Goal: Task Accomplishment & Management: Complete application form

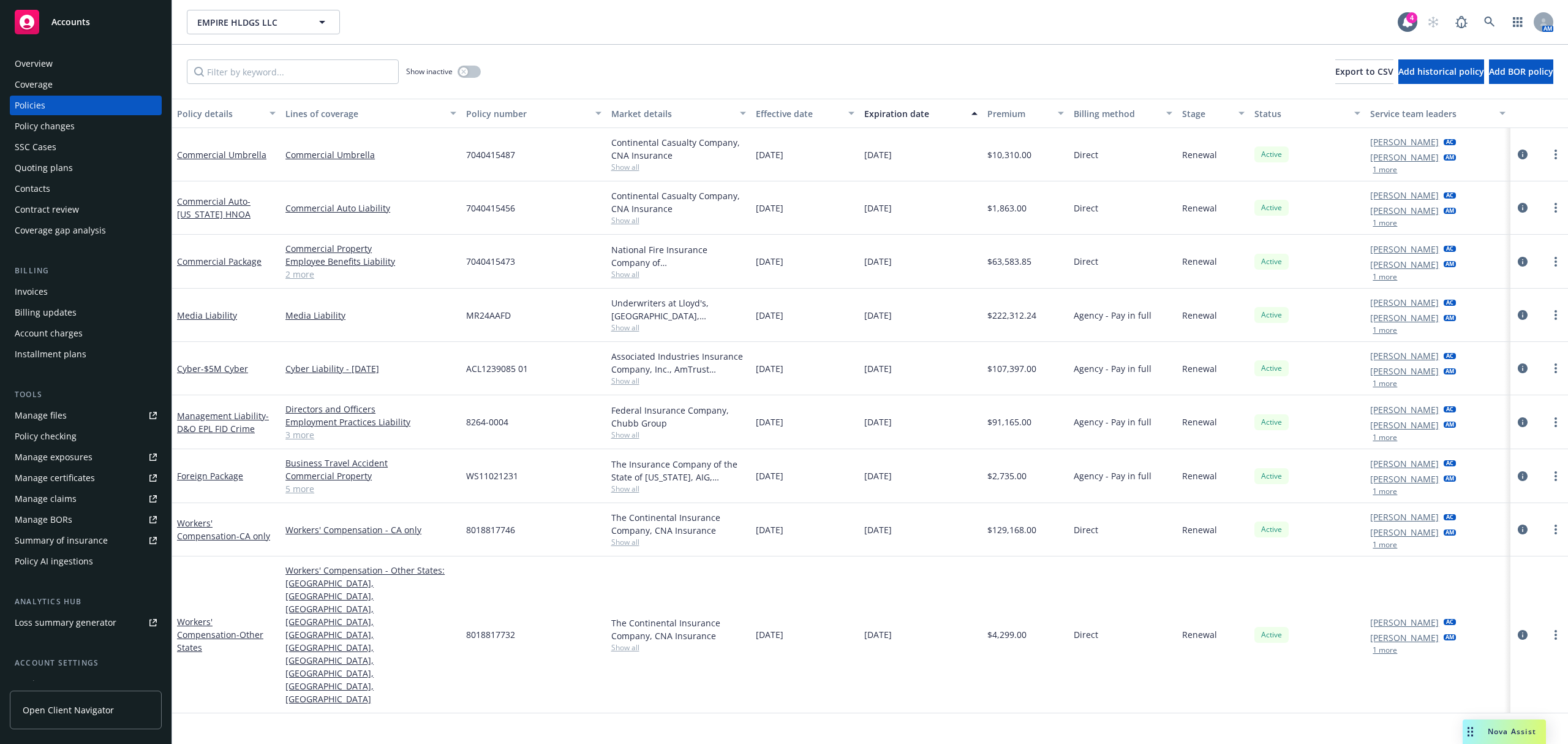
click at [39, 170] on div "Quoting plans" at bounding box center [43, 168] width 58 height 20
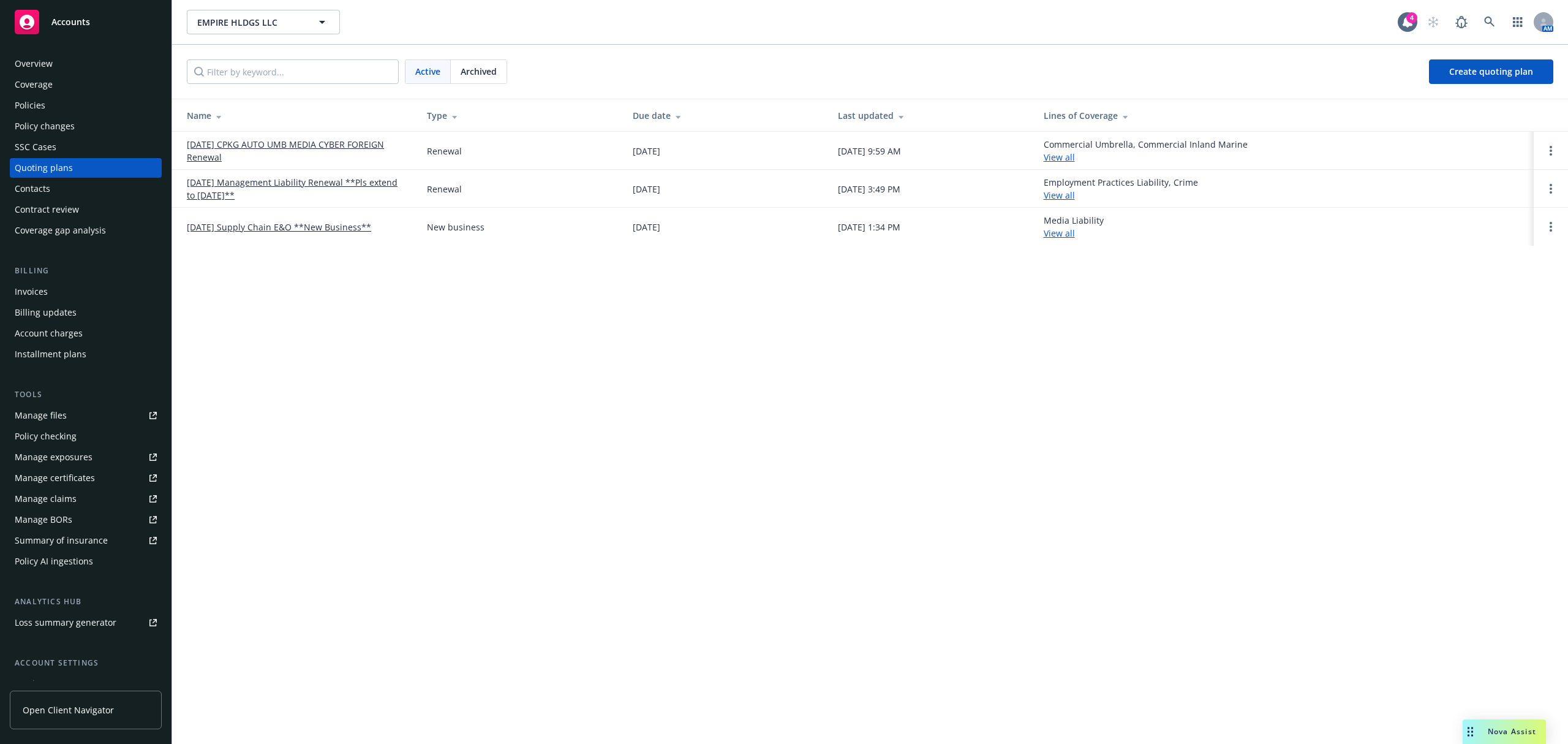
click at [231, 142] on link "[DATE] CPKG AUTO UMB MEDIA CYBER FOREIGN Renewal" at bounding box center [297, 150] width 221 height 25
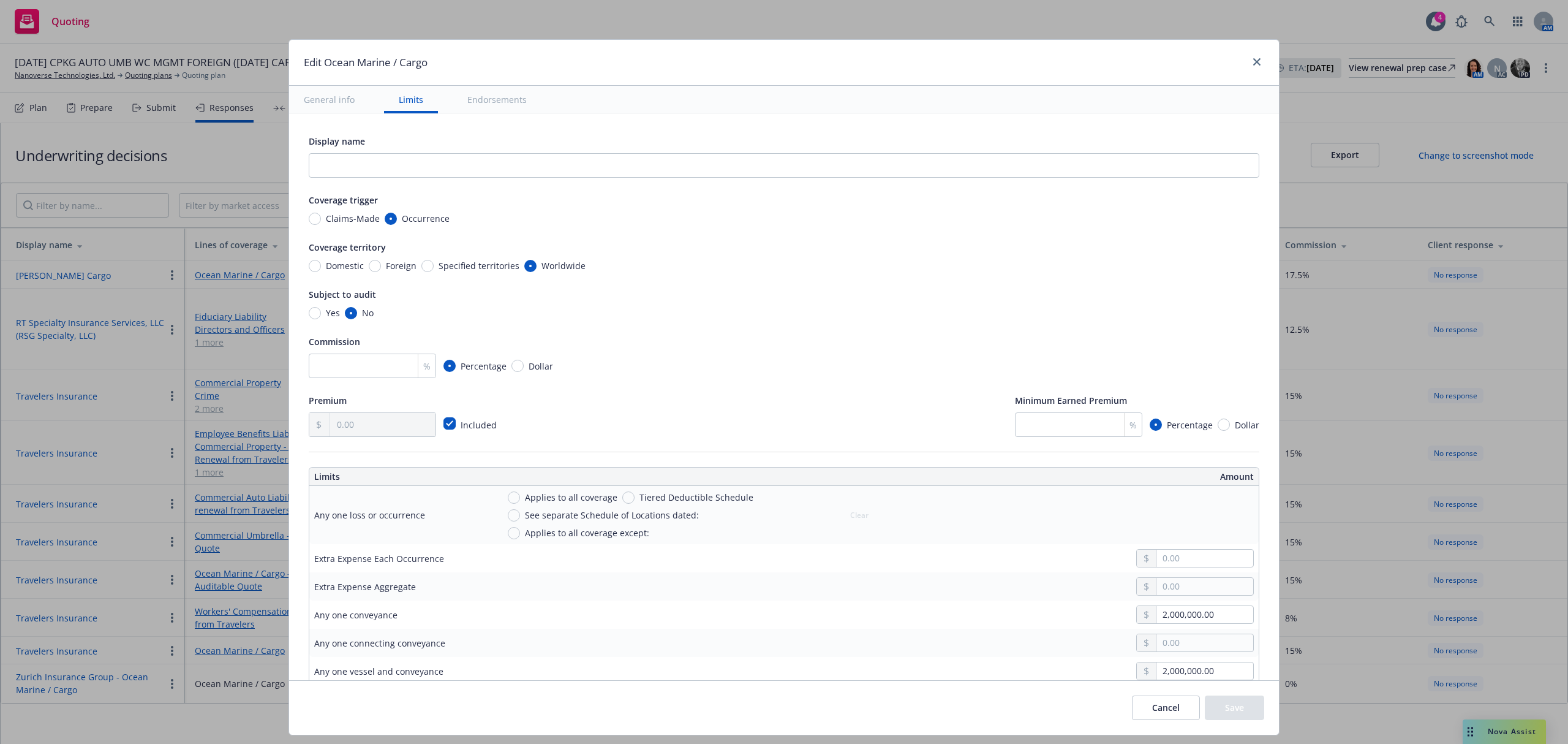
click at [1259, 60] on div "Edit Ocean Marine / Cargo" at bounding box center [784, 62] width 990 height 46
click at [1253, 60] on icon "close" at bounding box center [1257, 62] width 7 height 7
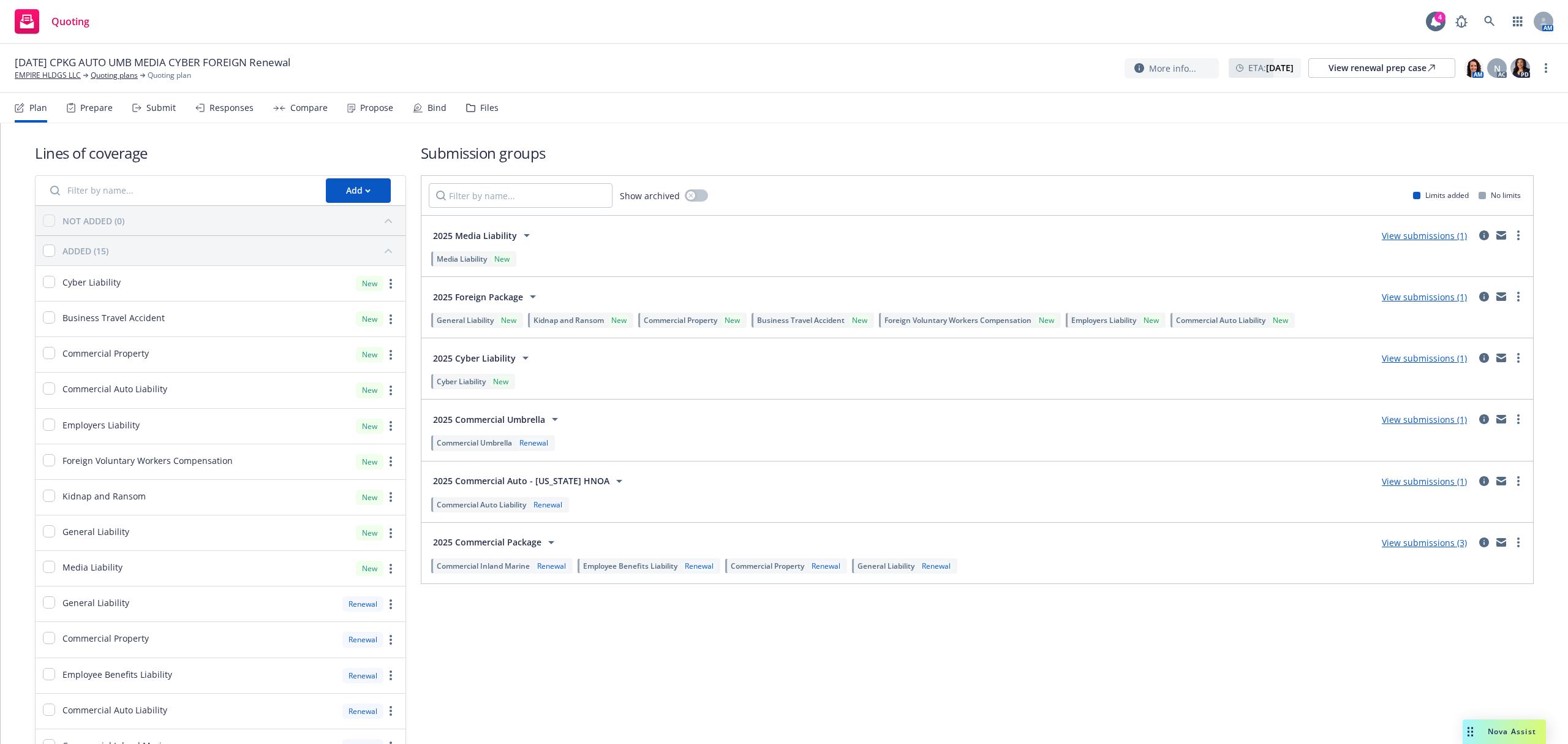
click at [151, 109] on div "Submit" at bounding box center [161, 108] width 29 height 10
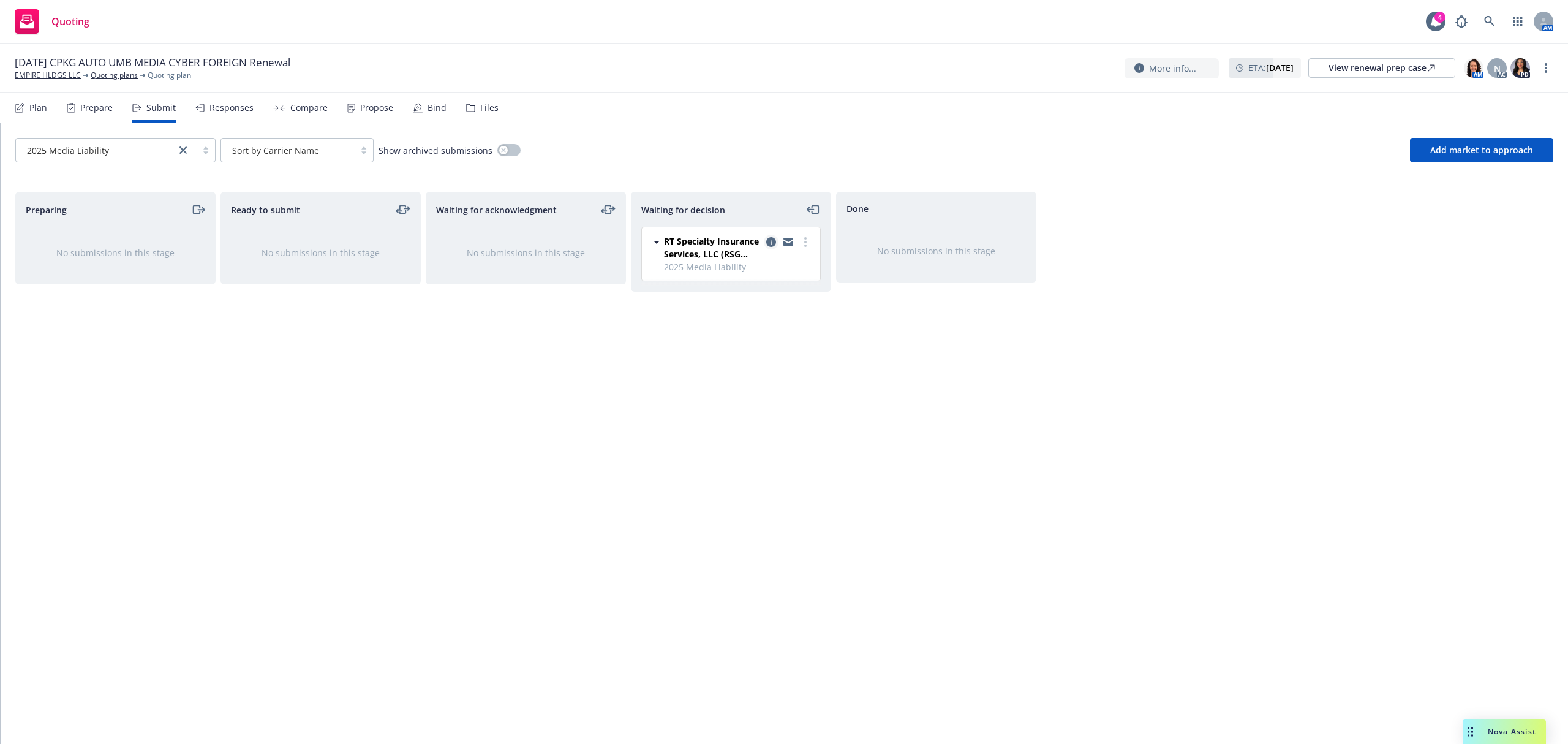
click at [767, 248] on link "copy logging email" at bounding box center [771, 242] width 14 height 14
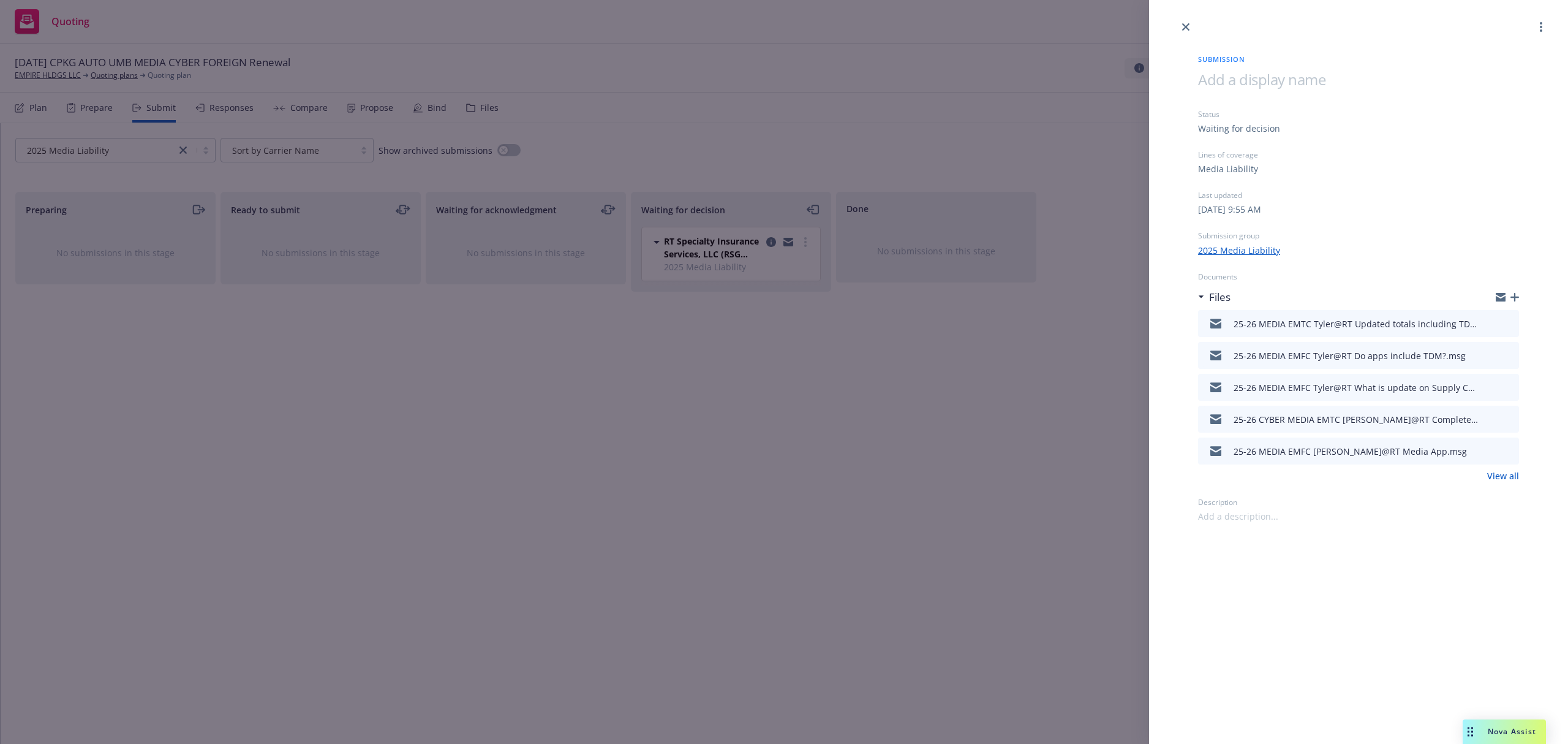
click at [1518, 300] on icon "button" at bounding box center [1515, 297] width 8 height 8
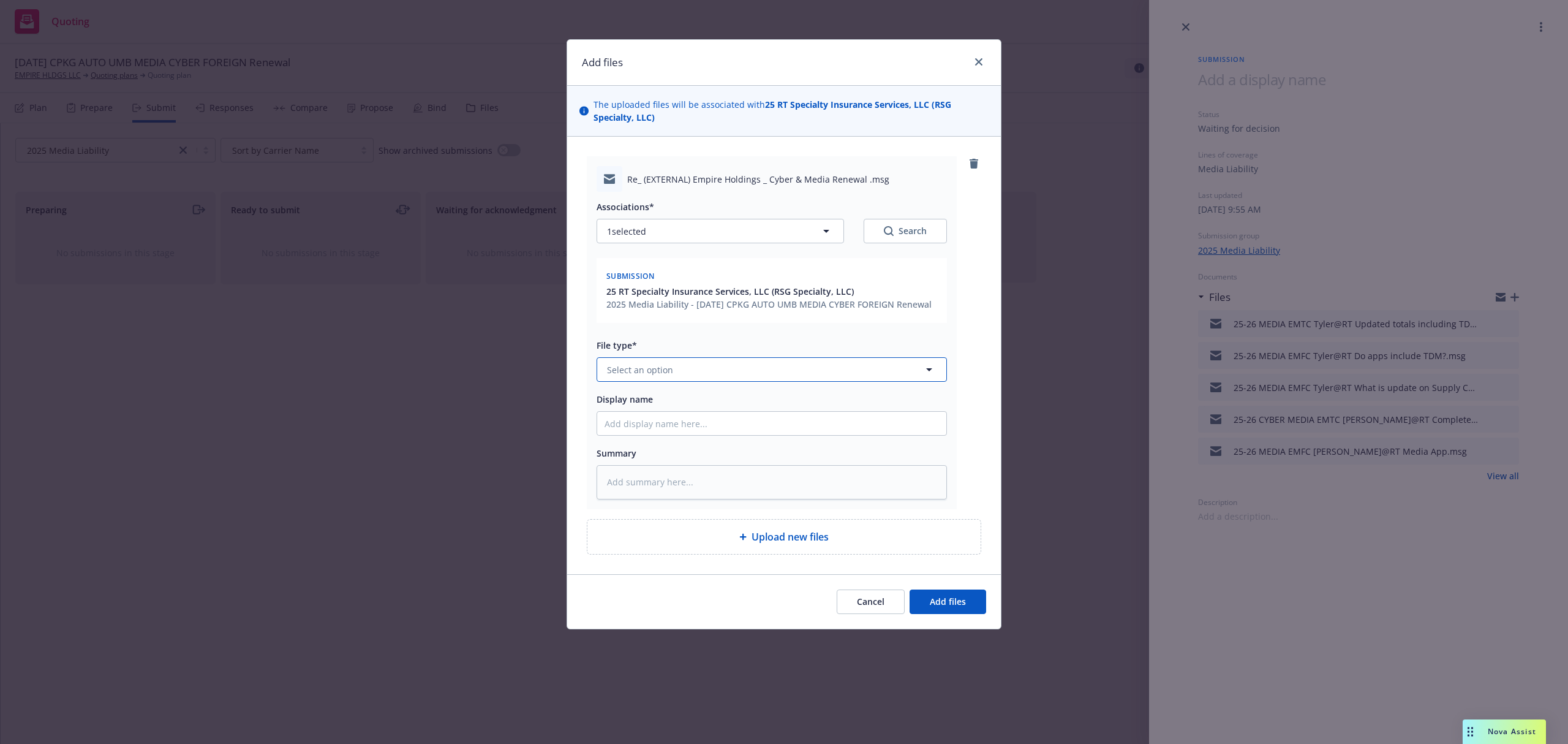
click at [648, 369] on span "Select an option" at bounding box center [640, 369] width 66 height 13
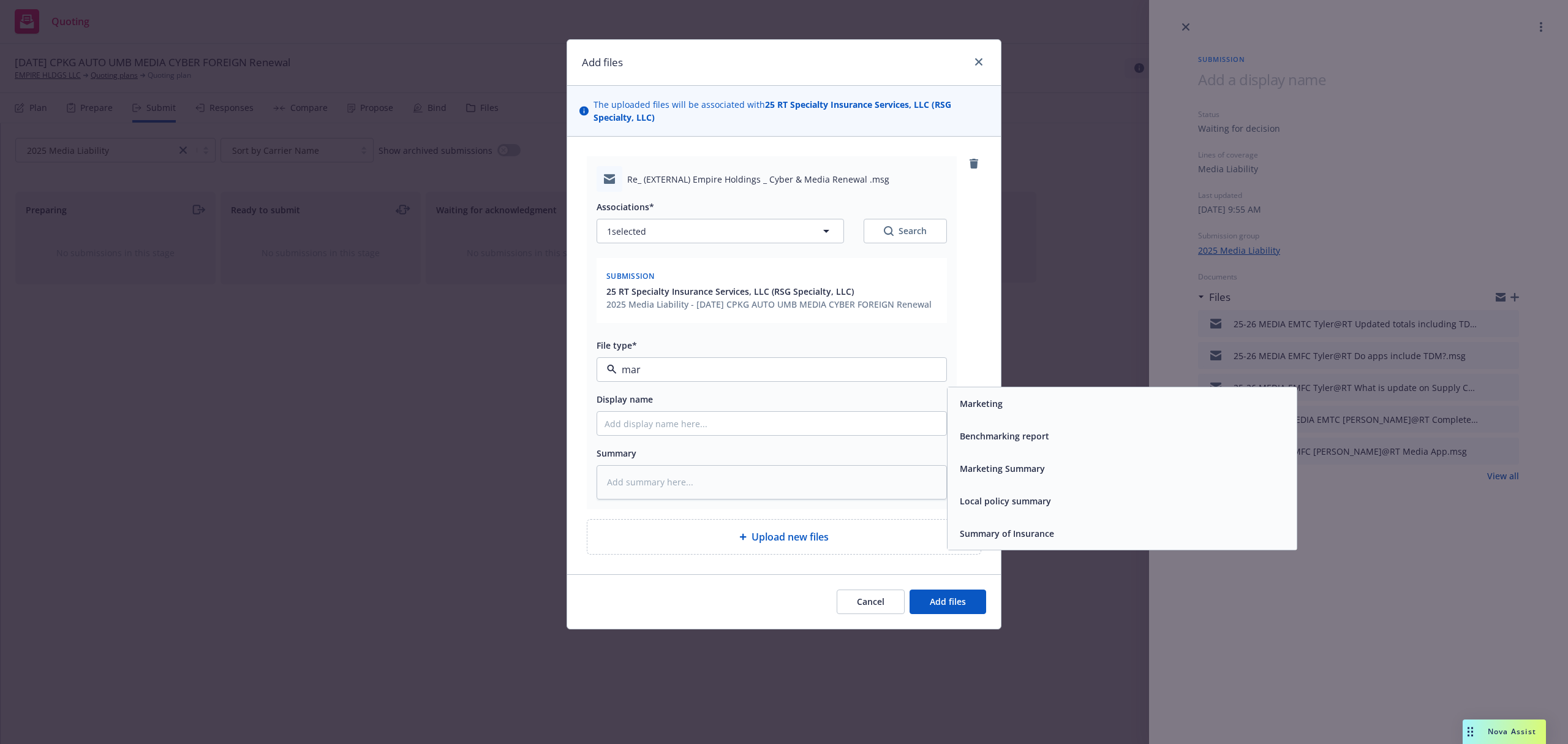
type input "mark"
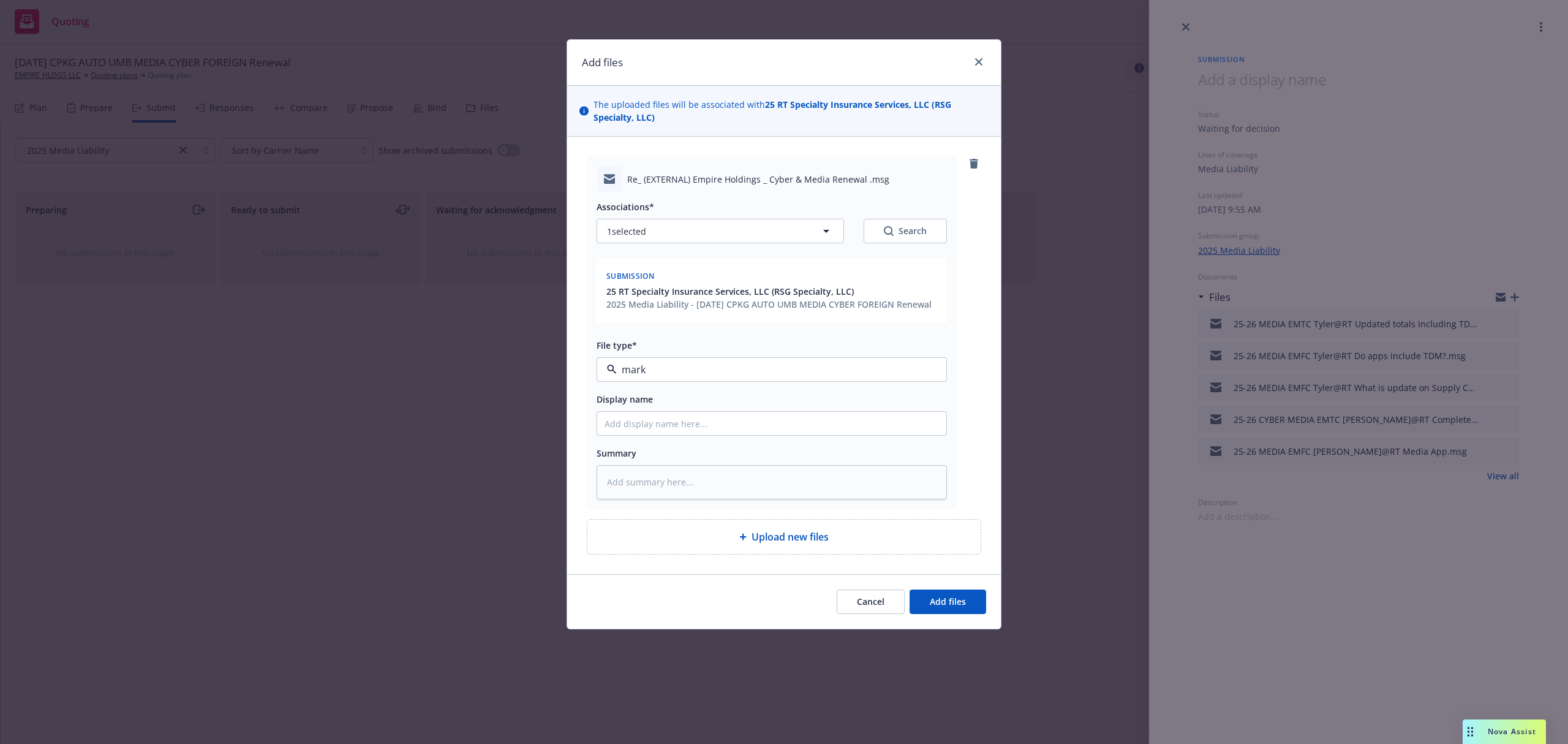
type textarea "x"
type input "2"
type textarea "x"
type input "25"
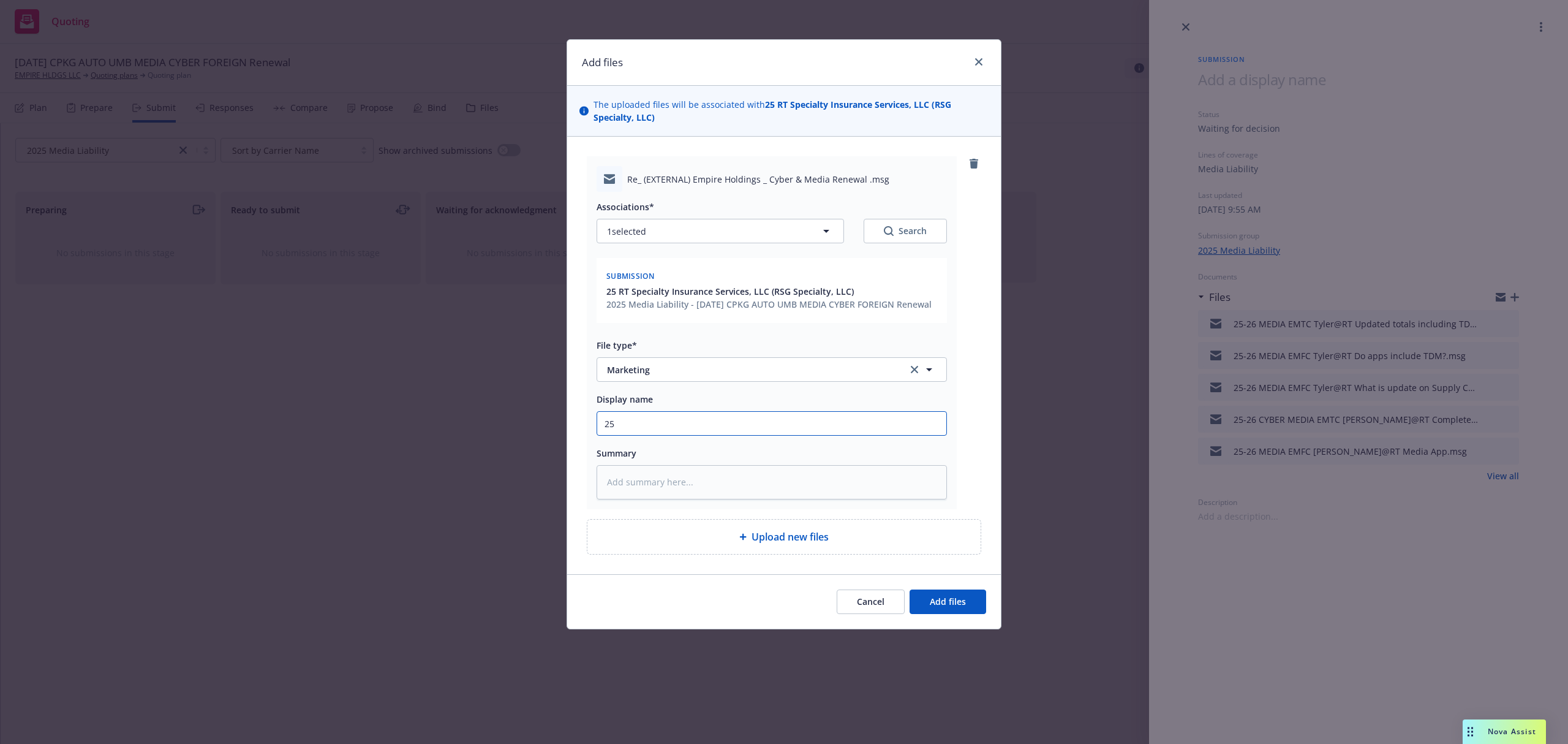
type textarea "x"
type input "25-"
type textarea "x"
type input "25-2"
type textarea "x"
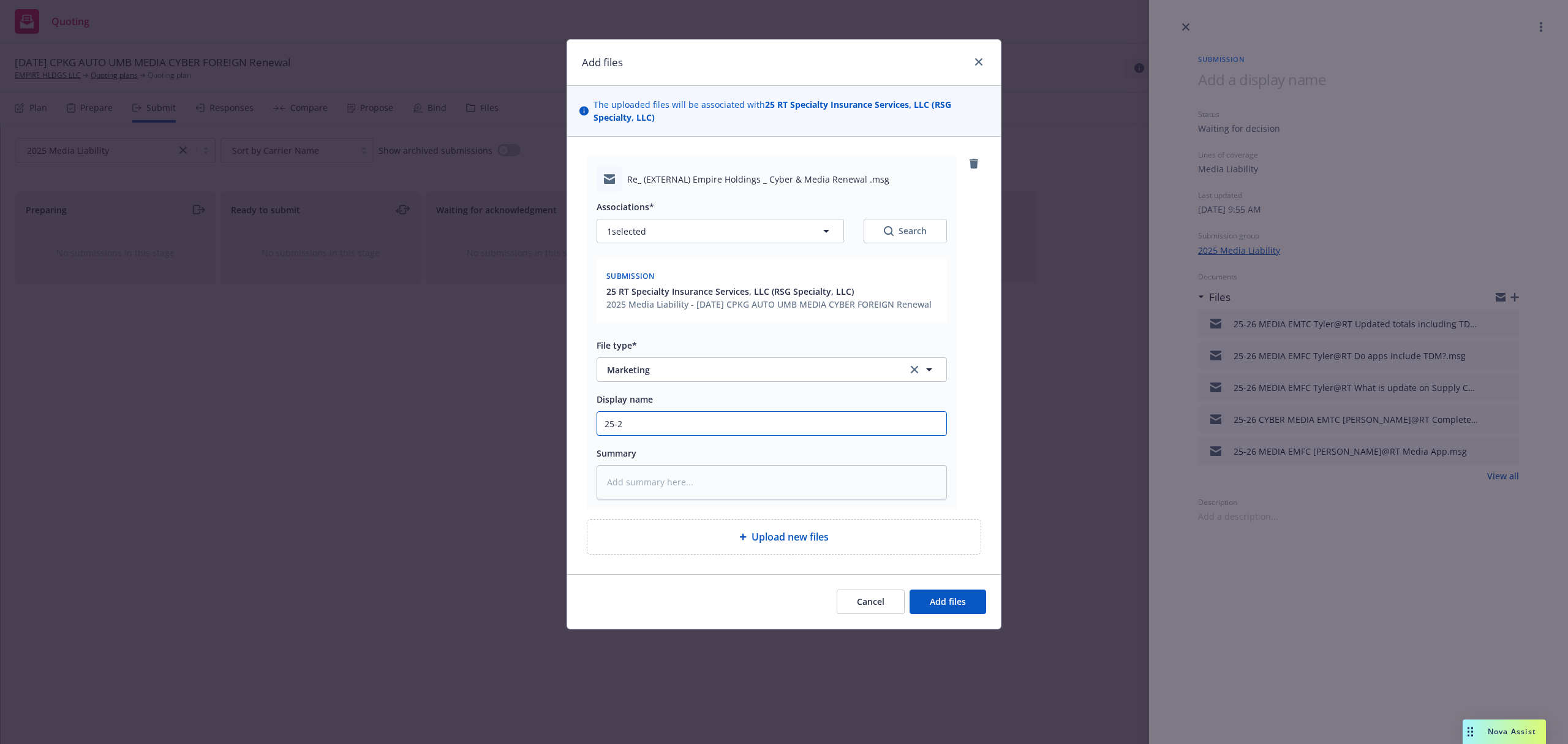
type input "25-26"
type textarea "x"
type input "25-26"
type textarea "x"
type input "25-26 M"
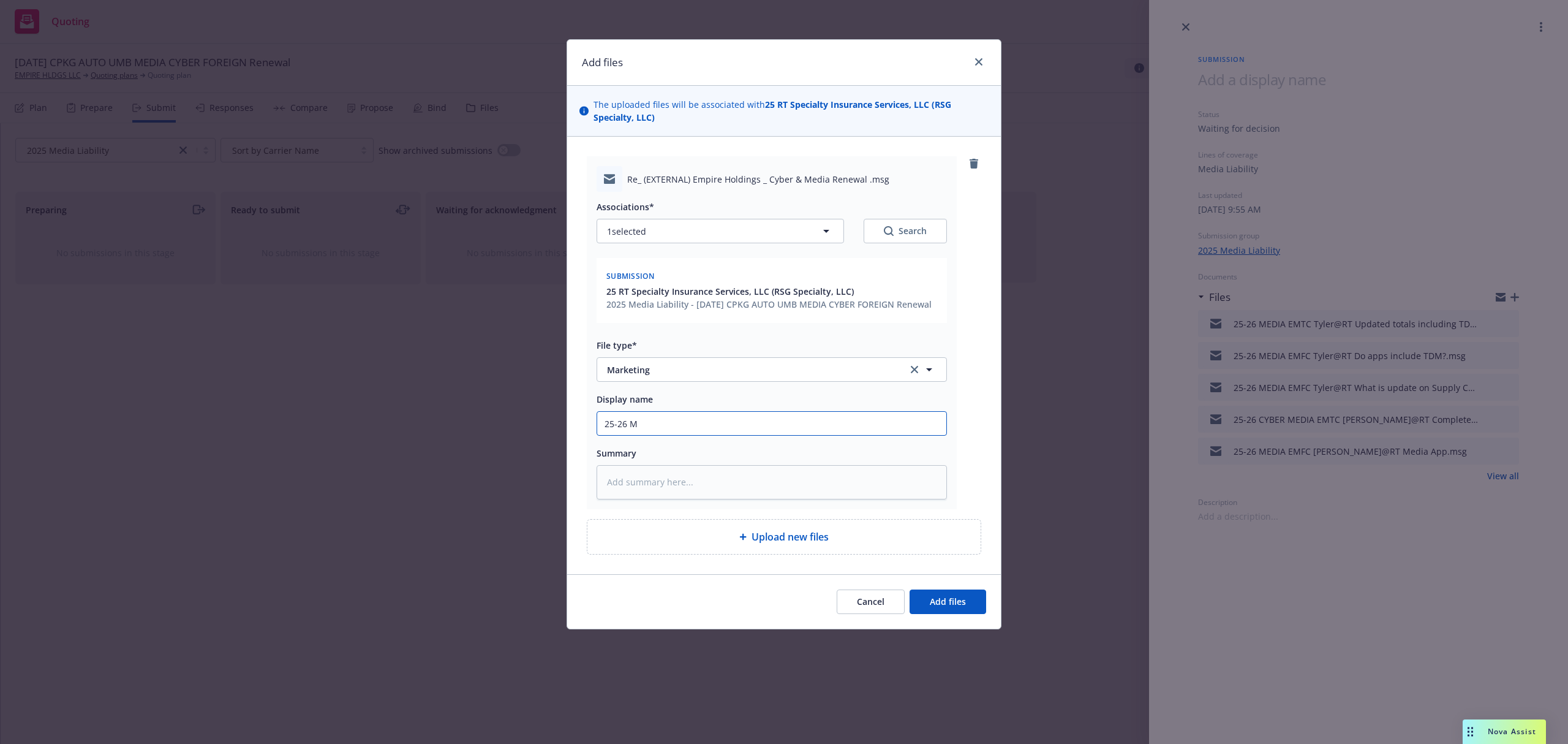
type textarea "x"
type input "25-26 ME"
type textarea "x"
type input "25-26 MED"
type textarea "x"
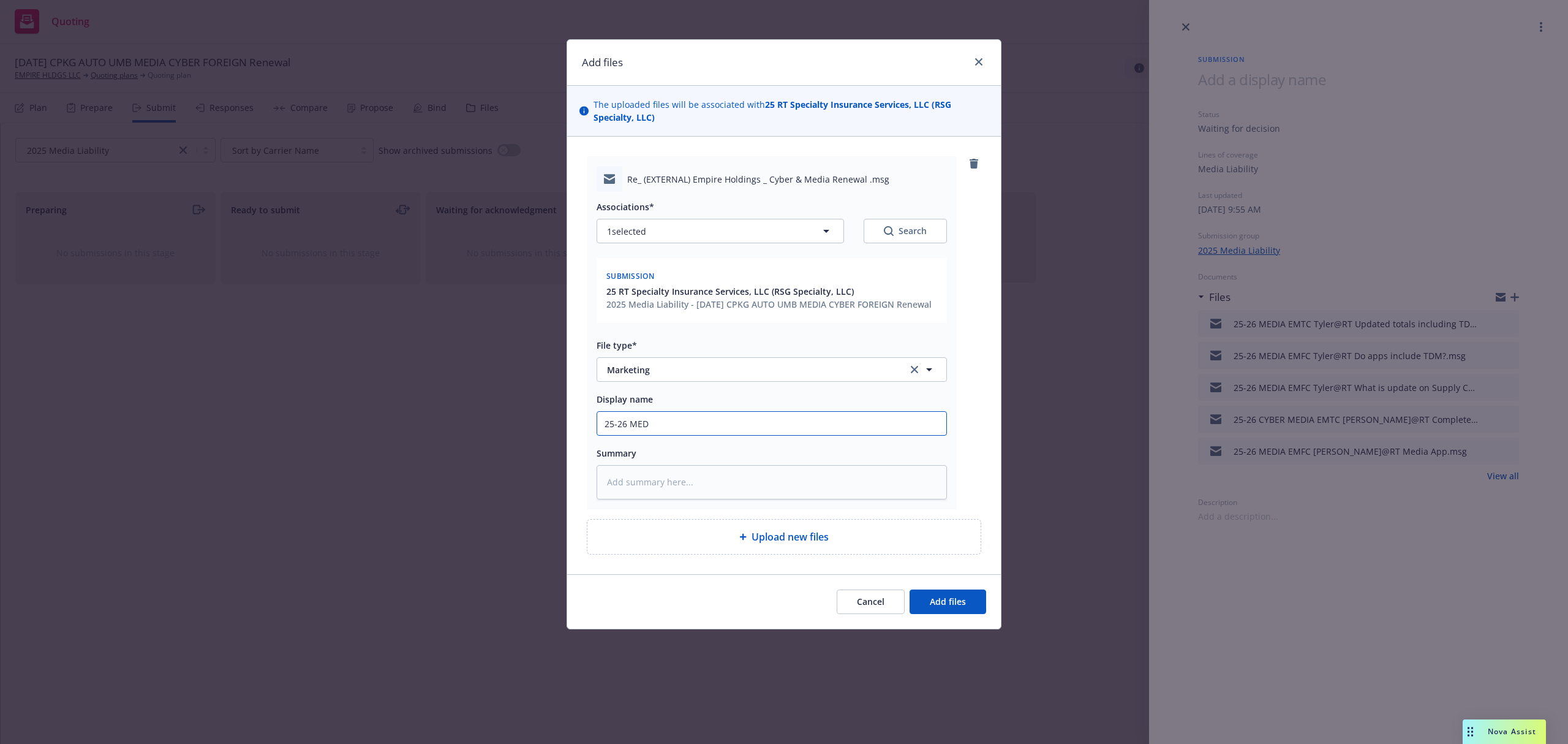
type input "25-26 MEDI"
type textarea "x"
type input "25-26 MEDIA"
type textarea "x"
type input "25-26 MEDIA"
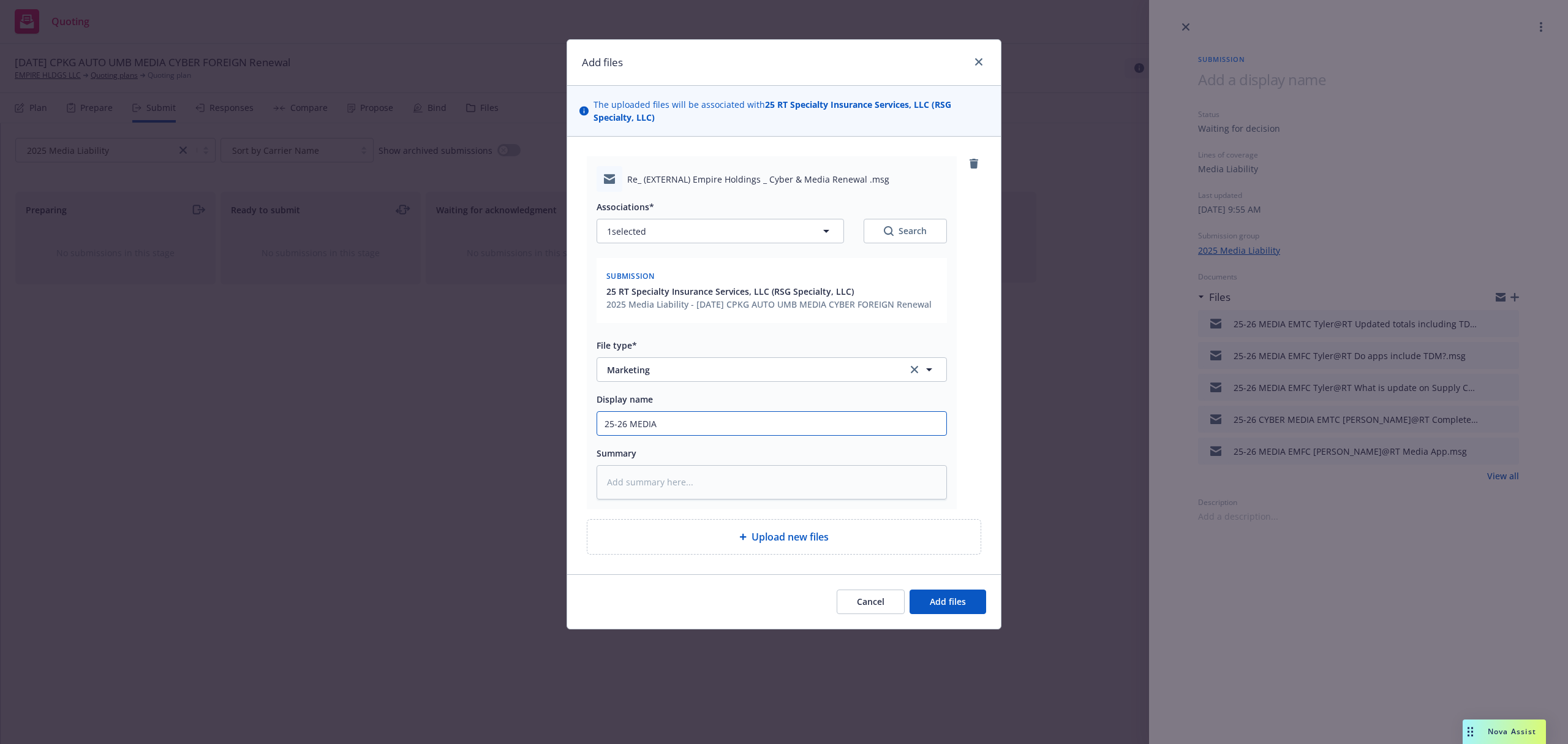
type textarea "x"
type input "25-26 MEDIA E"
type textarea "x"
type input "25-26 MEDIA EM"
type textarea "x"
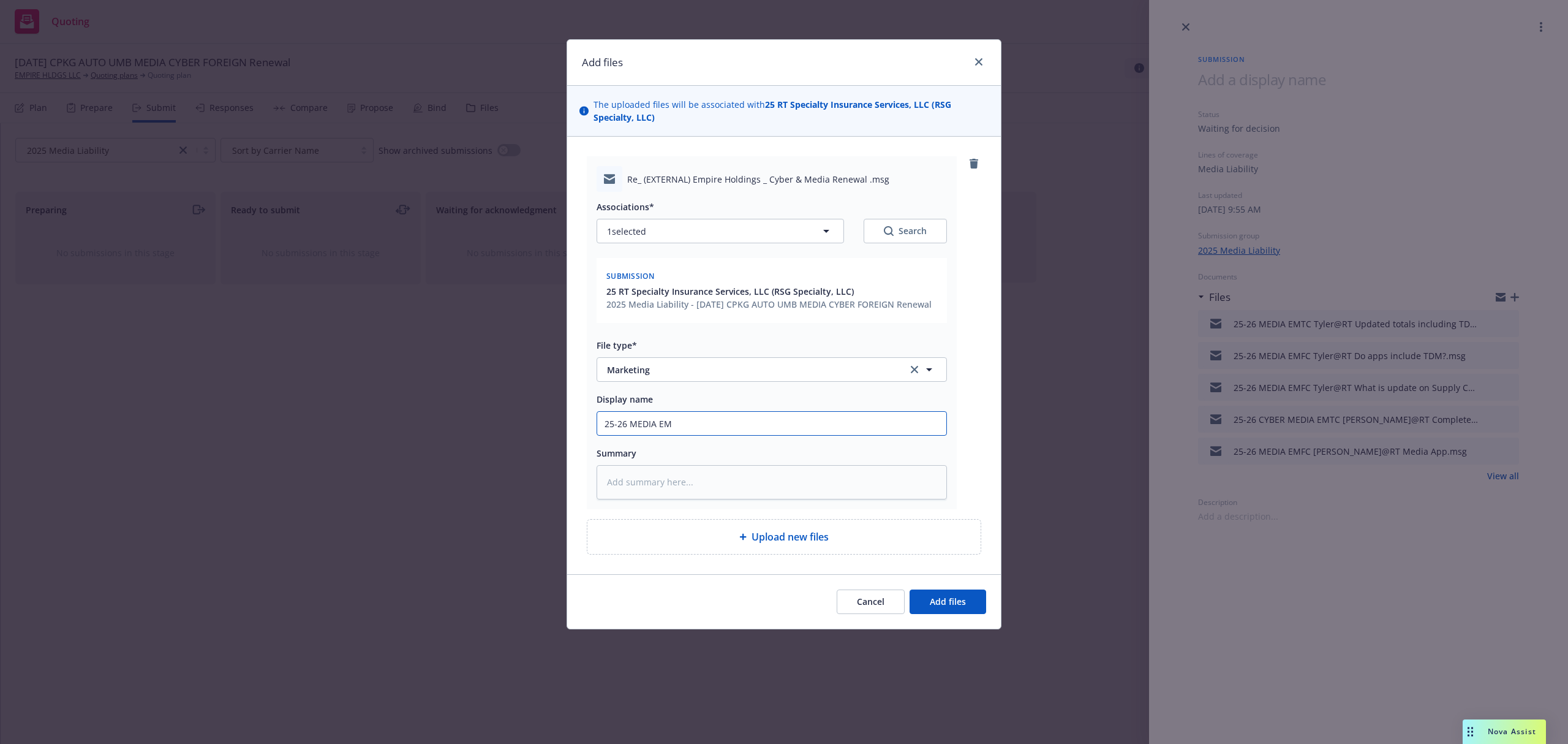
type input "25-26 MEDIA EMF"
type textarea "x"
type input "25-26 MEDIA EMFC"
type textarea "x"
type input "25-26 MEDIA EMFC"
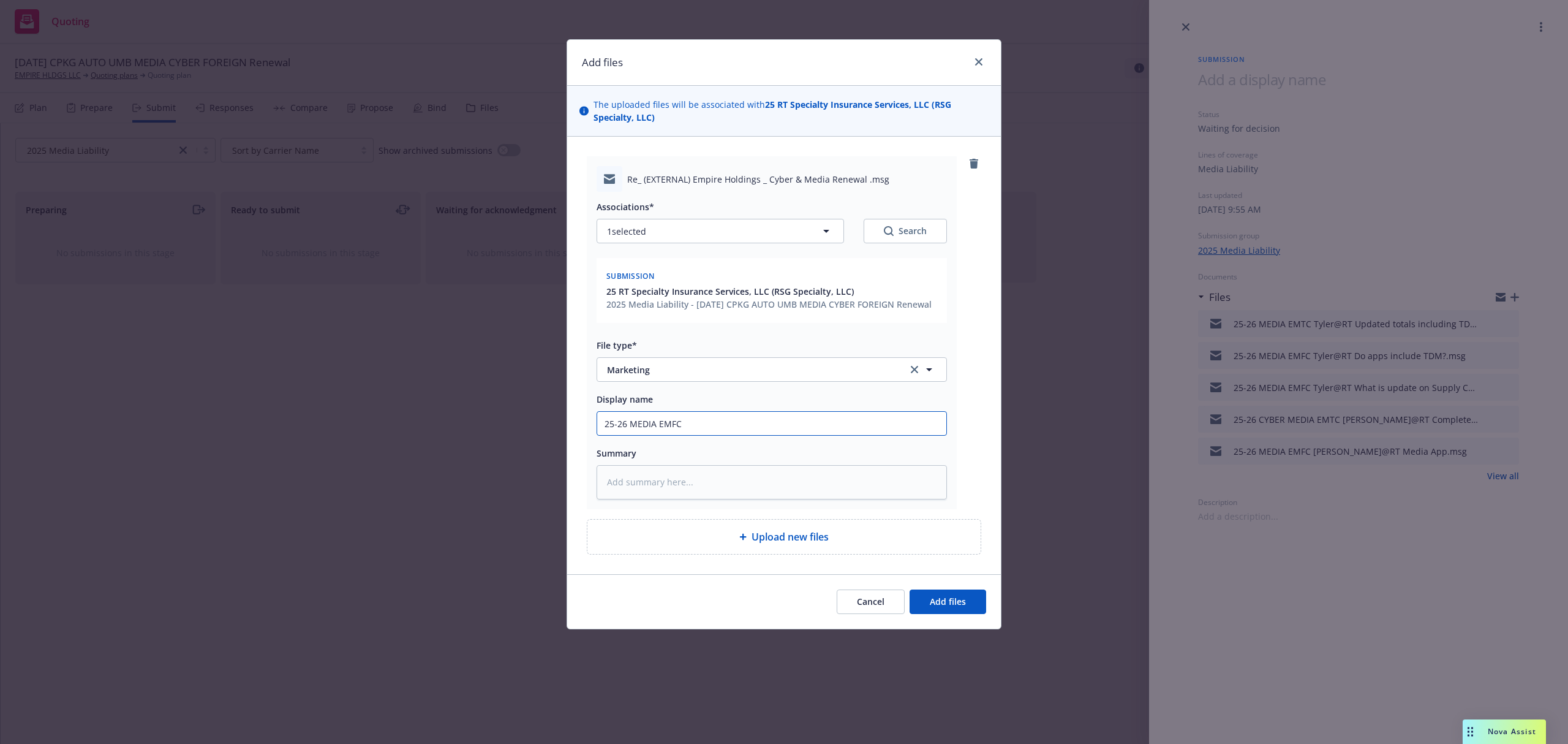
type textarea "x"
type input "25-26 MEDIA EMFC T"
type textarea "x"
type input "25-26 MEDIA EMFC Ty"
type textarea "x"
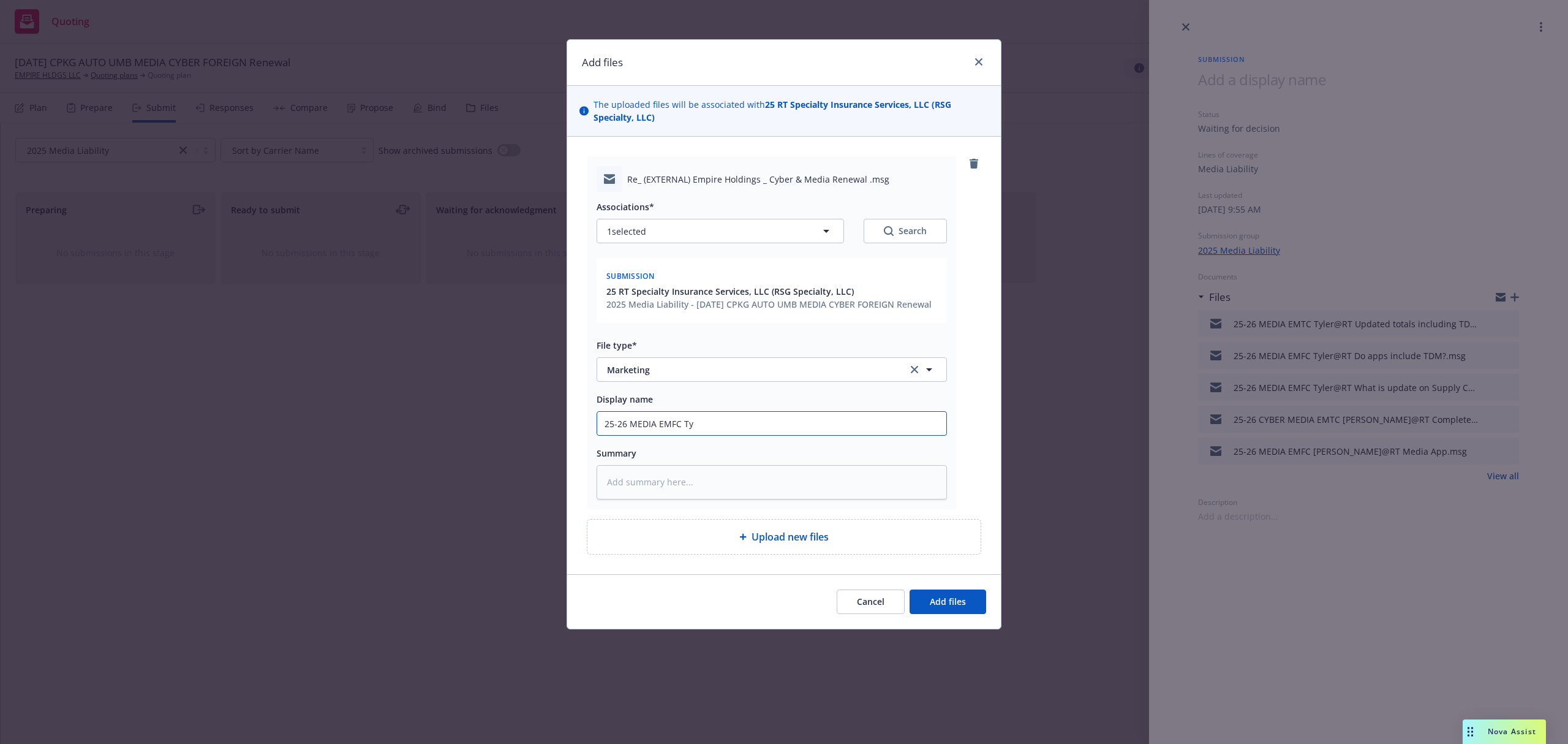
type input "25-26 MEDIA EMFC Tyl"
type textarea "x"
type input "25-26 MEDIA EMFC Tyle"
type textarea "x"
type input "25-26 MEDIA EMFC Tyler"
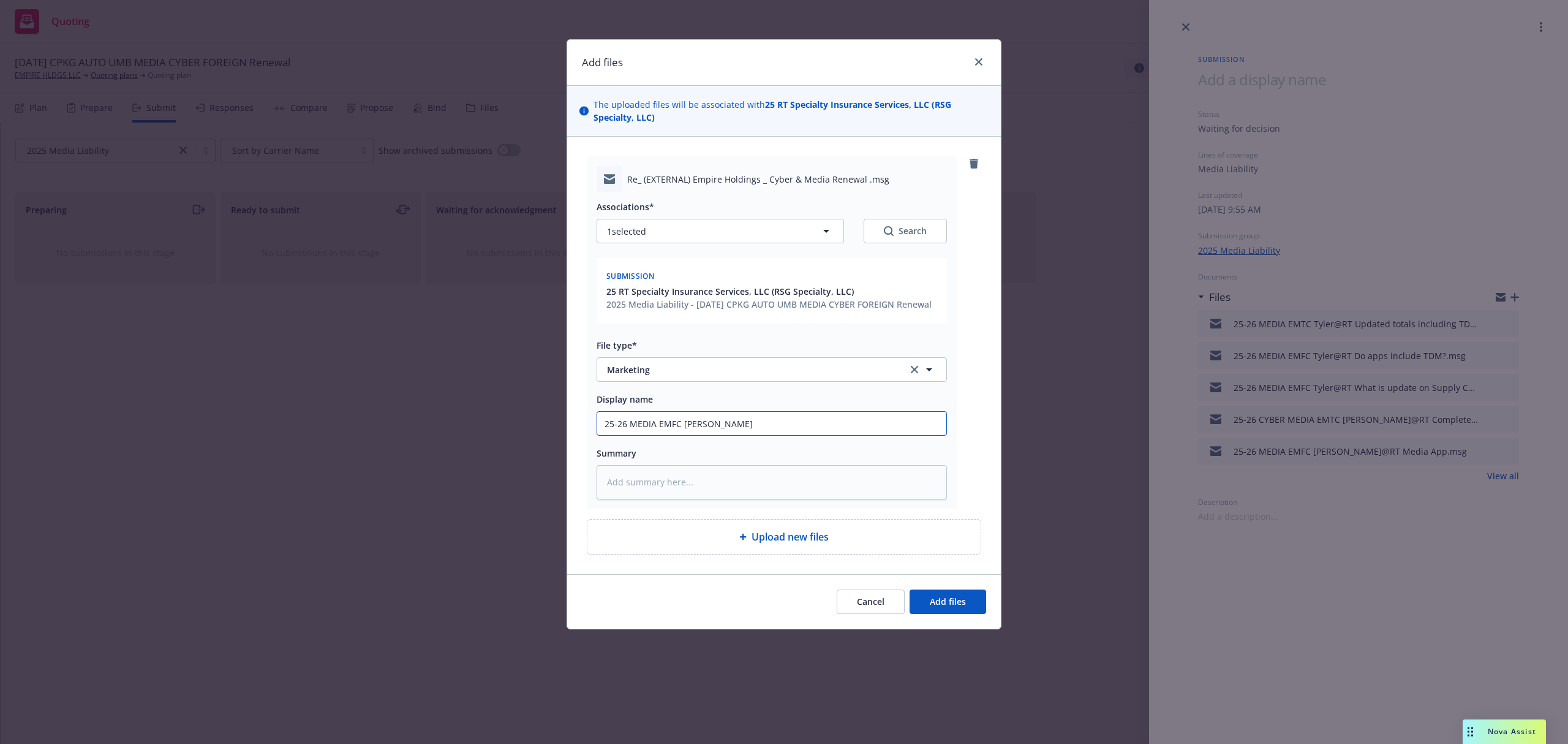
type textarea "x"
type input "25-26 MEDIA EMFC Tyler@"
type textarea "x"
type input "25-26 MEDIA EMFC Tyler@R"
type textarea "x"
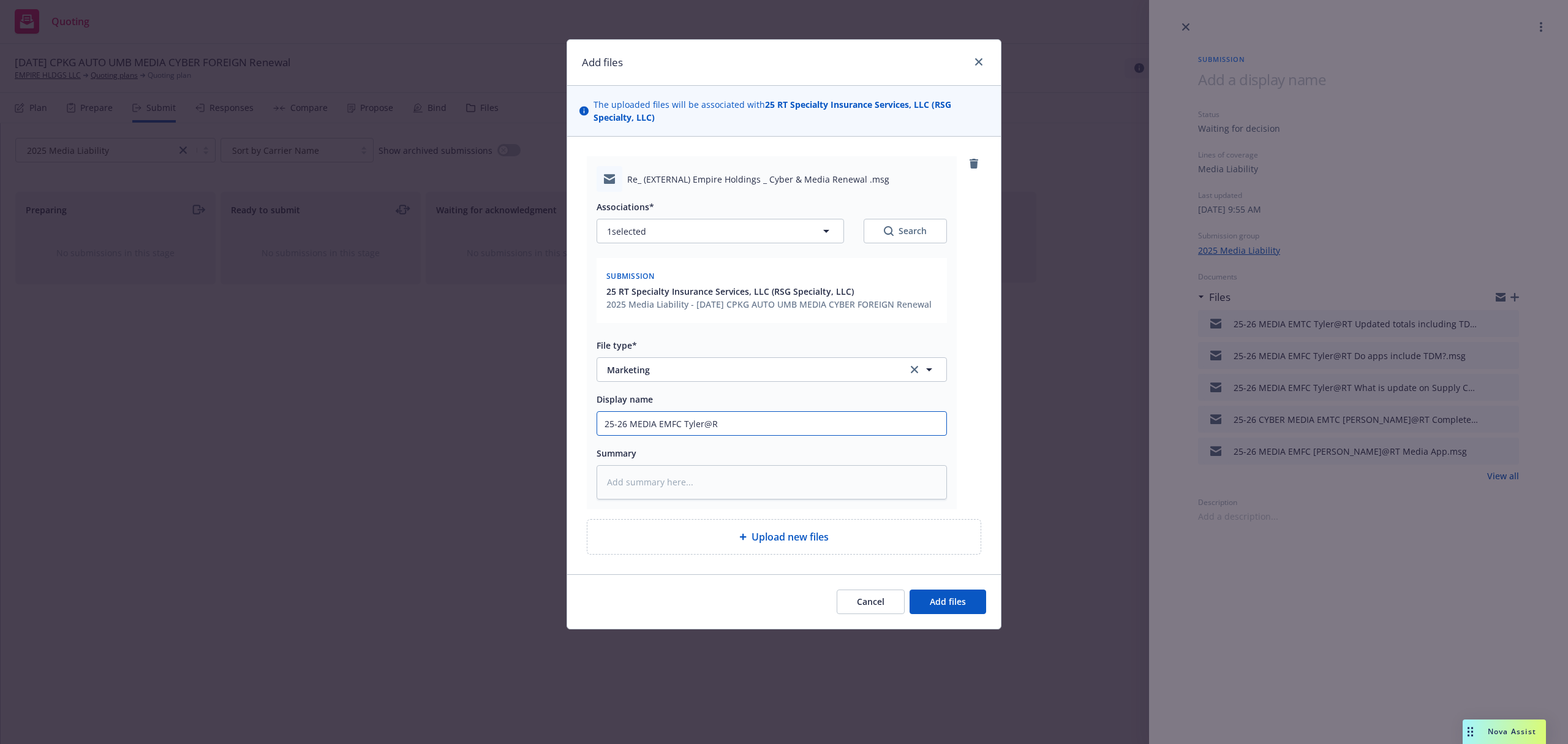
type input "25-26 MEDIA EMFC Tyler@RT"
type textarea "x"
type input "25-26 MEDIA EMFC Tyler@RT"
type textarea "x"
type input "25-26 MEDIA EMFC Tyler@RT W"
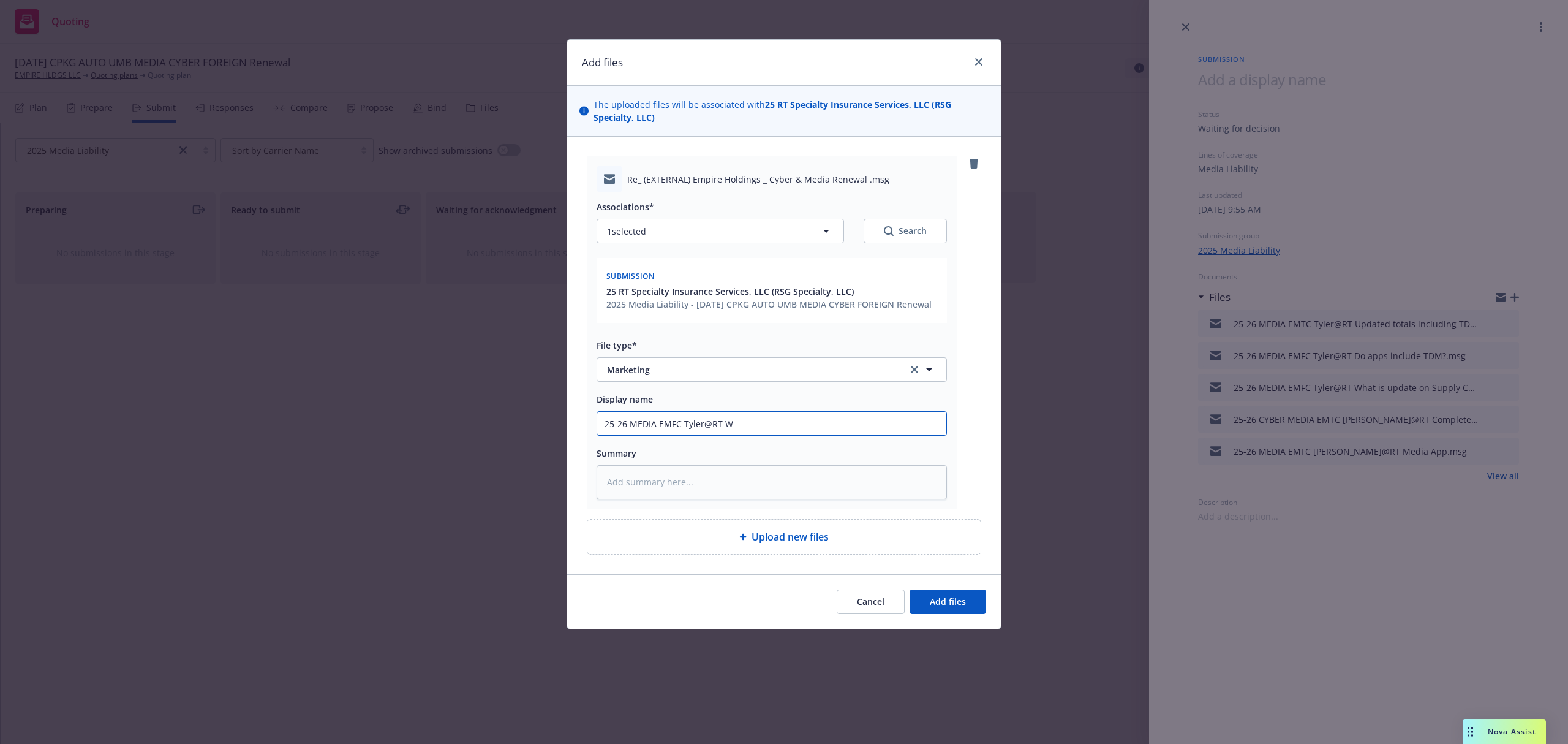
type textarea "x"
type input "25-26 MEDIA EMFC Tyler@RT Wh"
type textarea "x"
type input "25-26 MEDIA EMFC Tyler@RT Whe"
type textarea "x"
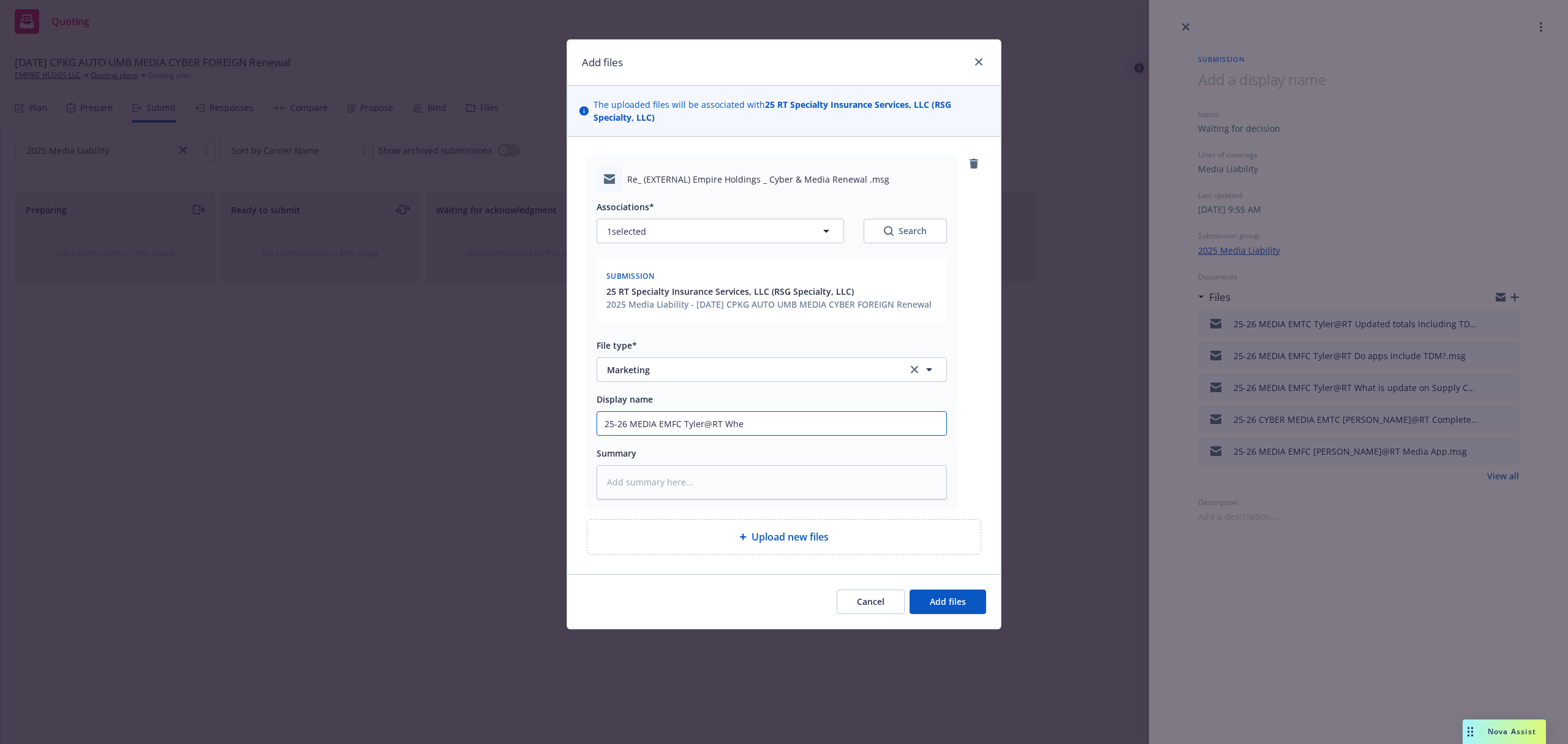
type input "25-26 MEDIA EMFC Tyler@RT Wher"
type textarea "x"
type input "25-26 MEDIA EMFC Tyler@RT Where"
type textarea "x"
type input "25-26 MEDIA EMFC Tyler@RT Where"
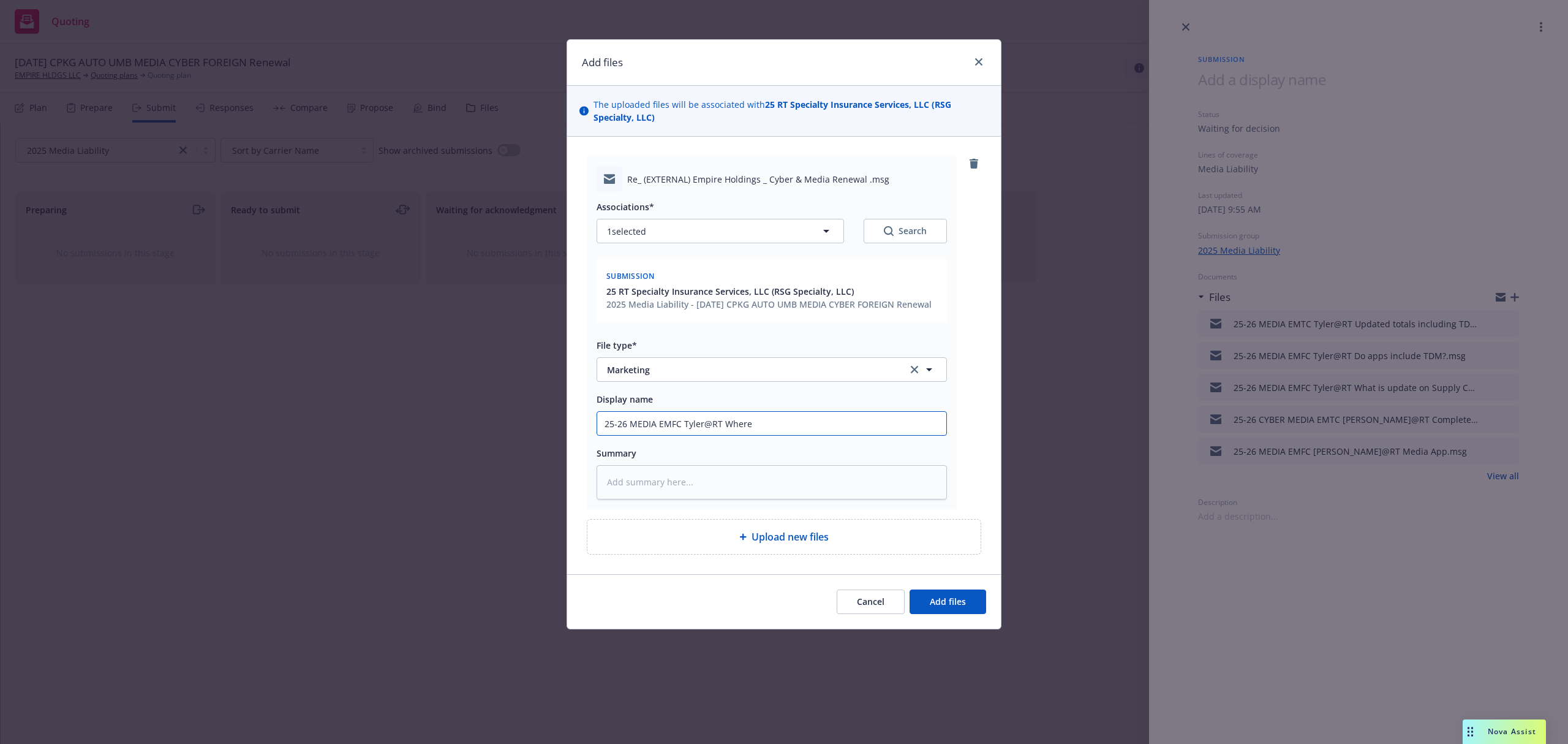
type textarea "x"
type input "25-26 MEDIA EMFC Tyler@RT Where a"
type textarea "x"
type input "25-26 MEDIA EMFC Tyler@RT Where ar"
type textarea "x"
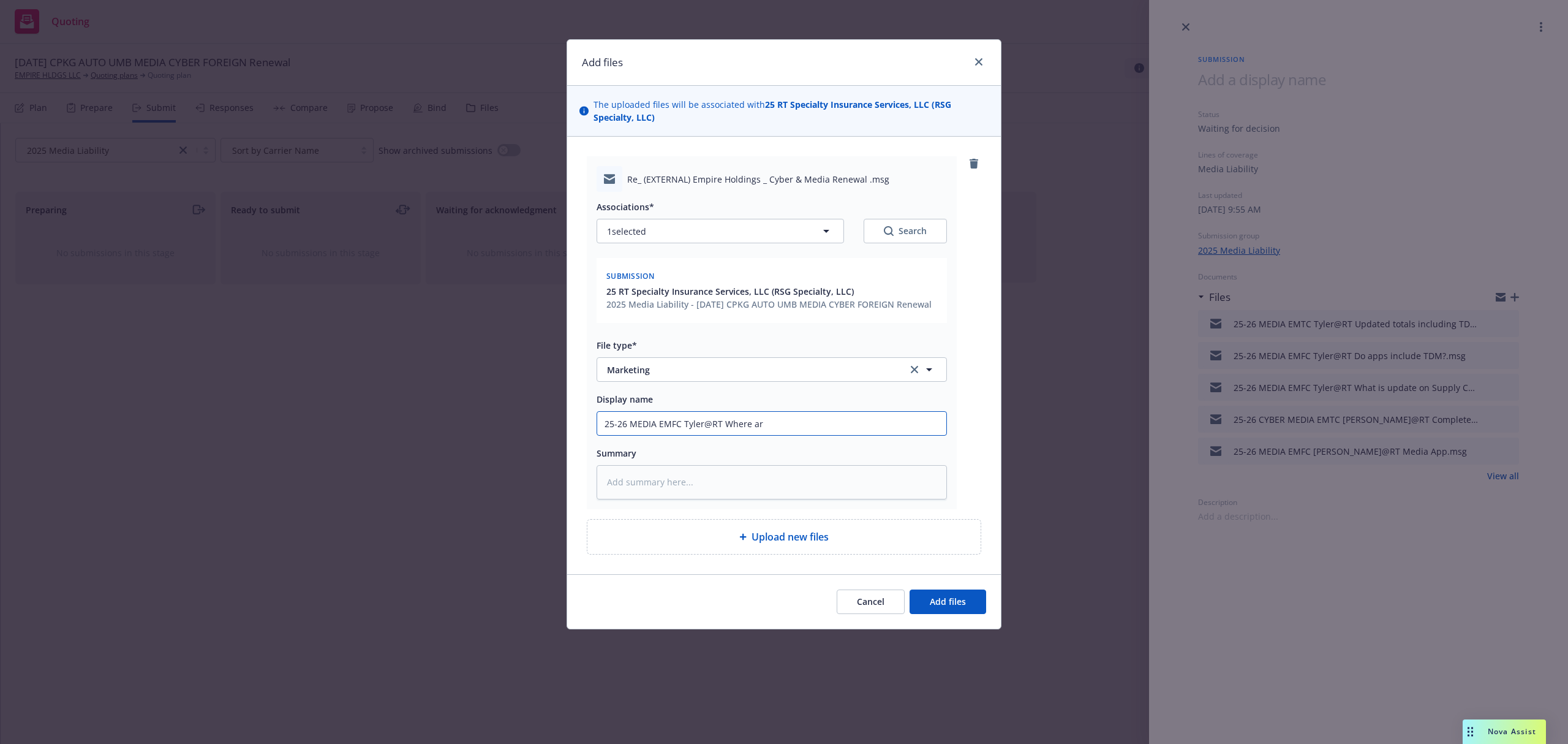
type input "25-26 MEDIA EMFC Tyler@RT Where are"
type textarea "x"
type input "25-26 MEDIA EMFC Tyler@RT Where are"
type textarea "x"
type input "25-26 MEDIA EMFC Tyler@RT Where are a"
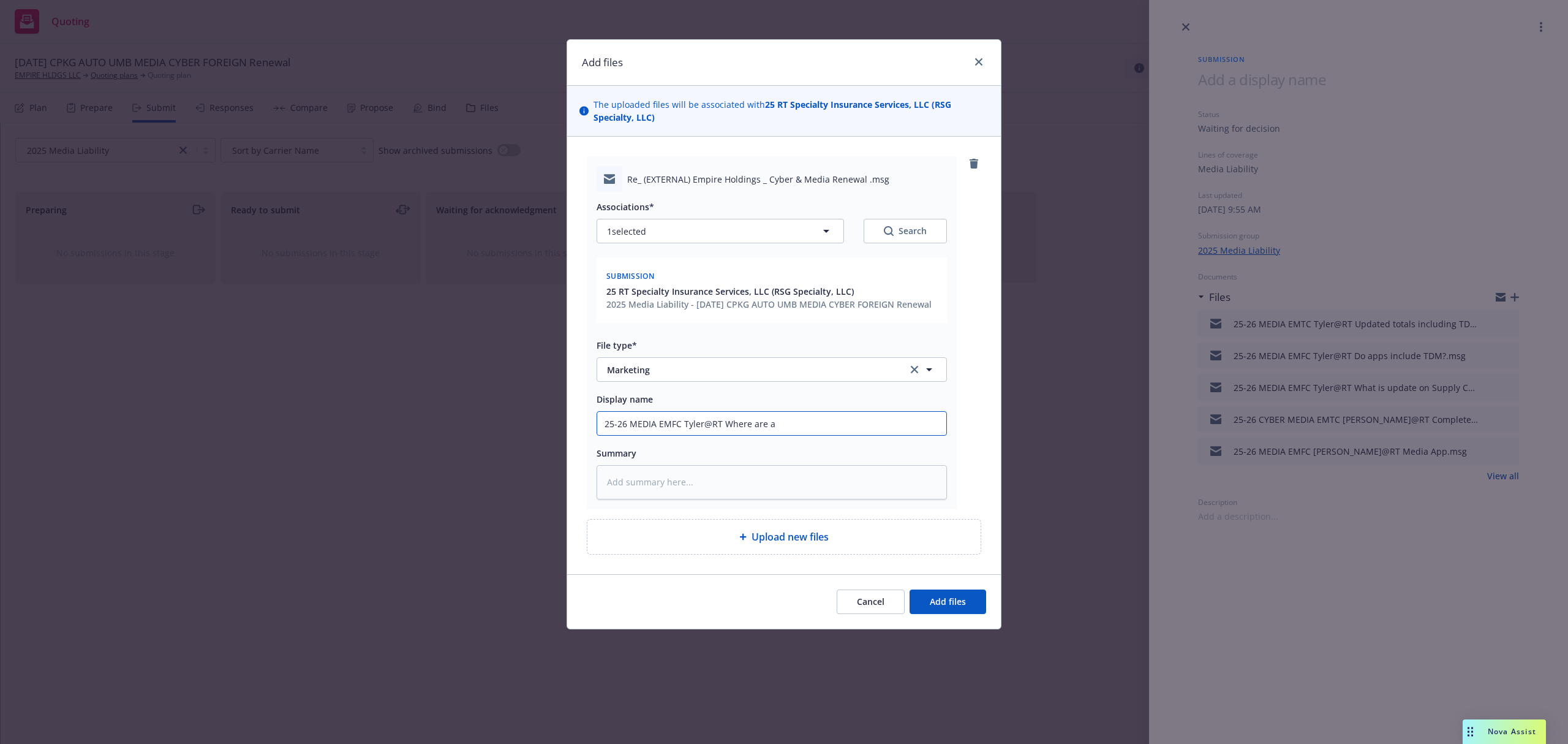
type textarea "x"
type input "25-26 MEDIA EMFC Tyler@RT Where are ans"
type textarea "x"
type input "25-26 MEDIA EMFC Tyler@RT Where are answ"
type textarea "x"
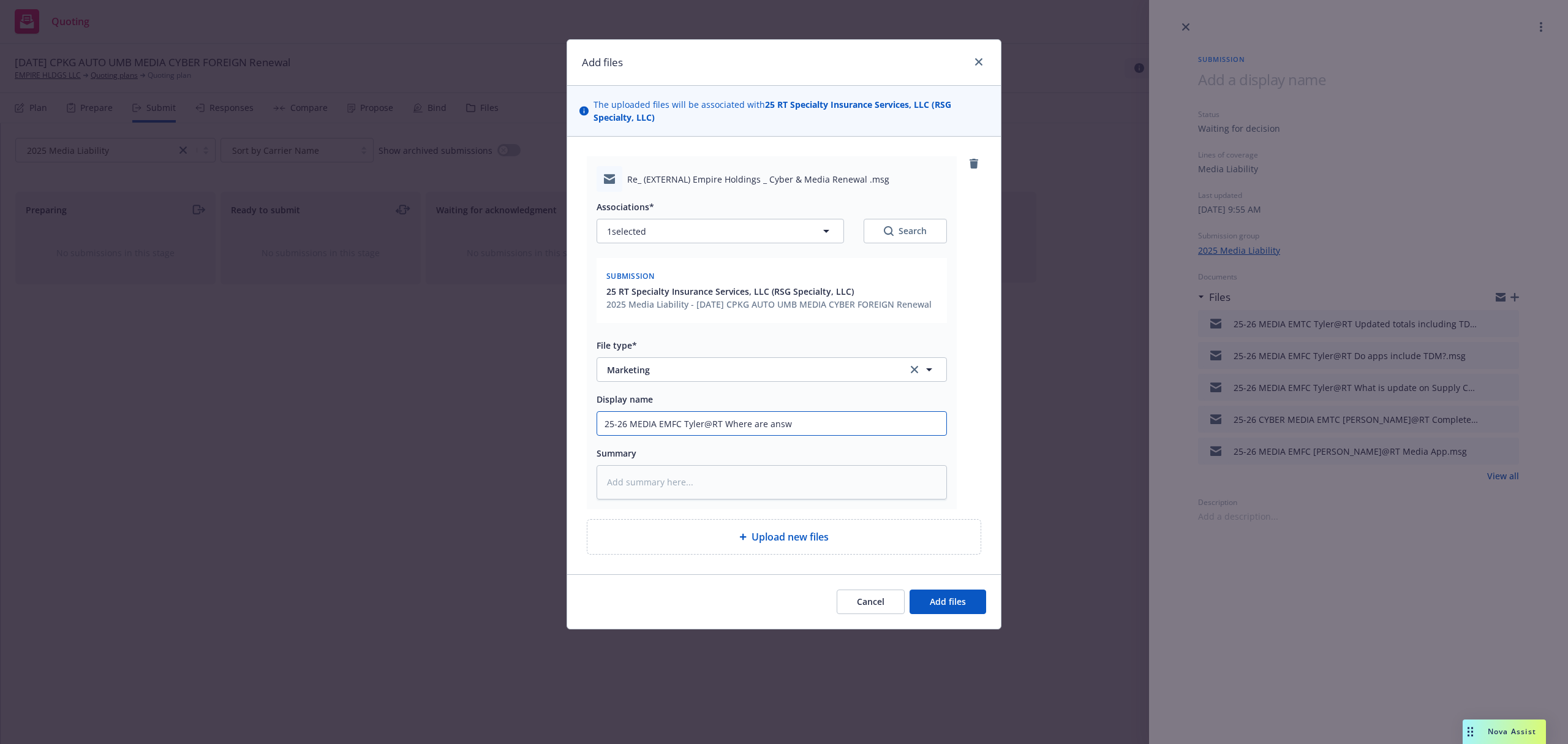
type input "25-26 MEDIA EMFC Tyler@RT Where are answe"
type textarea "x"
type input "25-26 MEDIA EMFC Tyler@RT Where are answer"
type textarea "x"
type input "25-26 MEDIA EMFC Tyler@RT Where are answers"
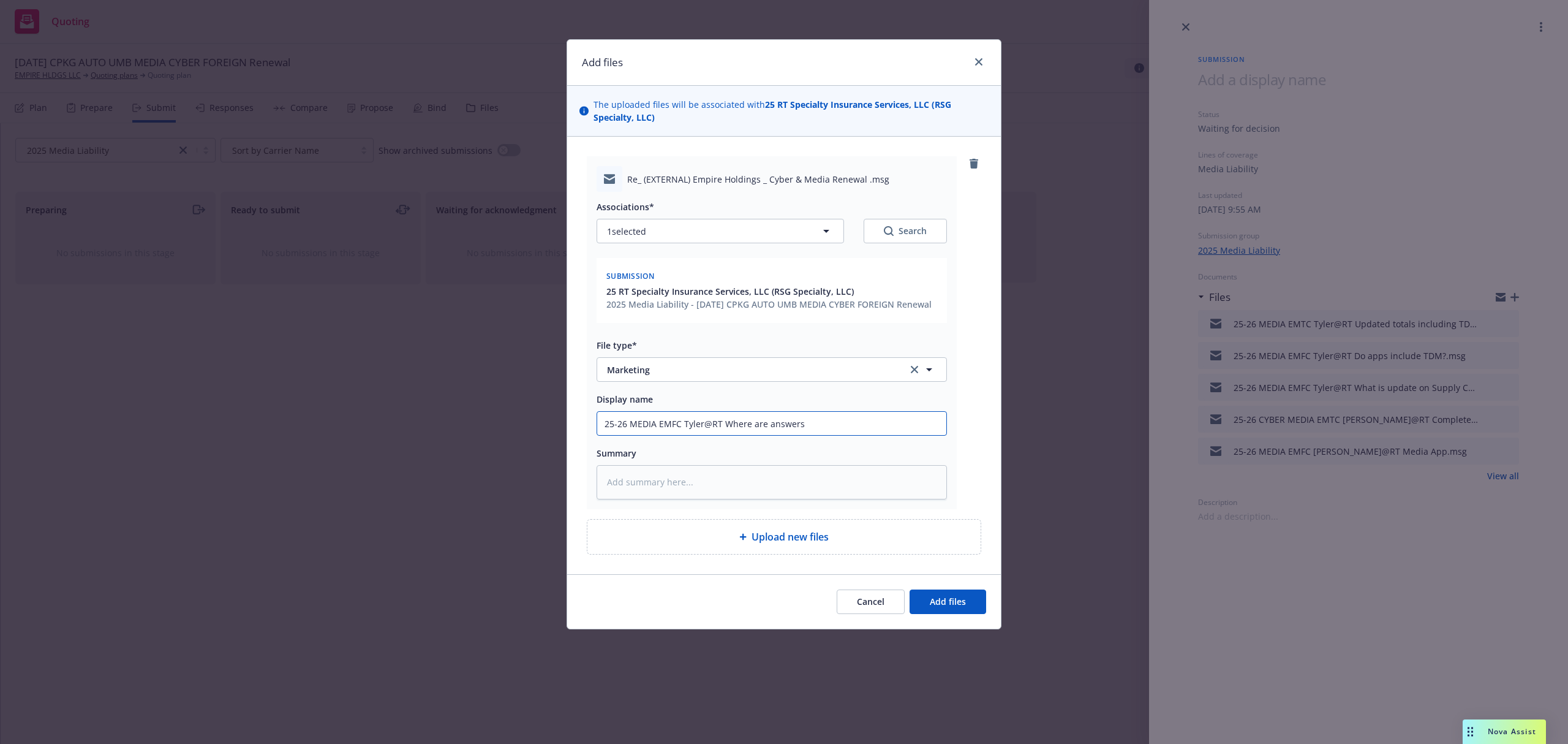
type textarea "x"
type input "25-26 MEDIA EMFC Tyler@RT Where are answers t"
type textarea "x"
type input "25-26 MEDIA EMFC Tyler@RT Where are answers to"
type textarea "x"
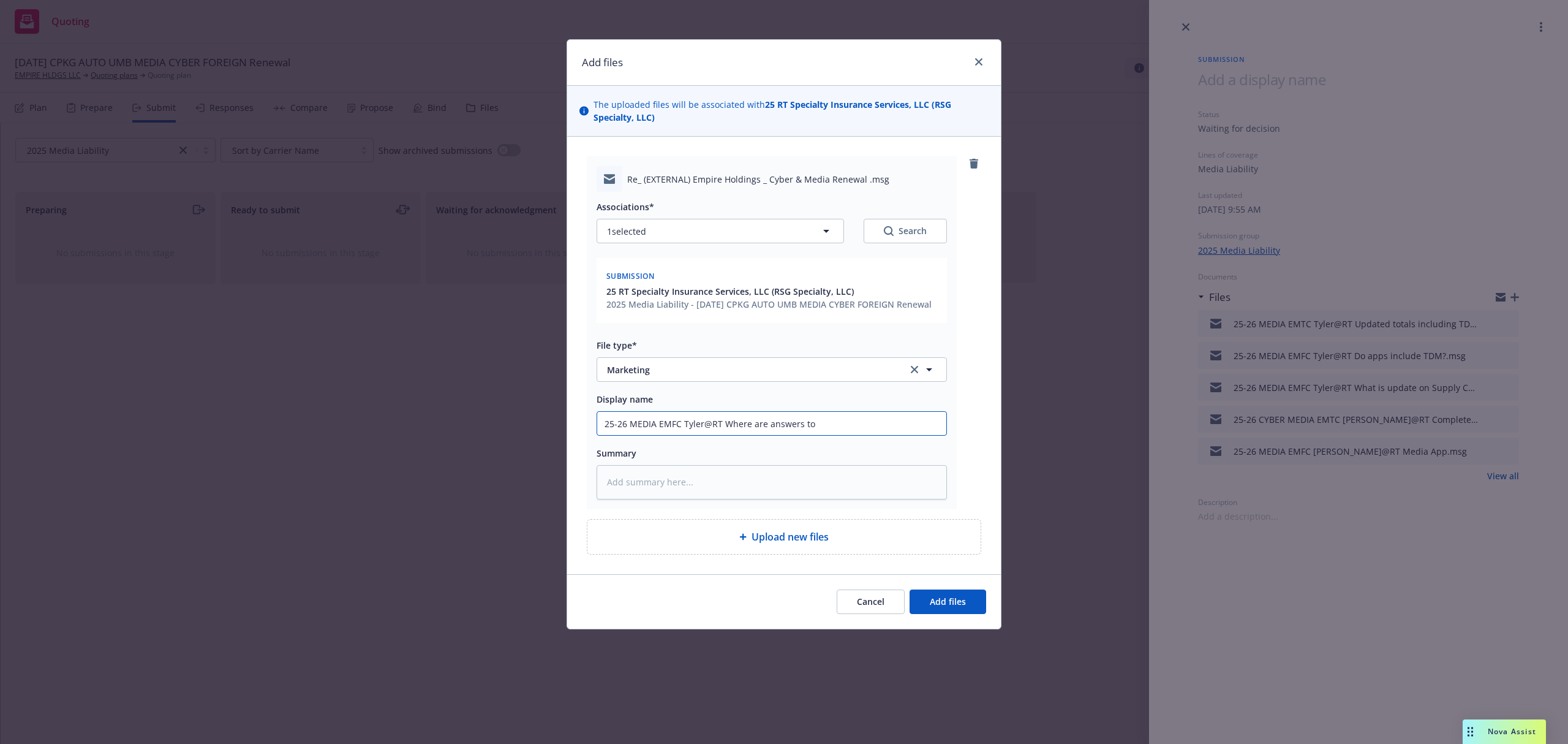
type input "25-26 MEDIA EMFC Tyler@RT Where are answers to"
type textarea "x"
type input "25-26 MEDIA EMFC Tyler@RT Where are answers to S"
type textarea "x"
type input "25-26 MEDIA EMFC Tyler@RT Where are answers to Su"
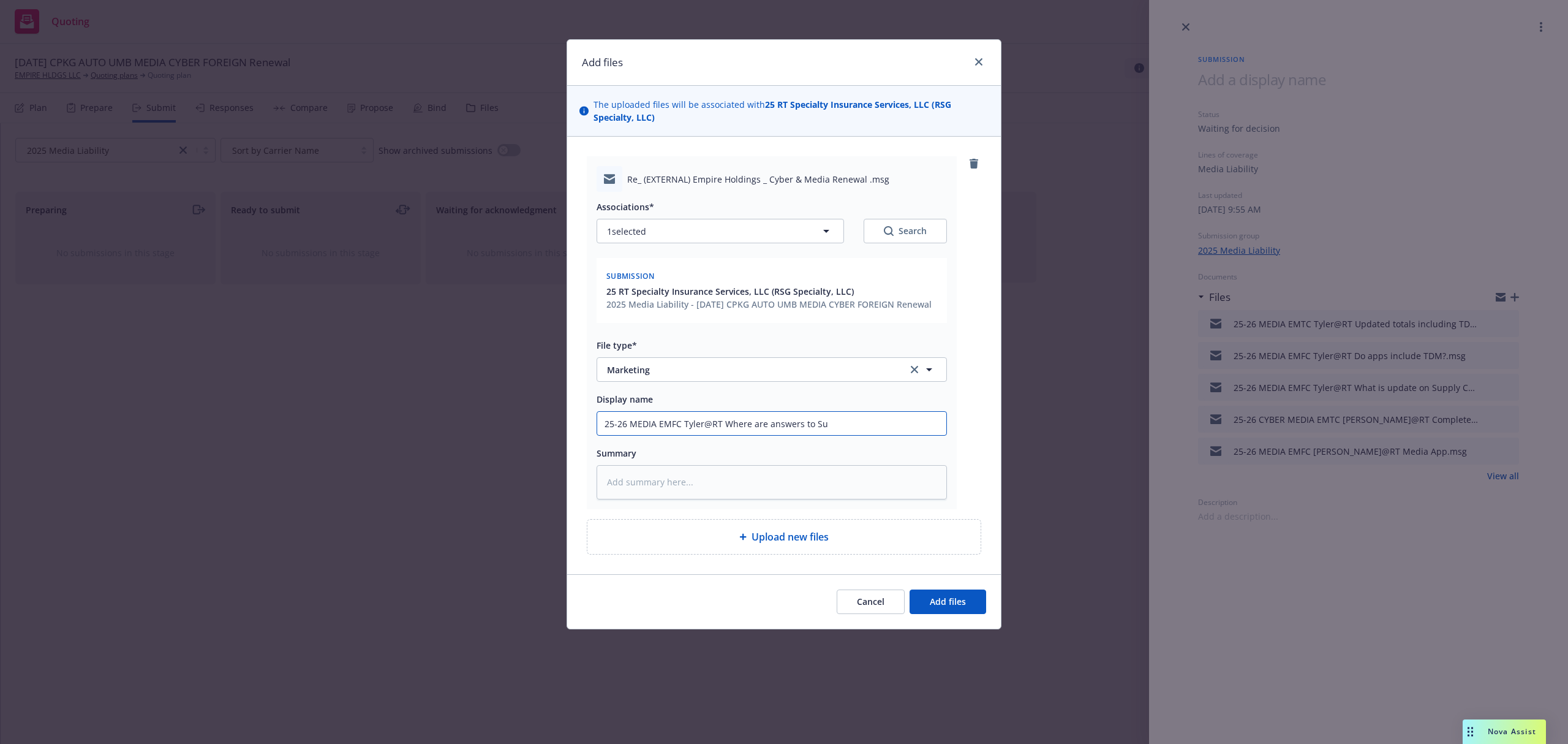
type textarea "x"
type input "25-26 MEDIA EMFC Tyler@RT Where are answers to Sup"
type textarea "x"
type input "25-26 MEDIA EMFC Tyler@RT Where are answers to Supl"
type textarea "x"
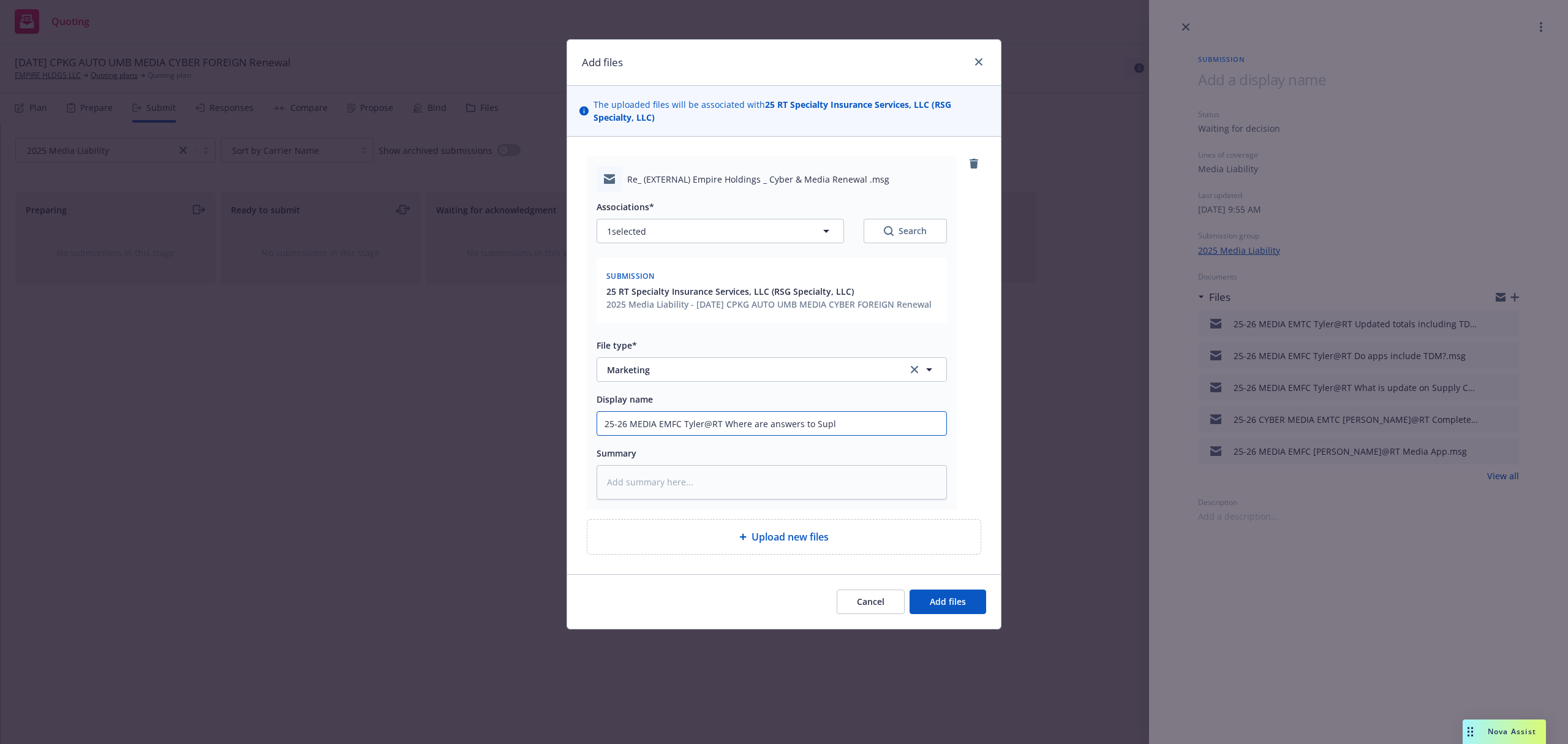
type input "25-26 MEDIA EMFC Tyler@RT Where are answers to Sup"
type textarea "x"
type input "25-26 MEDIA EMFC Tyler@RT Where are answers to Supp"
type textarea "x"
type input "25-26 MEDIA EMFC Tyler@RT Where are answers to Suppl"
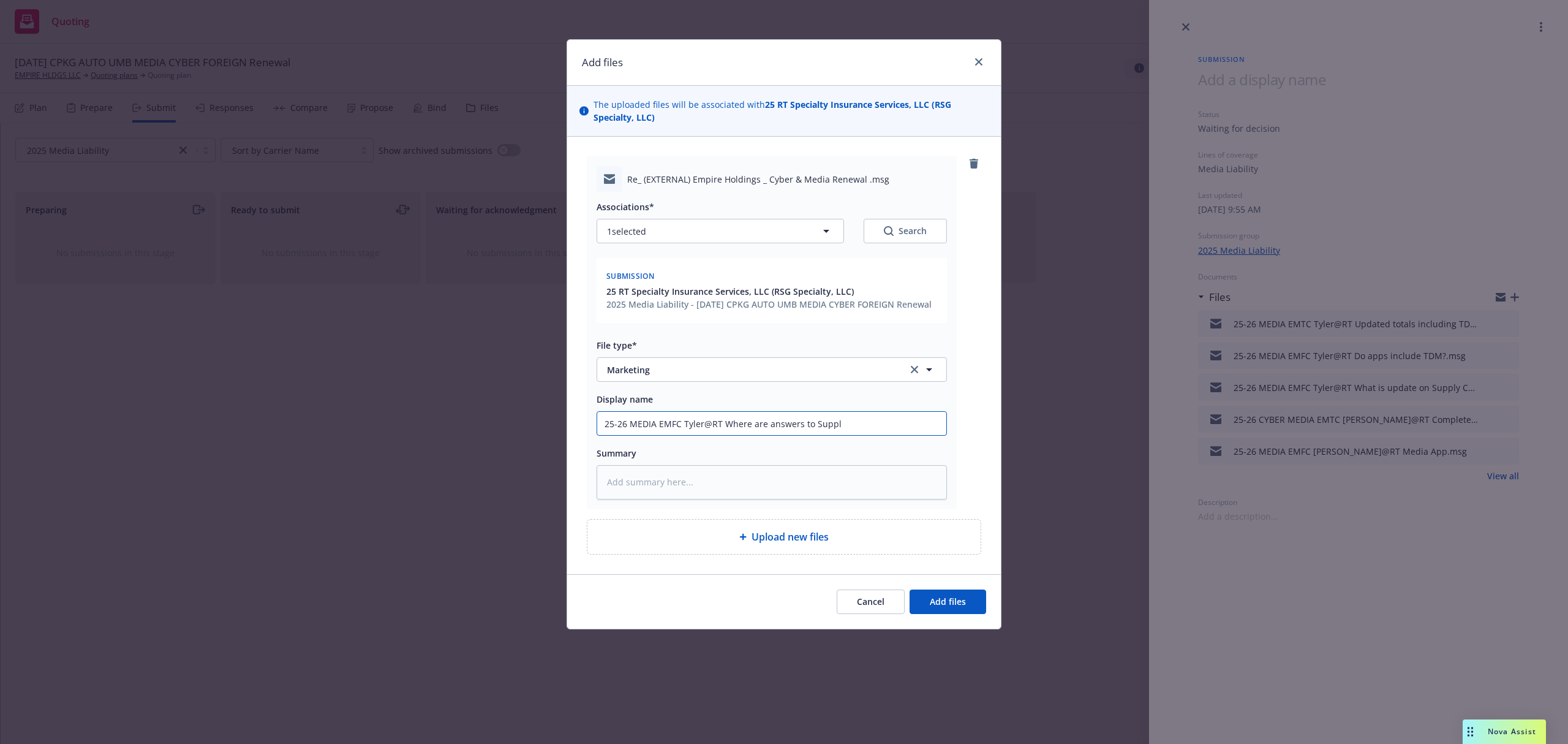
type textarea "x"
type input "25-26 MEDIA EMFC Tyler@RT Where are answers to Supply"
type textarea "x"
type input "25-26 MEDIA EMFC Tyler@RT Where are answers to Supply"
type textarea "x"
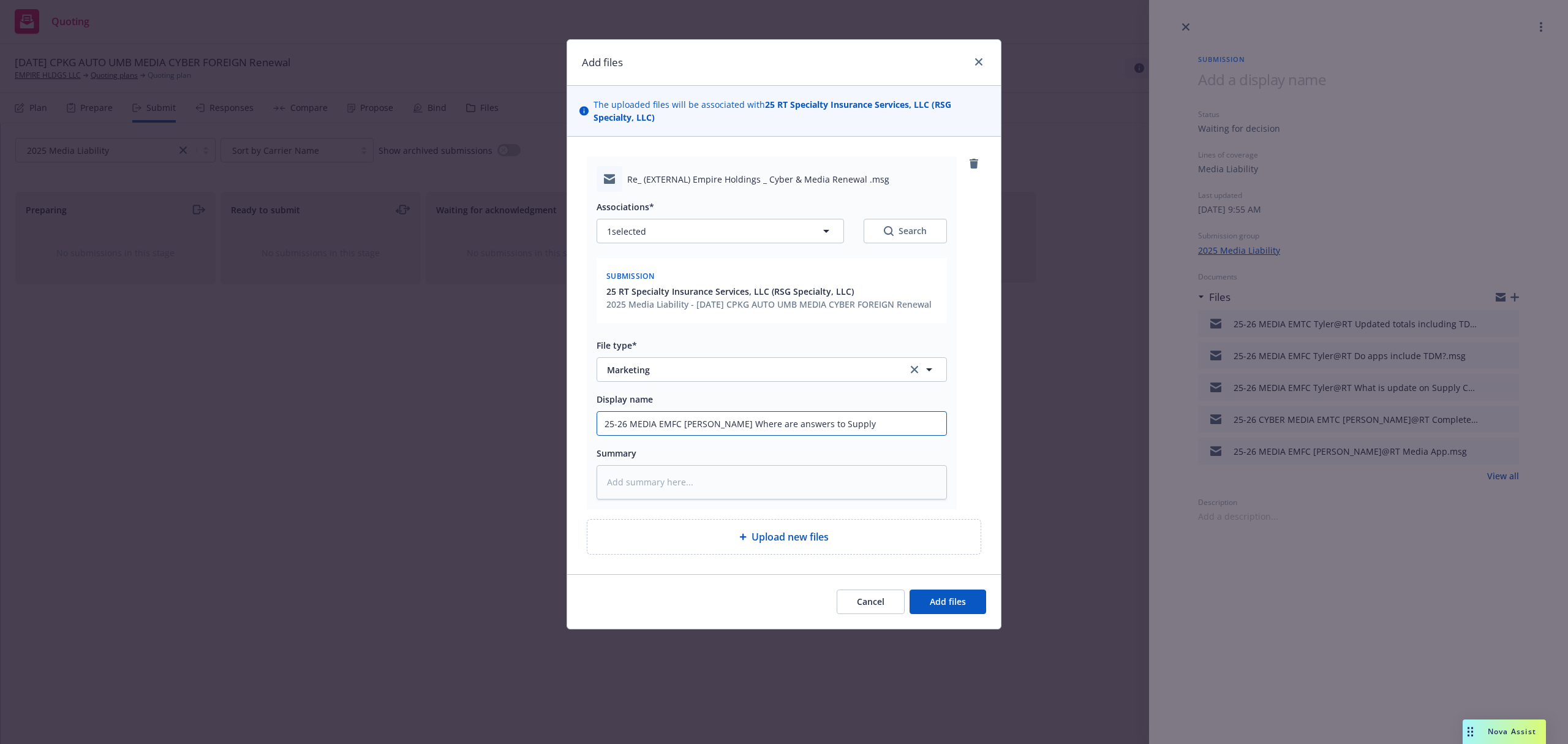
type input "25-26 MEDIA EMFC Tyler@RT Where are answers to Supply C"
type textarea "x"
type input "25-26 MEDIA EMFC Tyler@RT Where are answers to Supply Ch"
type textarea "x"
type input "25-26 MEDIA EMFC Tyler@RT Where are answers to Supply Cha"
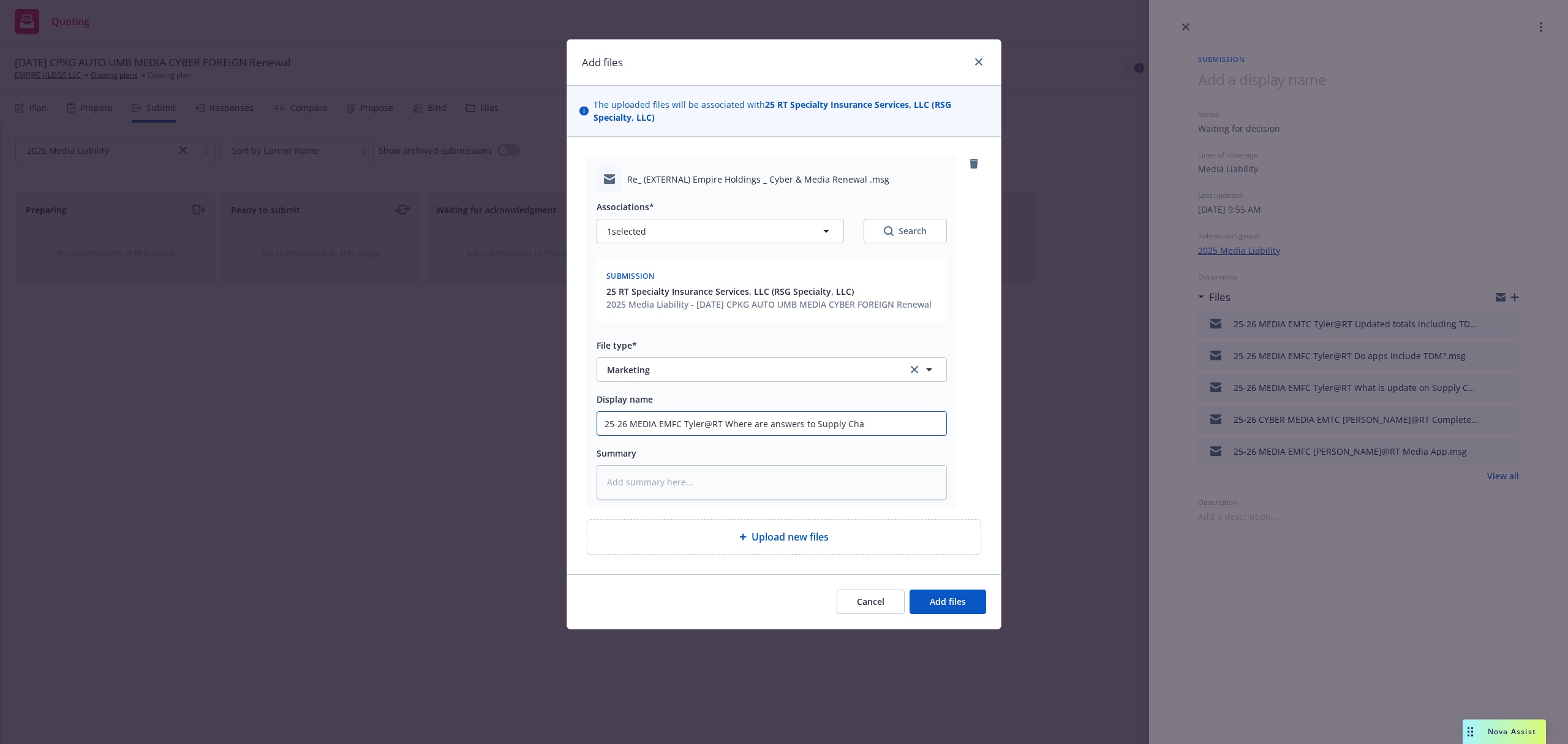
type textarea "x"
type input "25-26 MEDIA EMFC Tyler@RT Where are answers to Supply Chai"
type textarea "x"
type input "25-26 MEDIA EMFC Tyler@RT Where are answers to Supply Chain"
type textarea "x"
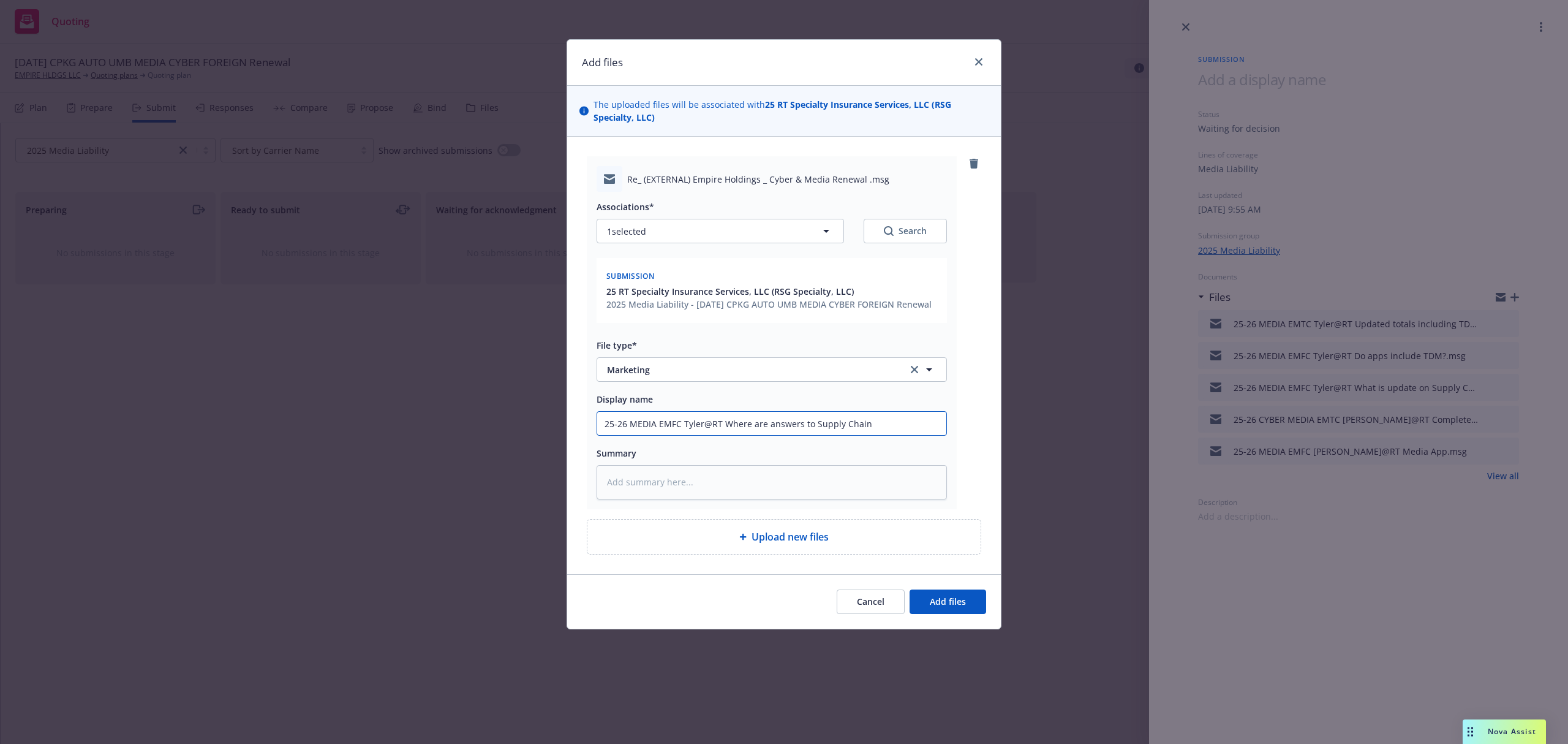
type input "25-26 MEDIA EMFC Tyler@RT Where are answers to Supply Chain"
type textarea "x"
type input "25-26 MEDIA EMFC Tyler@RT Where are answers to Supply Chain q"
type textarea "x"
type input "25-26 MEDIA EMFC Tyler@RT Where are answers to Supply Chain que"
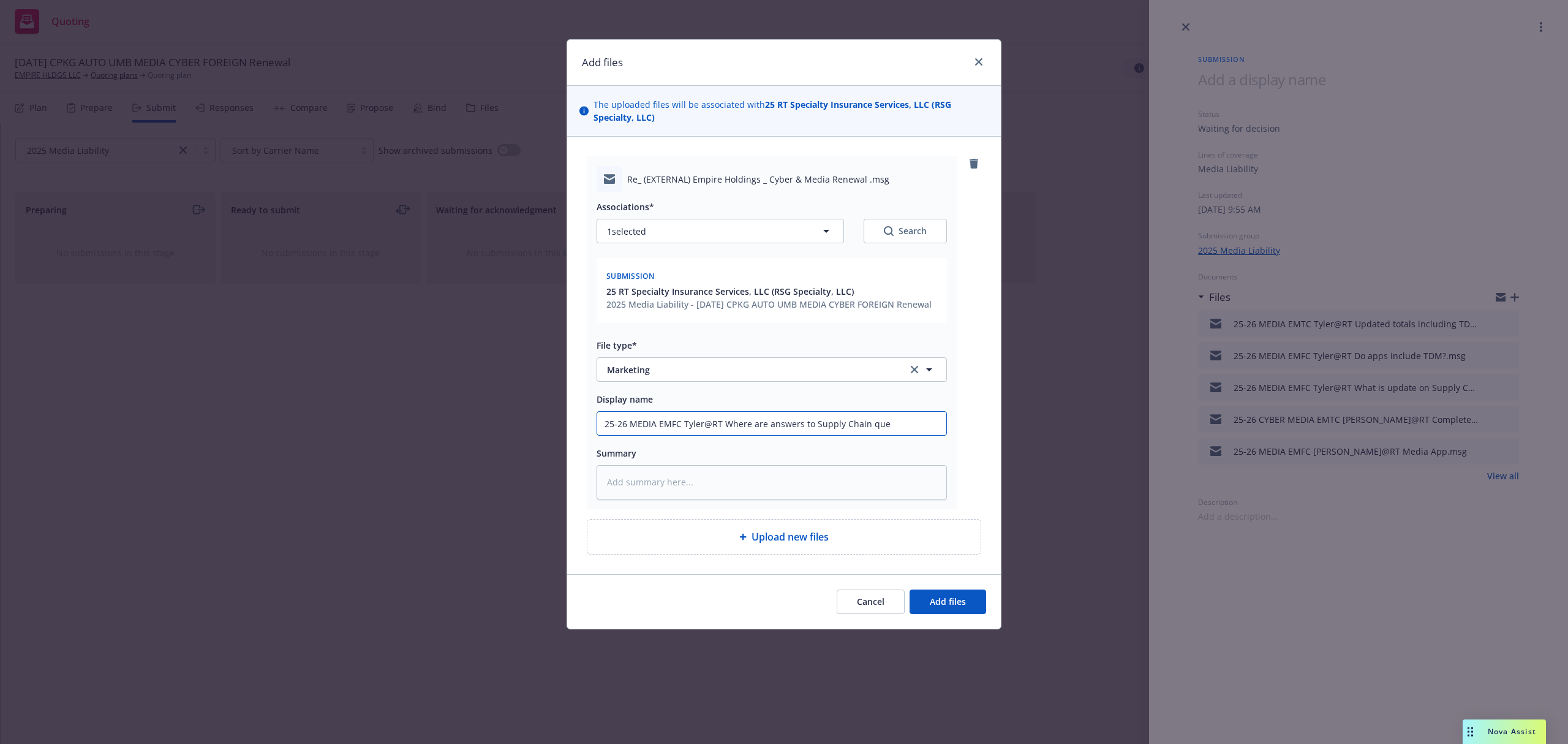
type textarea "x"
type input "25-26 MEDIA EMFC Tyler@RT Where are answers to Supply Chain ques"
type textarea "x"
type input "25-26 MEDIA EMFC Tyler@RT Where are answers to Supply Chain questi"
type textarea "x"
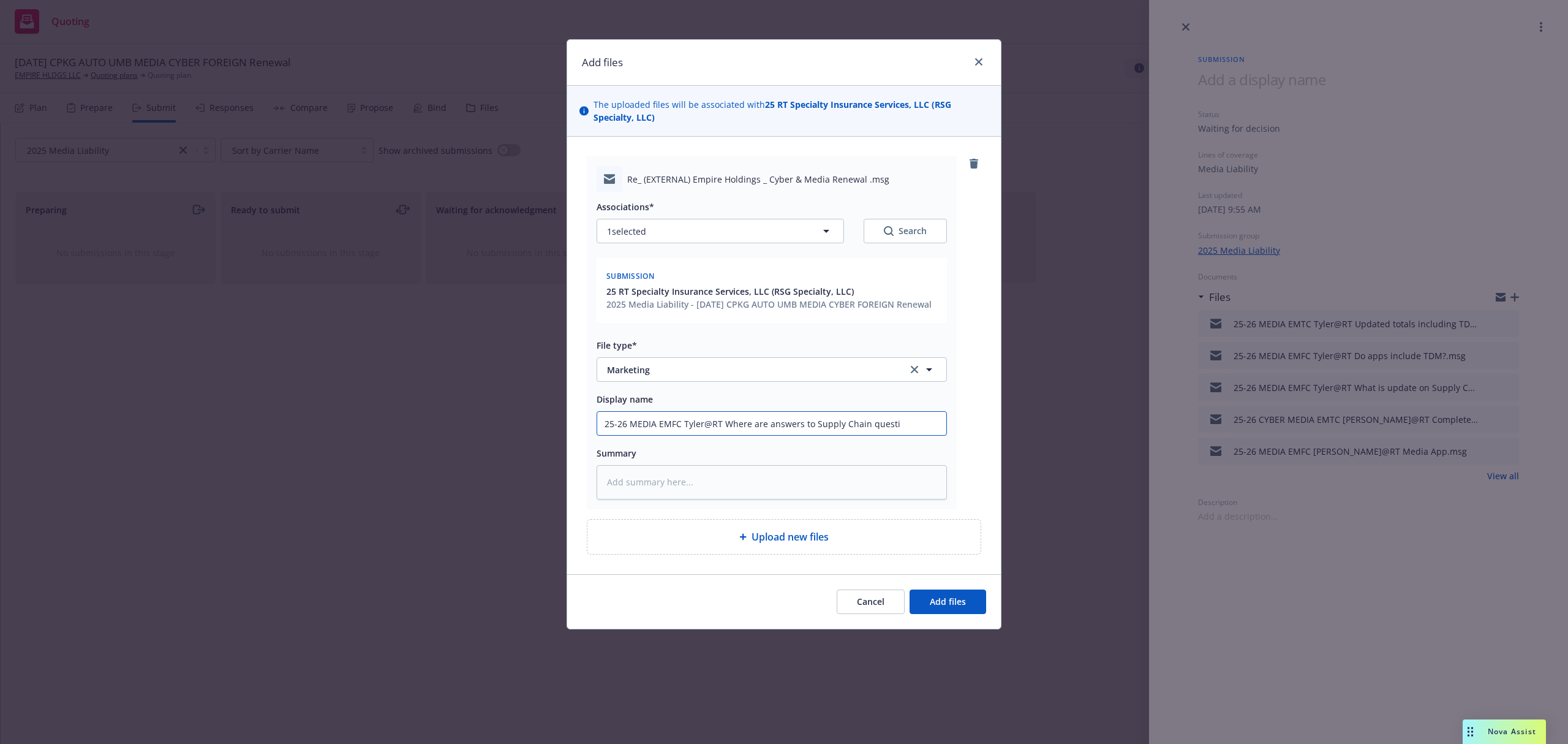
type input "25-26 MEDIA EMFC Tyler@RT Where are answers to Supply Chain questio"
type textarea "x"
type input "25-26 MEDIA EMFC Tyler@RT Where are answers to Supply Chain question"
type textarea "x"
type input "25-26 MEDIA EMFC Tyler@RT Where are answers to Supply Chain questions"
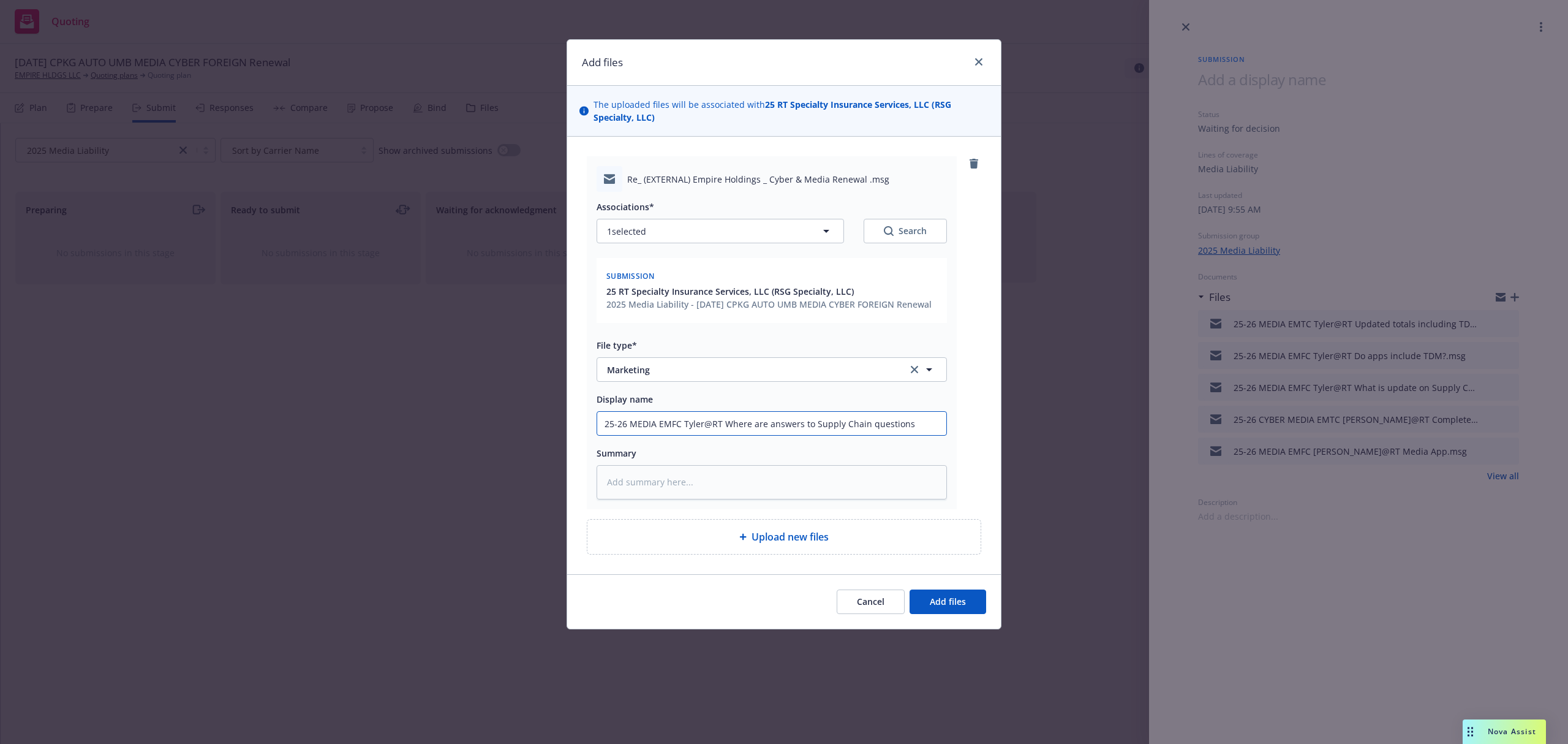
type textarea "x"
type input "25-26 MEDIA EMFC Tyler@RT Where are answers to Supply Chain questions?"
paste textarea "Thanks Samantha! I’ll review for us I don’t believe you have provided responses…"
type textarea "x"
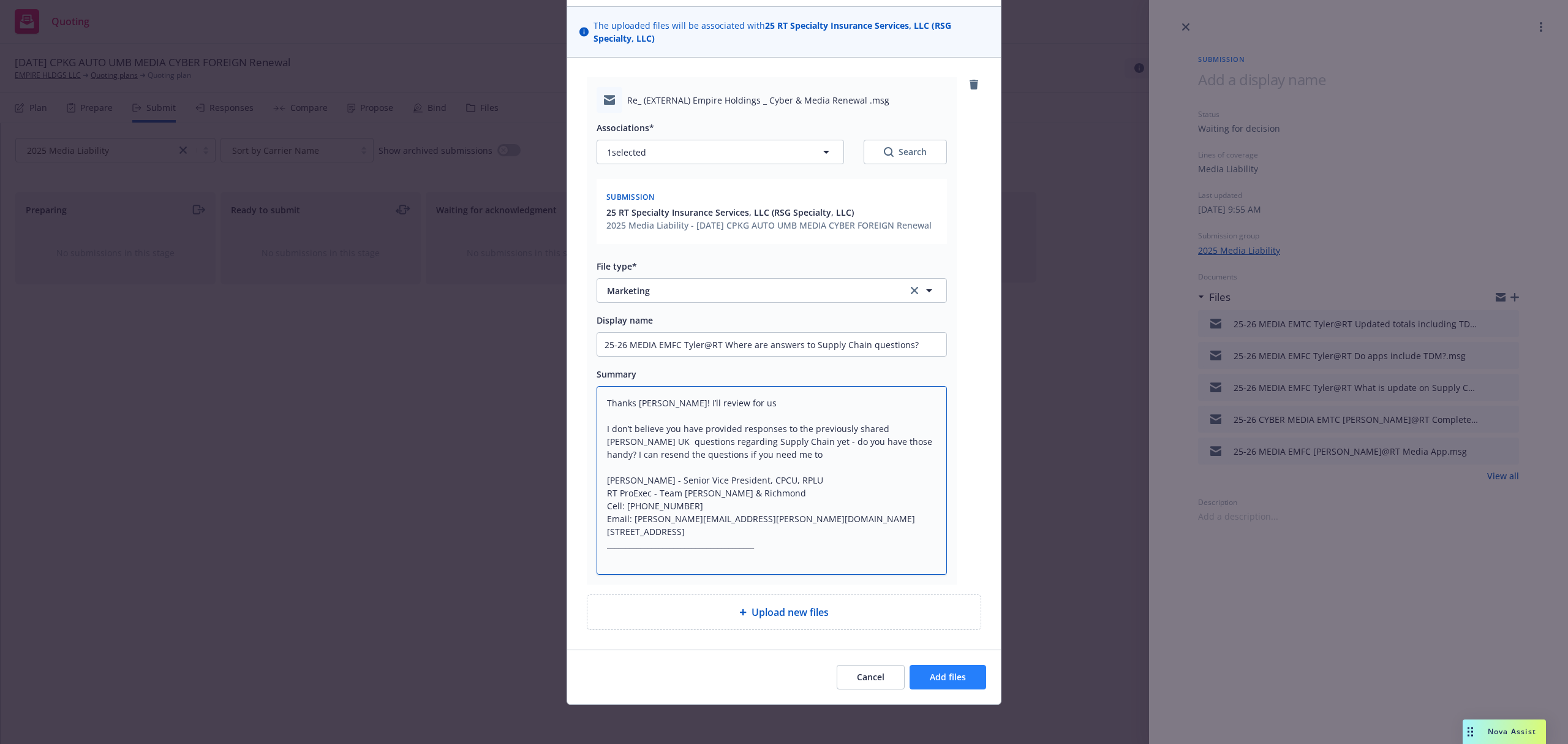
type textarea "Thanks Samantha! I’ll review for us I don’t believe you have provided responses…"
click at [930, 684] on button "Add files" at bounding box center [947, 677] width 77 height 24
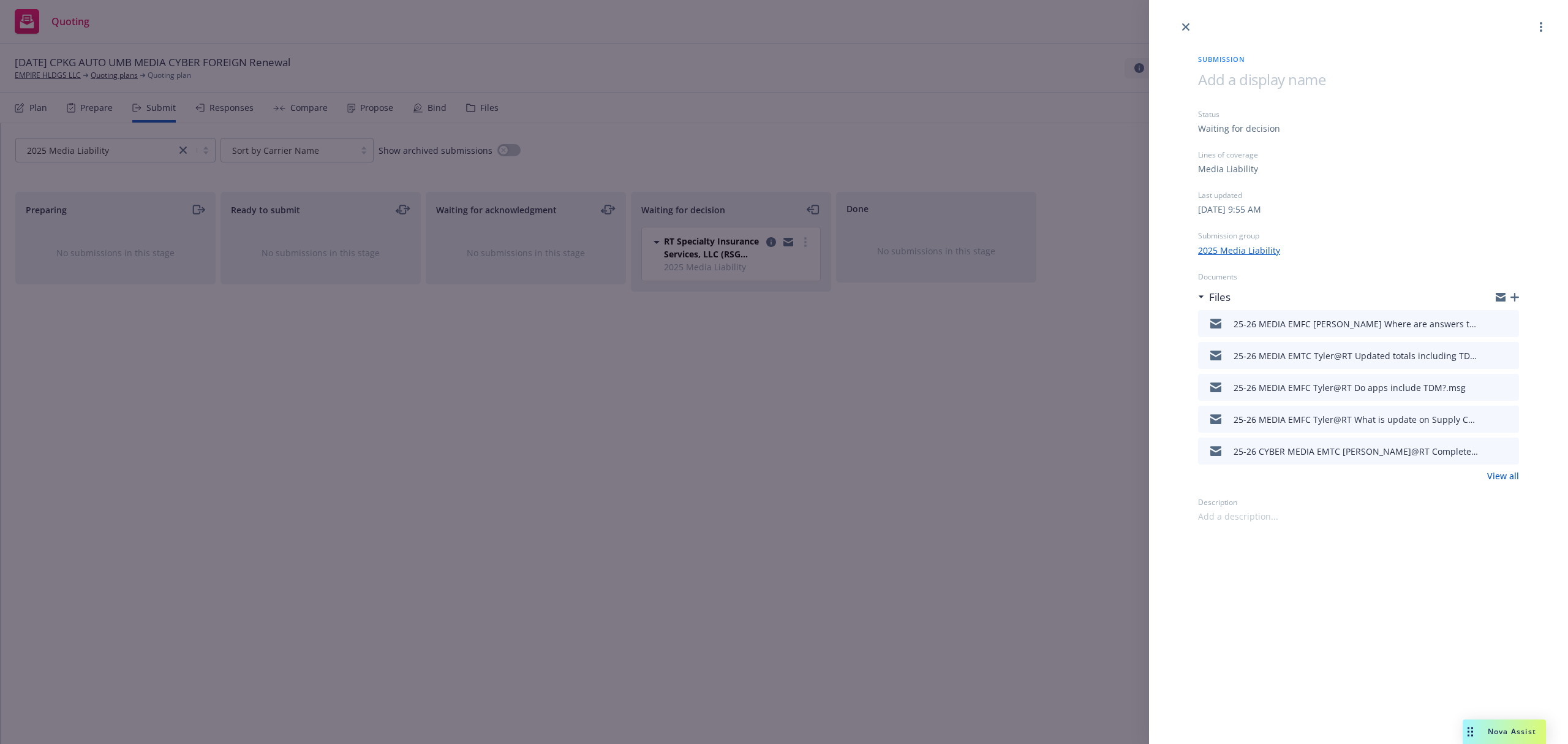
click at [1513, 293] on icon "button" at bounding box center [1515, 297] width 8 height 8
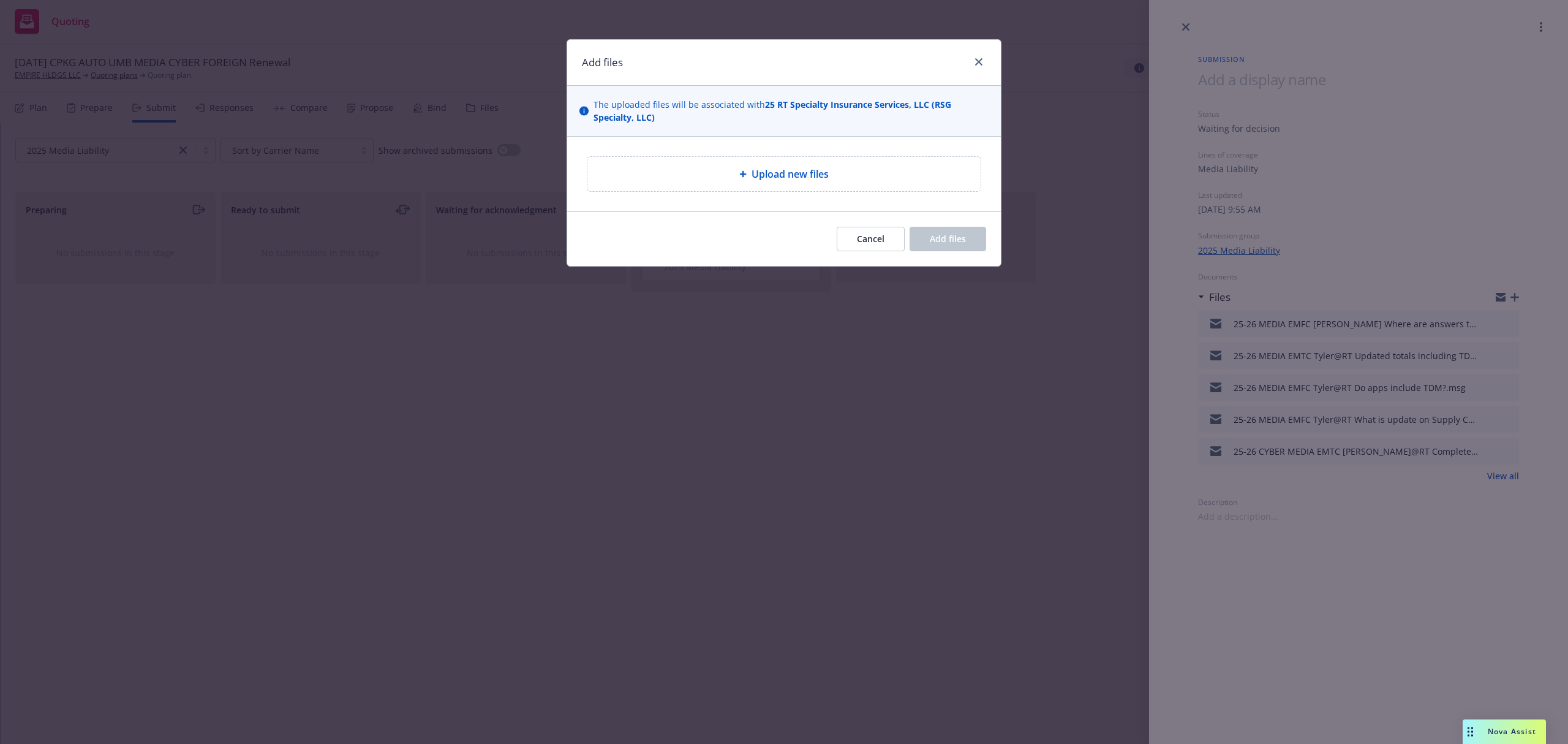
type textarea "x"
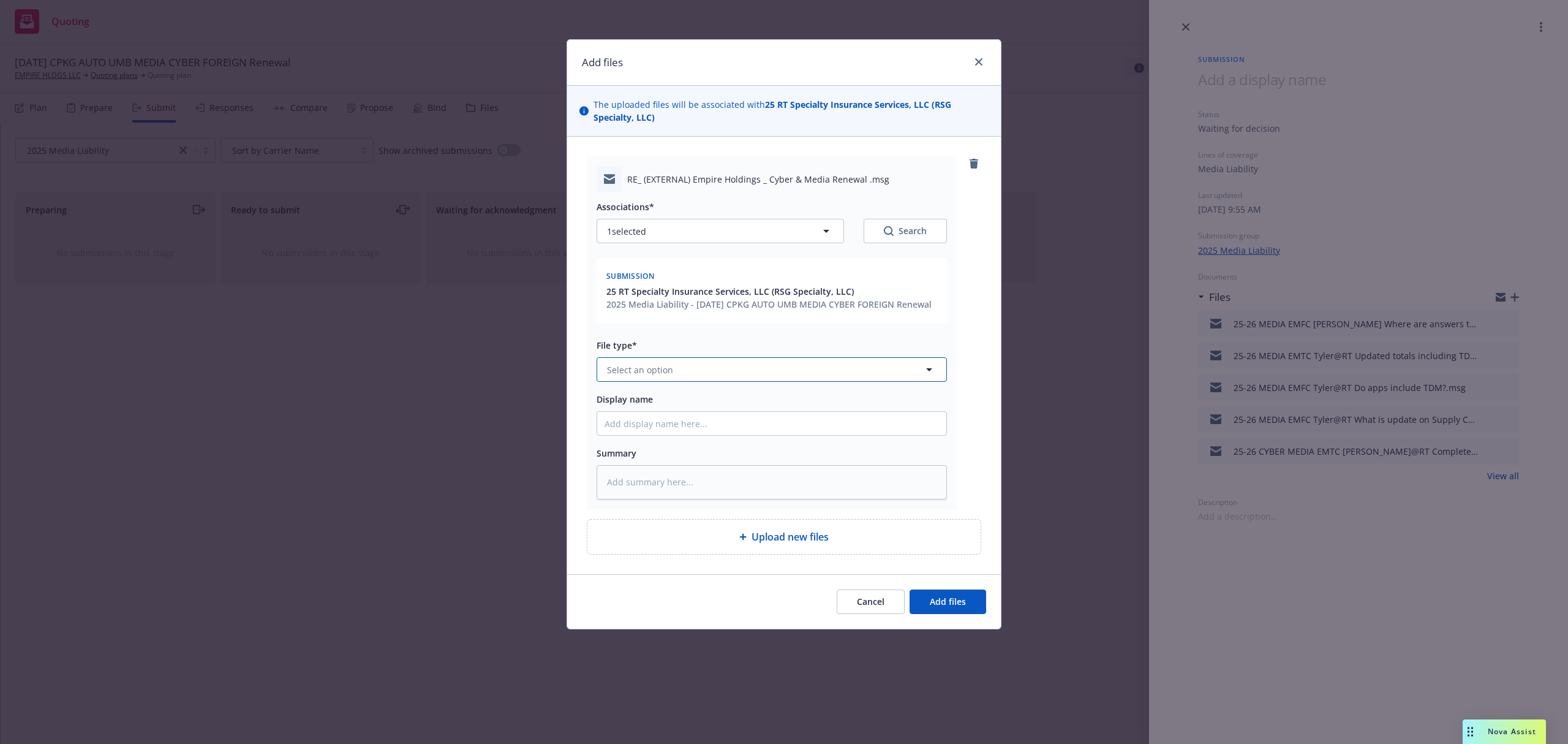
click at [699, 373] on button "Select an option" at bounding box center [771, 369] width 350 height 24
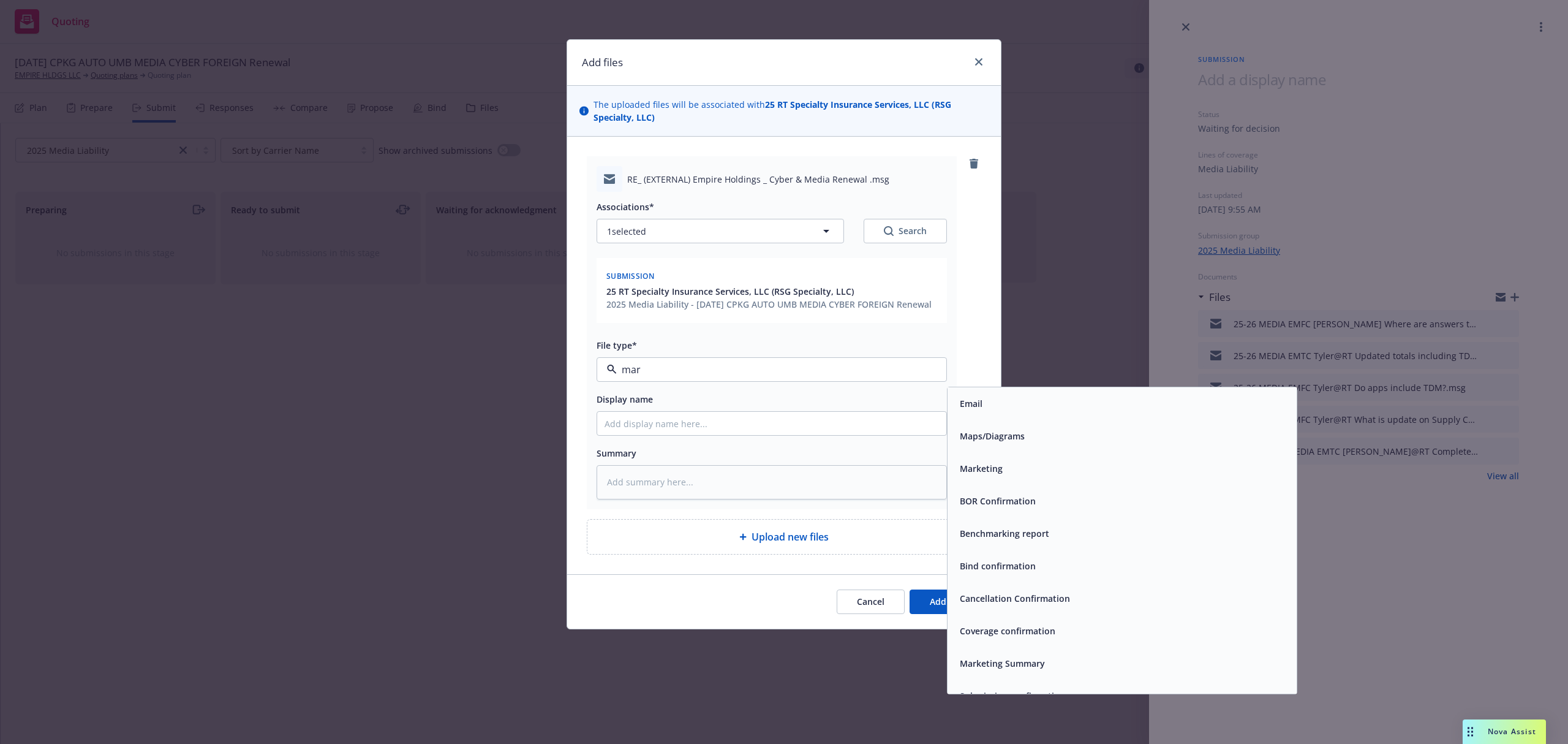
type input "mark"
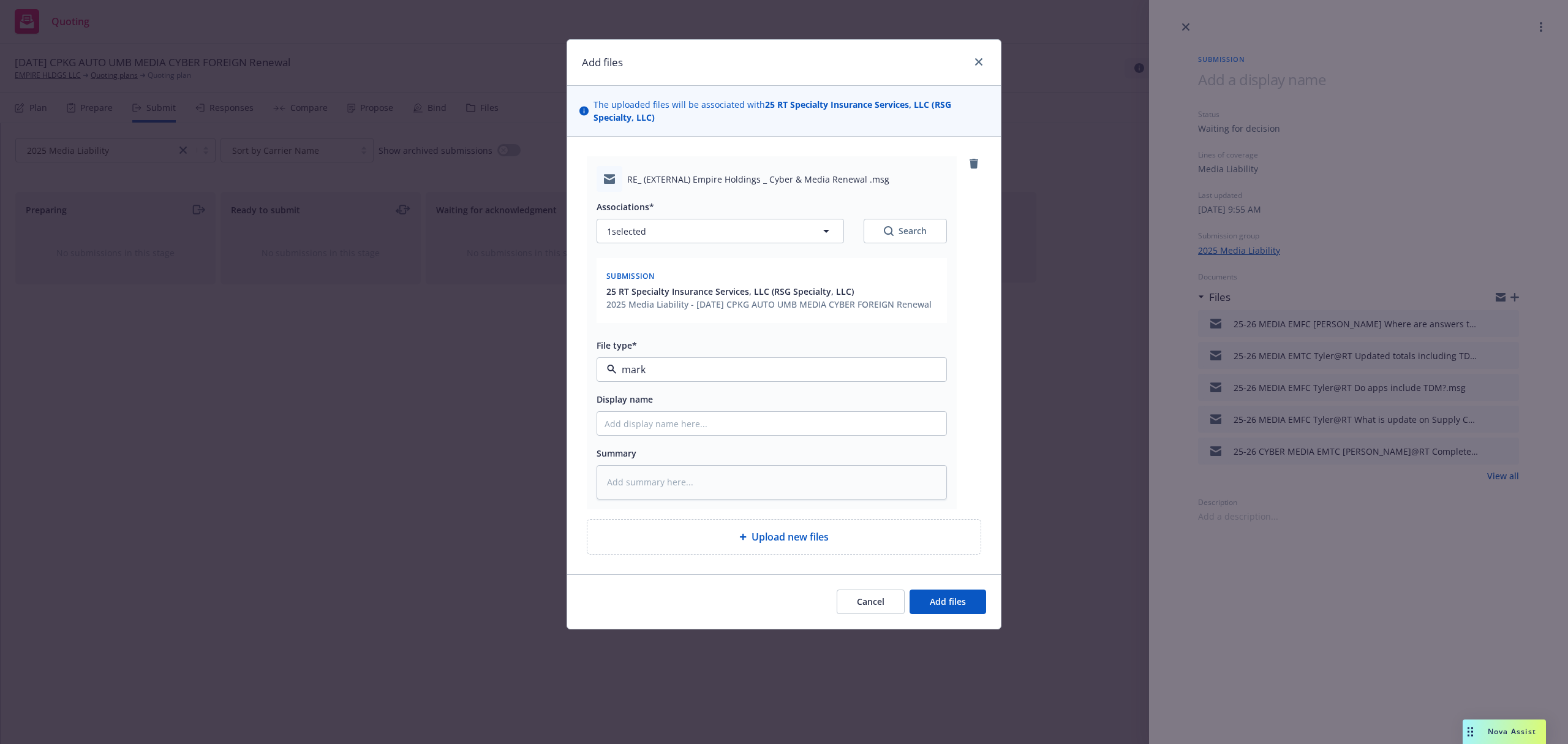
type textarea "x"
type input "2"
type textarea "x"
type input "25"
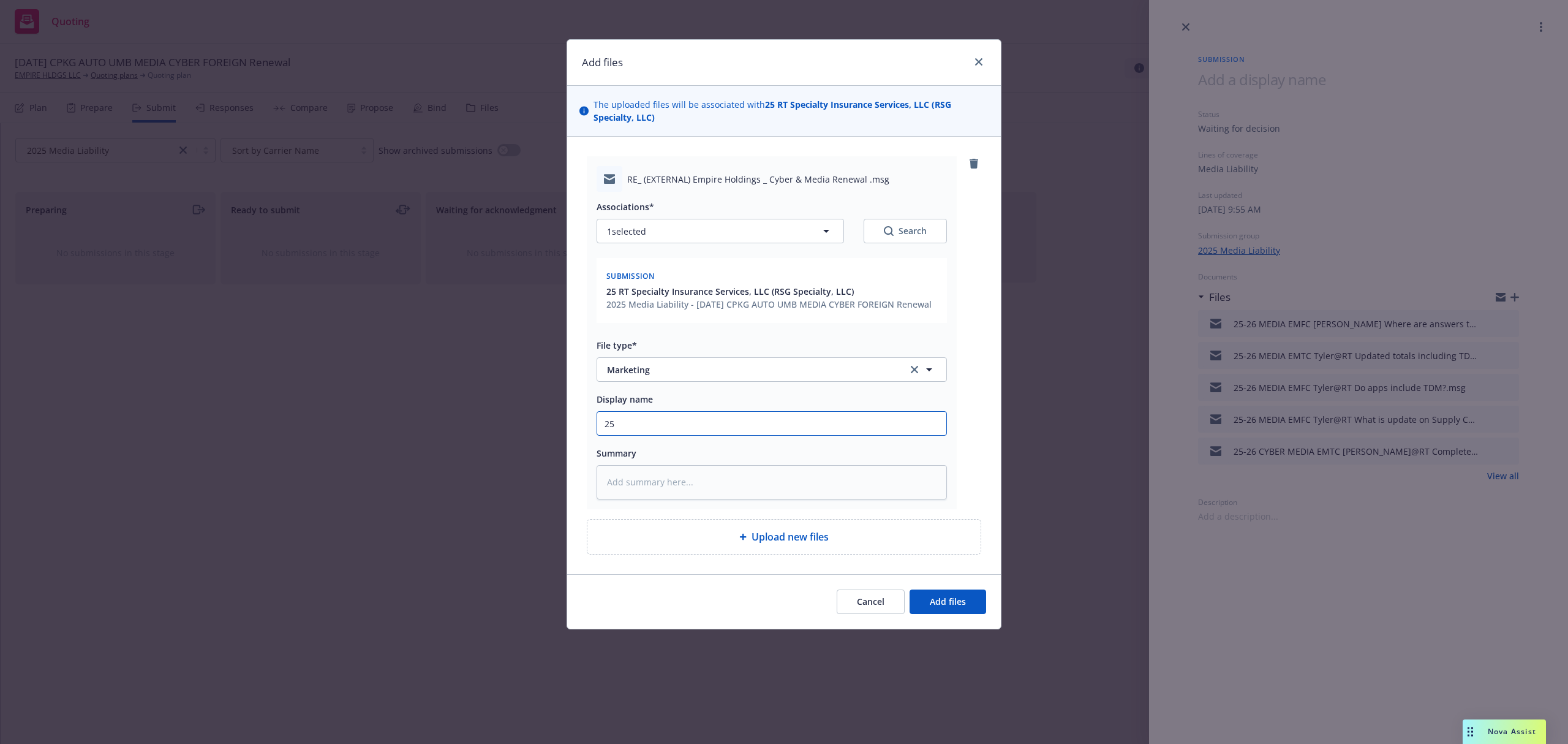
type textarea "x"
type input "25-"
type textarea "x"
type input "25-2"
type textarea "x"
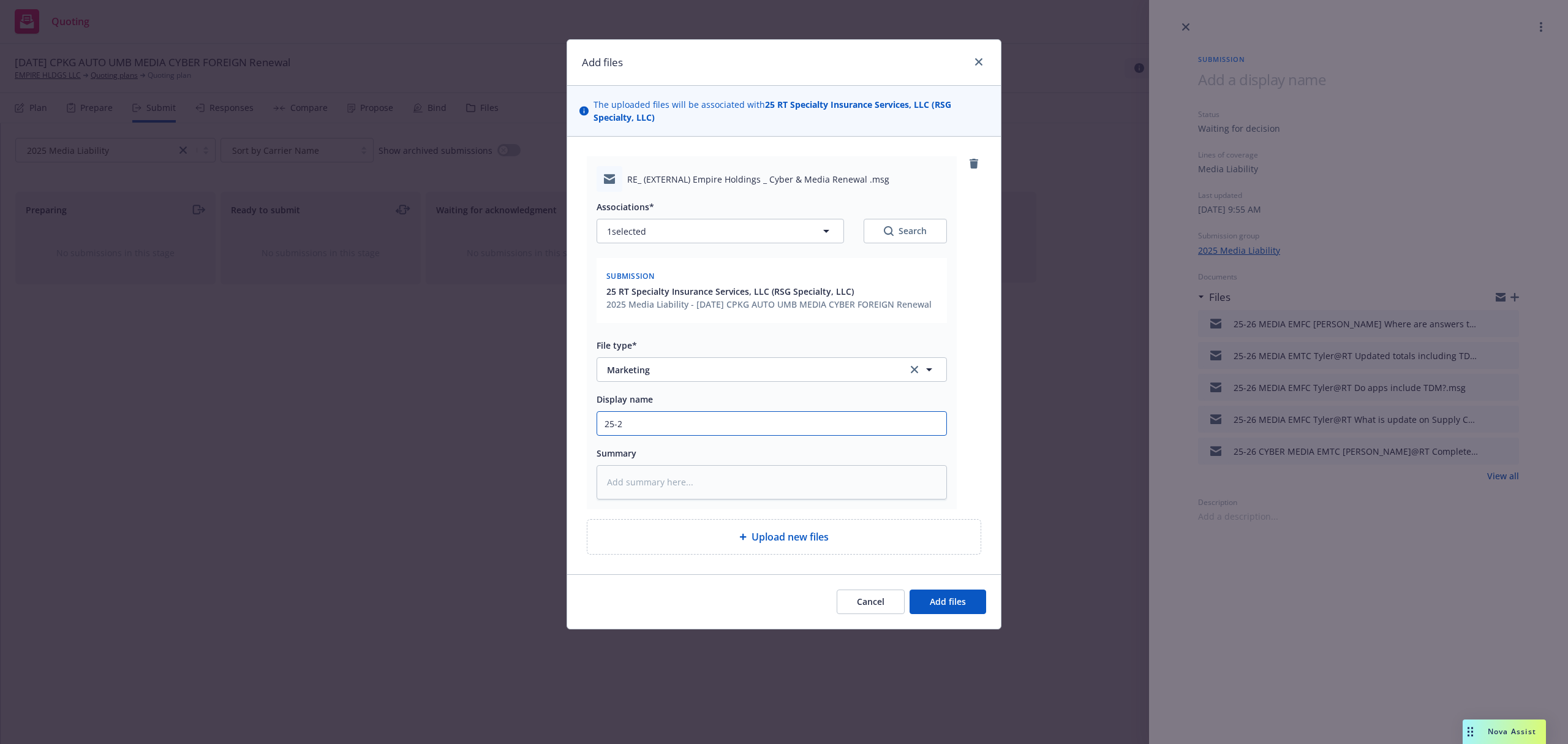
type input "25-26"
type textarea "x"
type input "25-26"
type textarea "x"
type input "25-26 M"
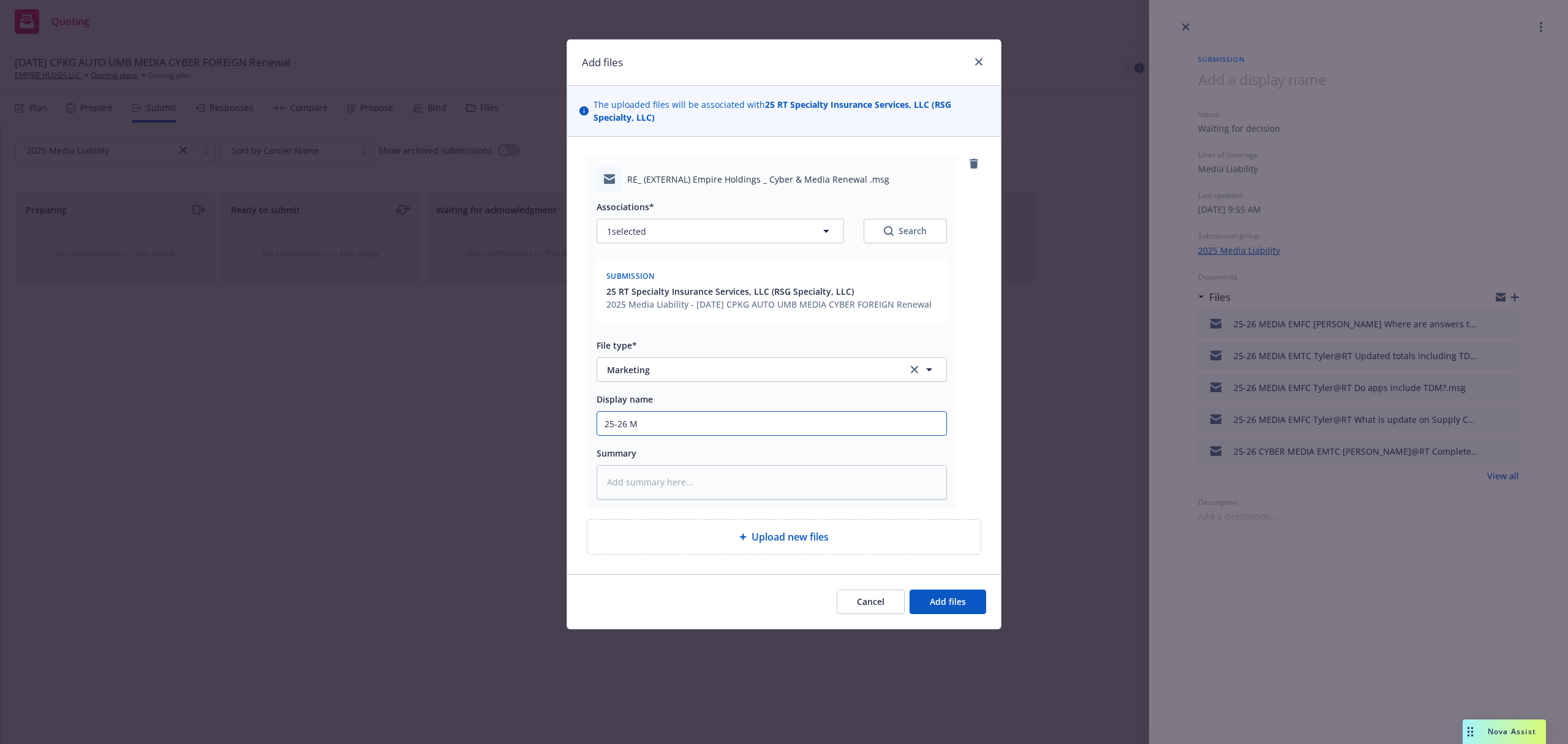
type textarea "x"
type input "25-26 ME"
type textarea "x"
type input "25-26 MED"
type textarea "x"
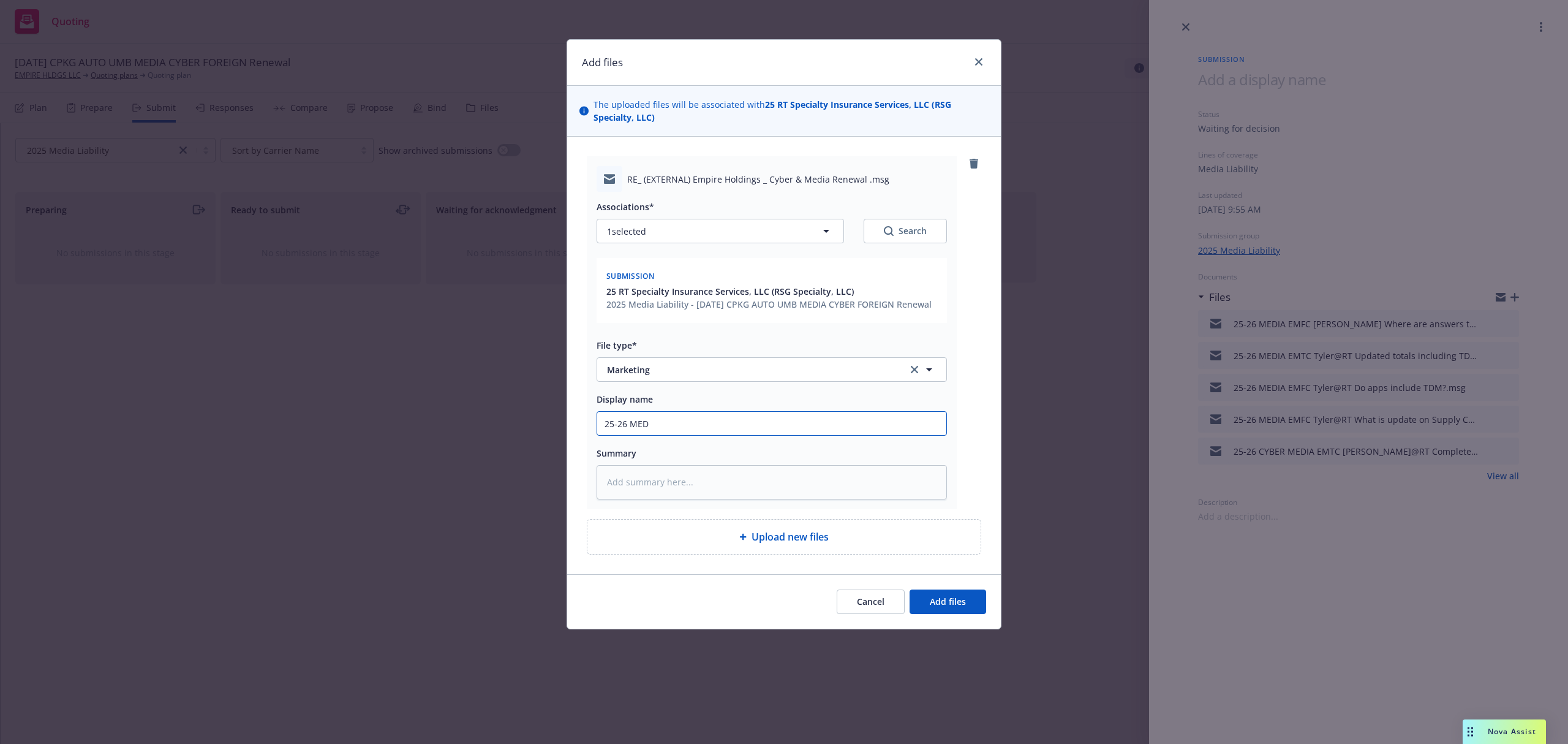
type input "25-26 MEDI"
type textarea "x"
type input "25-26 MEDIA"
type textarea "x"
type input "25-26 MEDIA"
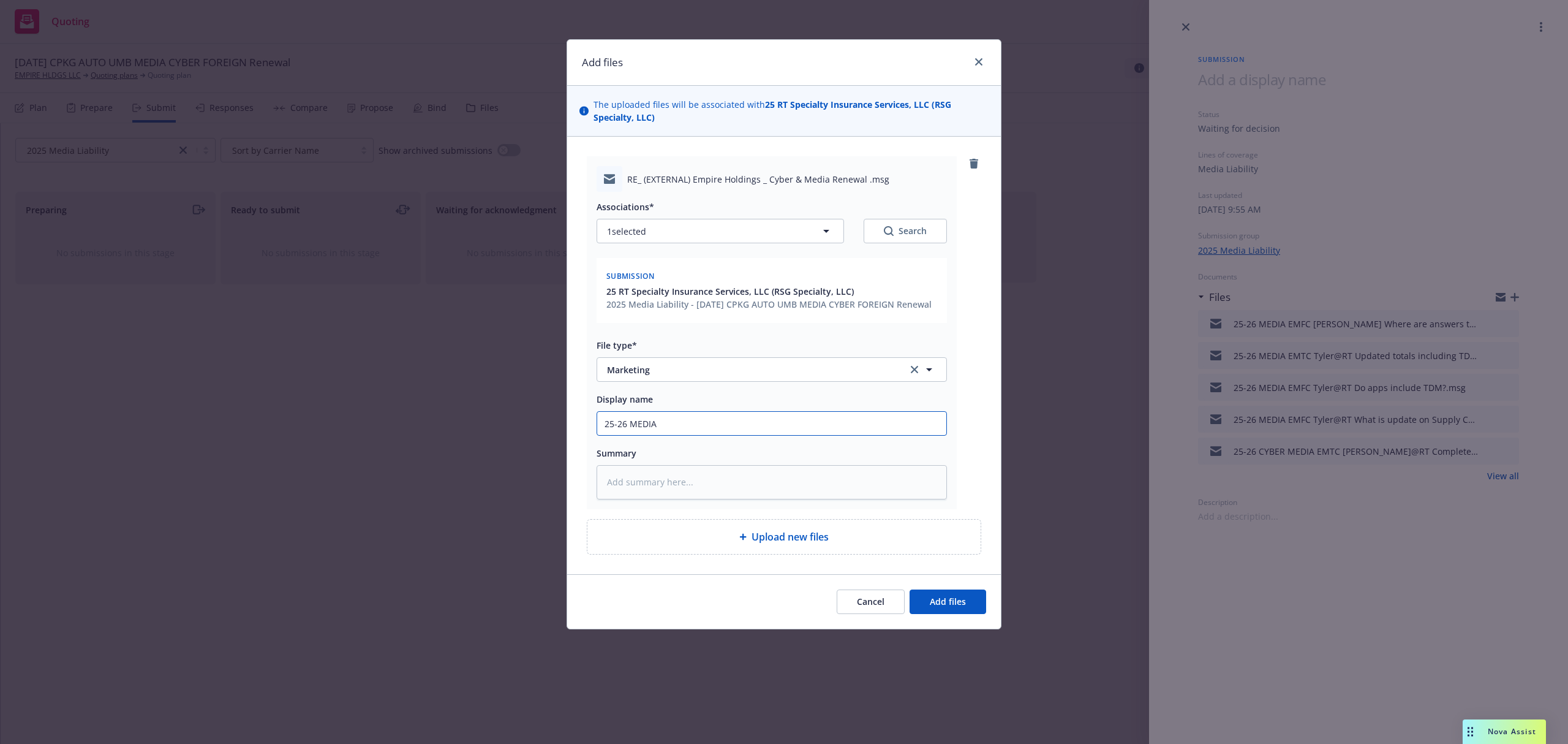
type textarea "x"
type input "25-26 MEDIA E"
type textarea "x"
type input "25-26 MEDIA EM"
type textarea "x"
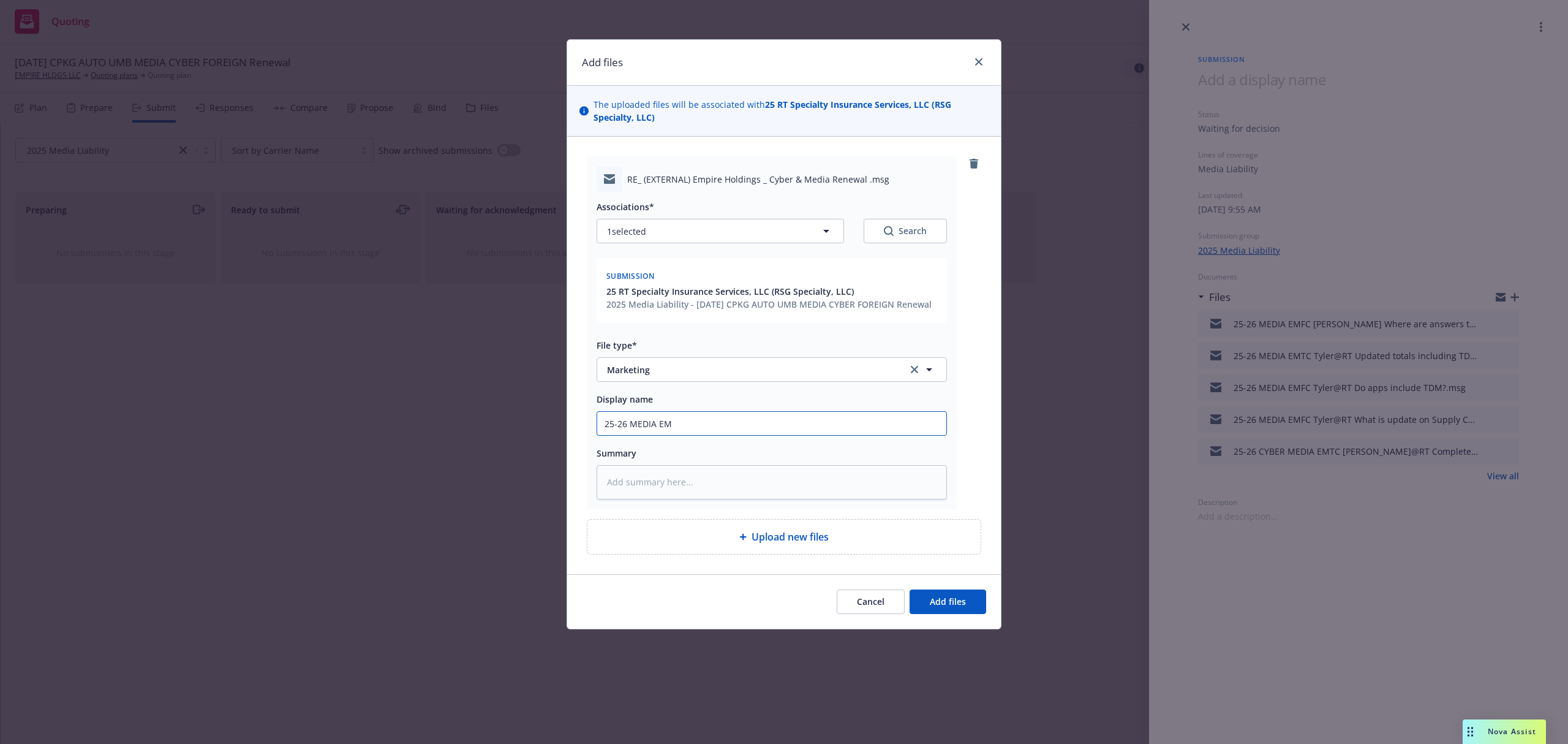
type input "25-26 MEDIA EMT"
type textarea "x"
type input "25-26 MEDIA EMTC"
type textarea "x"
type input "25-26 MEDIA EMTC"
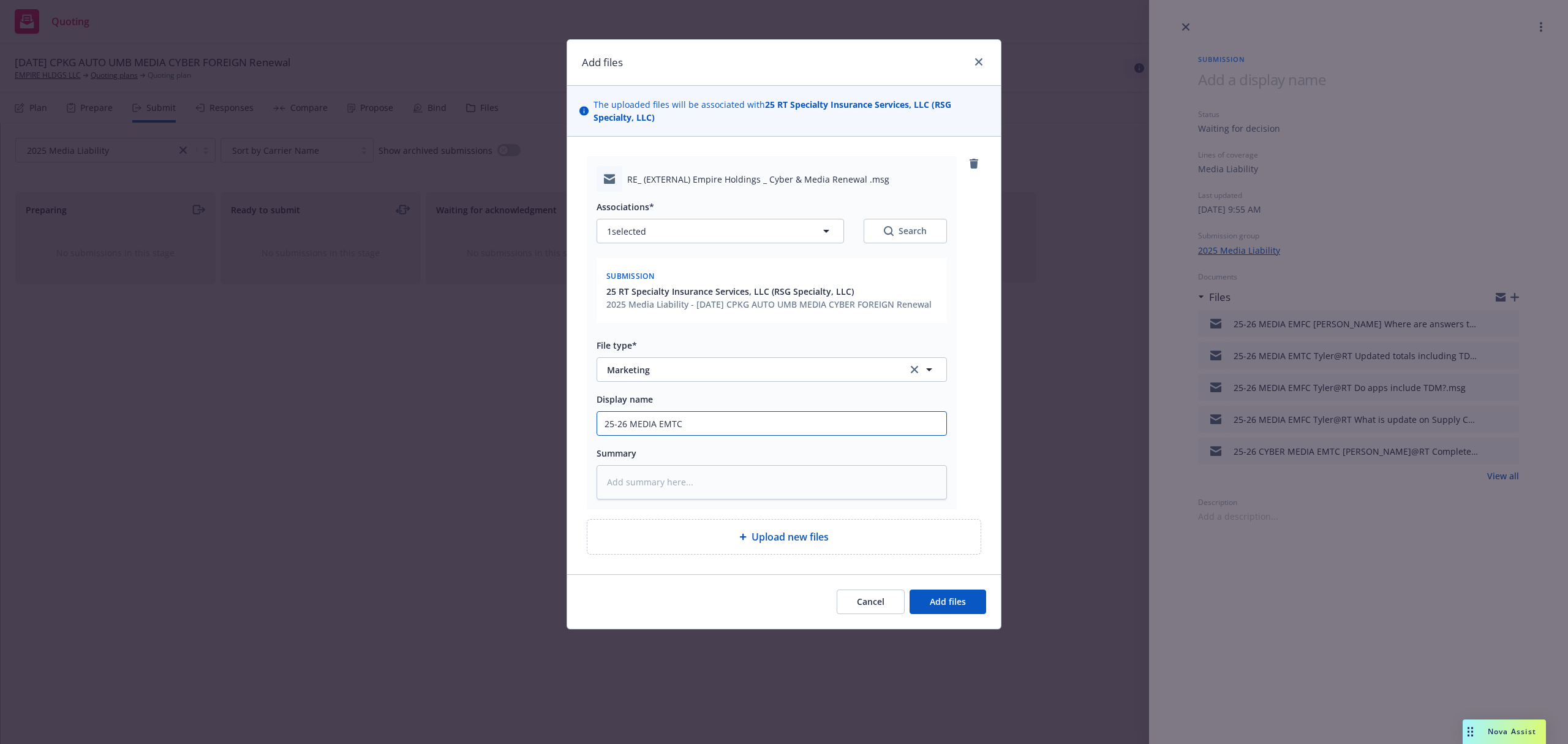
type textarea "x"
type input "25-26 MEDIA EMTC T"
type textarea "x"
type input "25-26 MEDIA EMTC Ty"
type textarea "x"
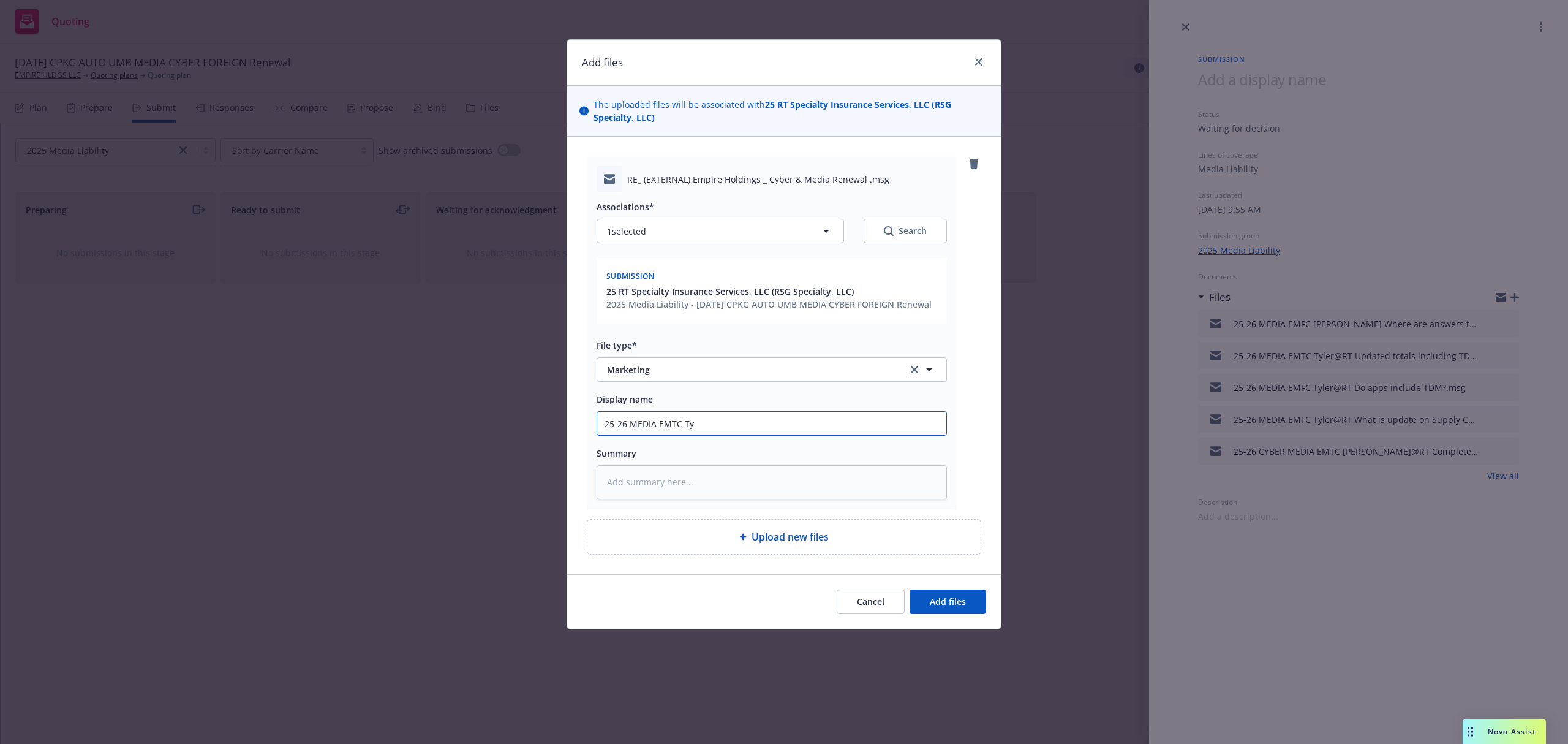
type input "25-26 MEDIA EMTC Tyl"
type textarea "x"
type input "25-26 MEDIA EMTC Tyle"
type textarea "x"
type input "25-26 MEDIA EMTC Tyler"
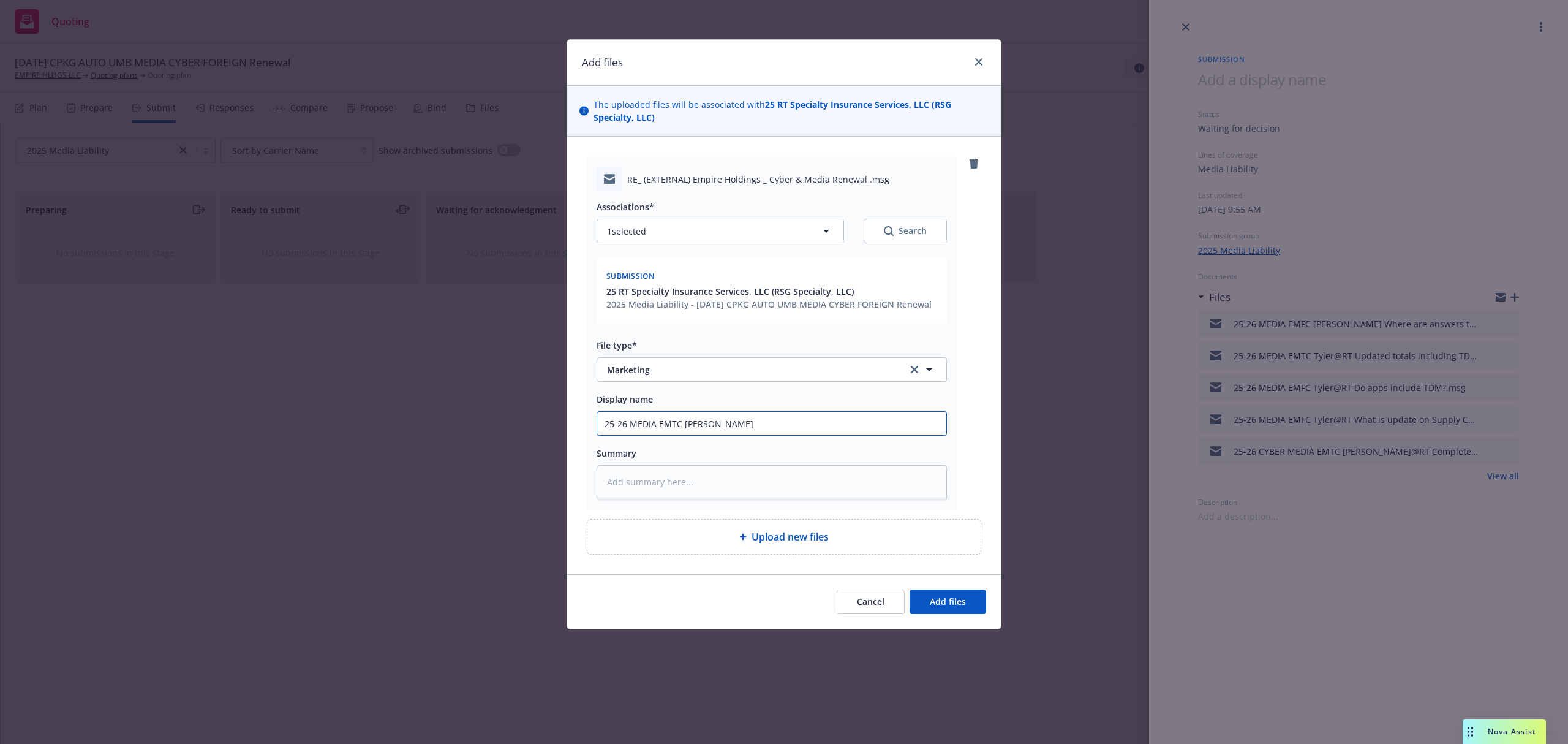
type textarea "x"
type input "25-26 MEDIA EMTC Tyler@"
type textarea "x"
type input "25-26 MEDIA EMTC Tyler@R"
type textarea "x"
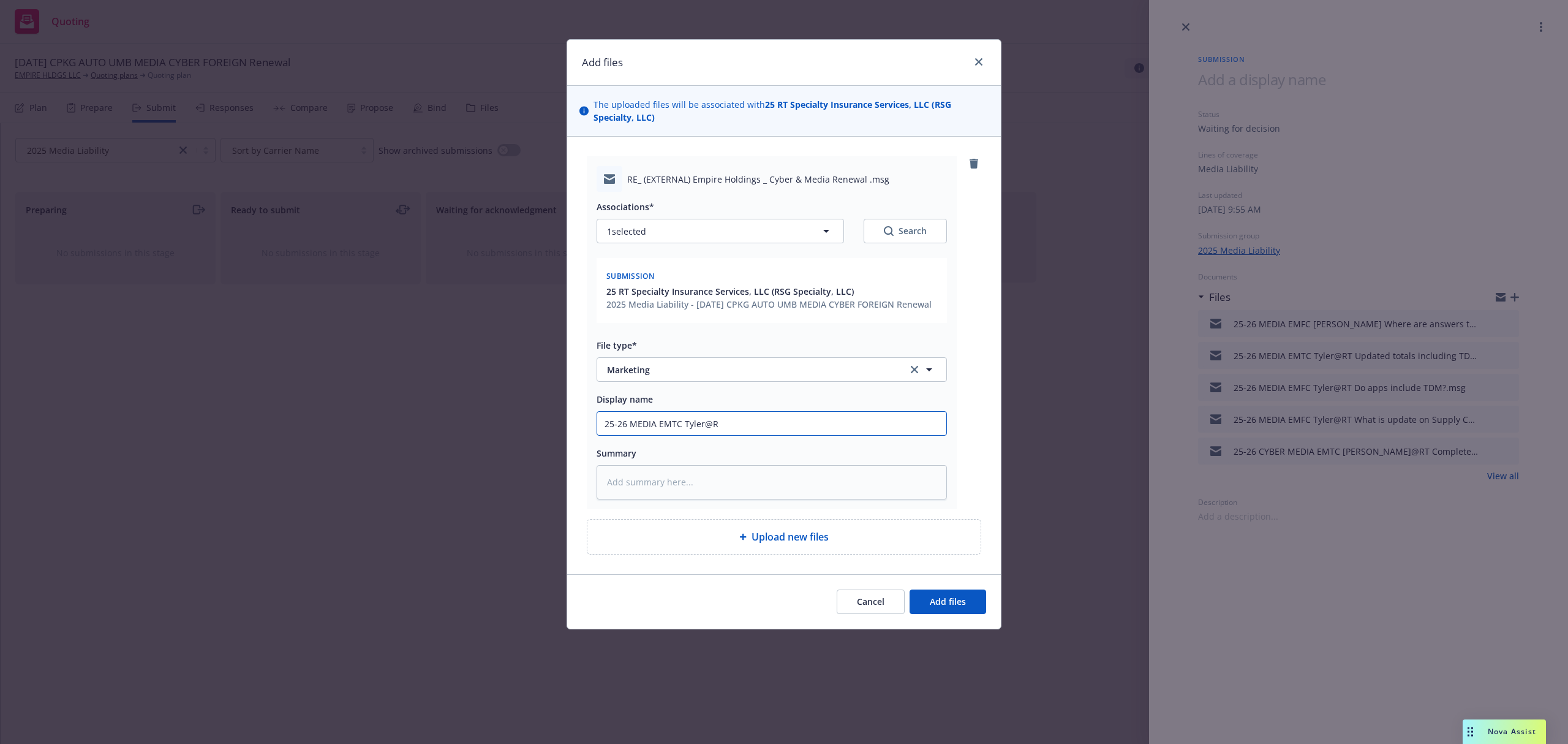
type input "25-26 MEDIA EMTC Tyler@RT"
type textarea "x"
type input "25-26 MEDIA EMTC Tyler@RT"
type textarea "x"
type input "25-26 MEDIA EMTC Tyler@RT P"
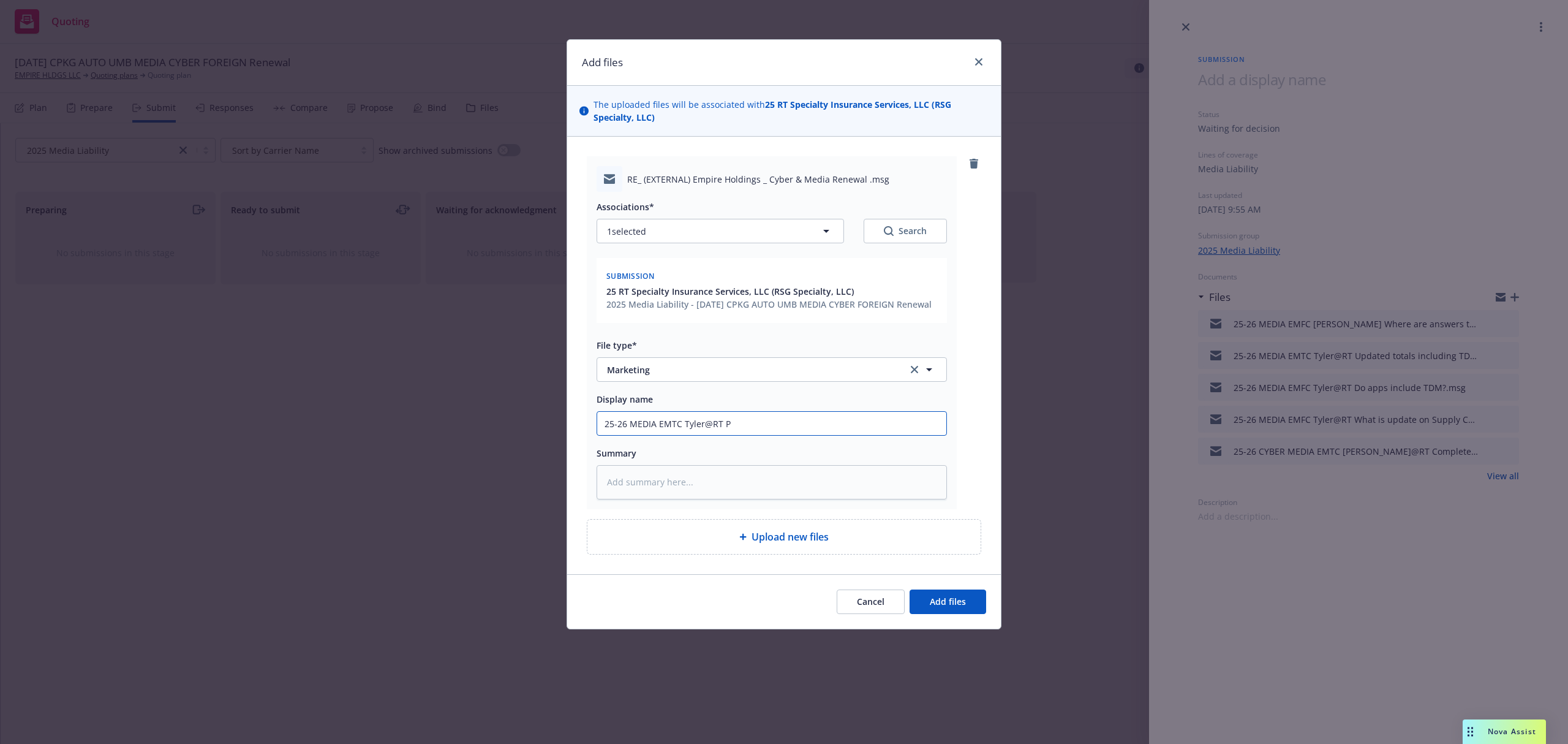
type textarea "x"
paste textarea "Looks like the insured has not answered those. Can you please move forward with…"
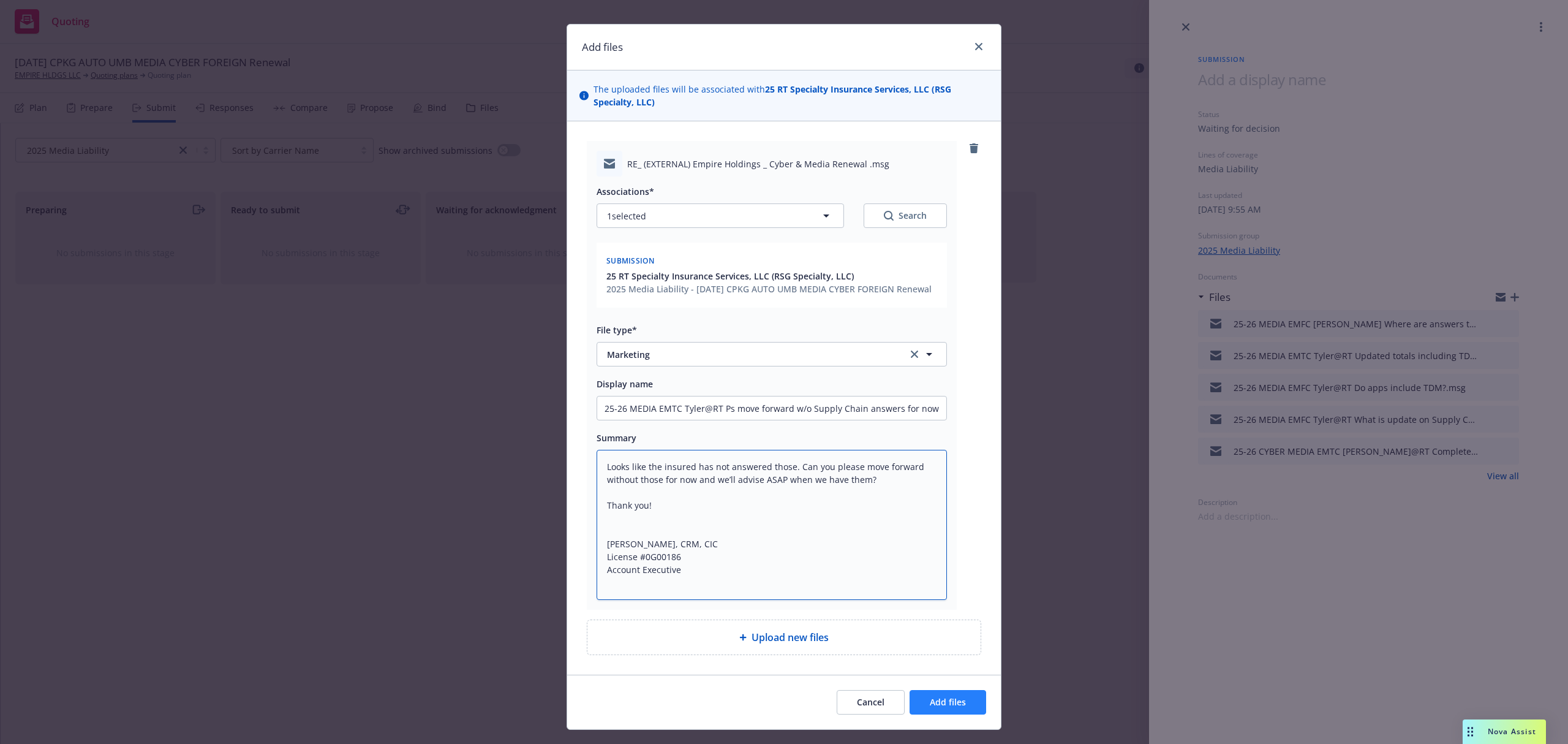
scroll to position [42, 0]
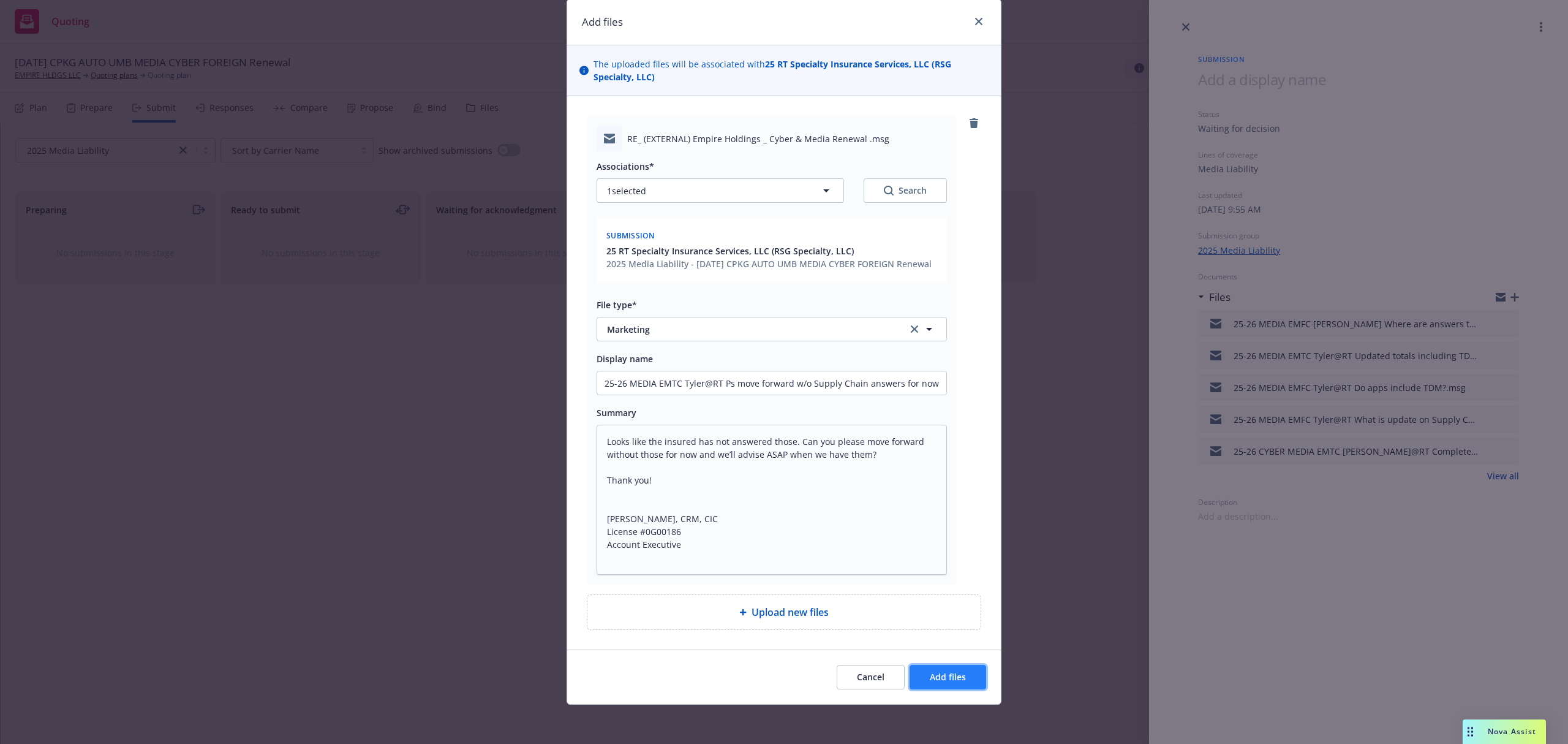
click at [937, 672] on span "Add files" at bounding box center [948, 676] width 36 height 12
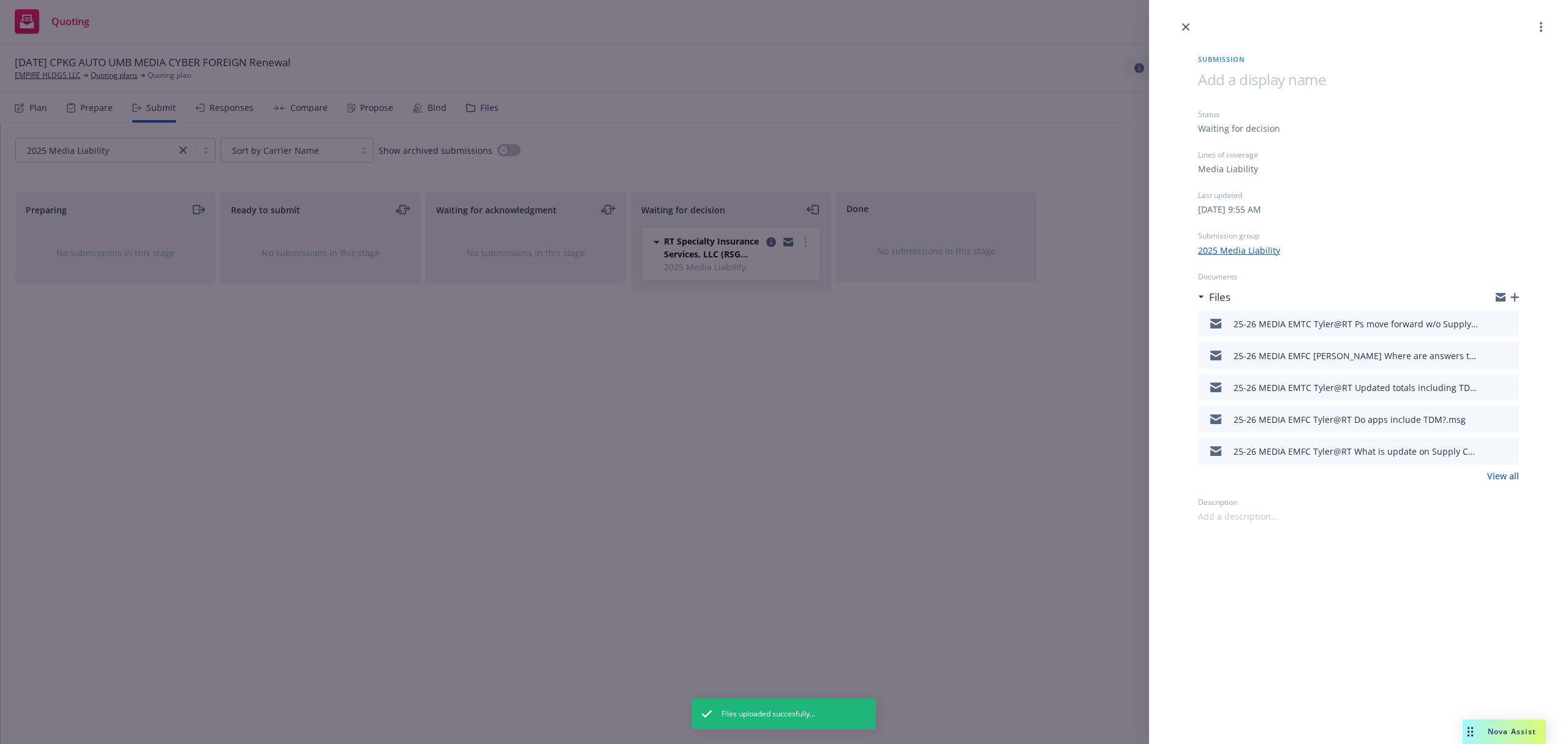
click at [1515, 295] on icon "button" at bounding box center [1515, 297] width 8 height 8
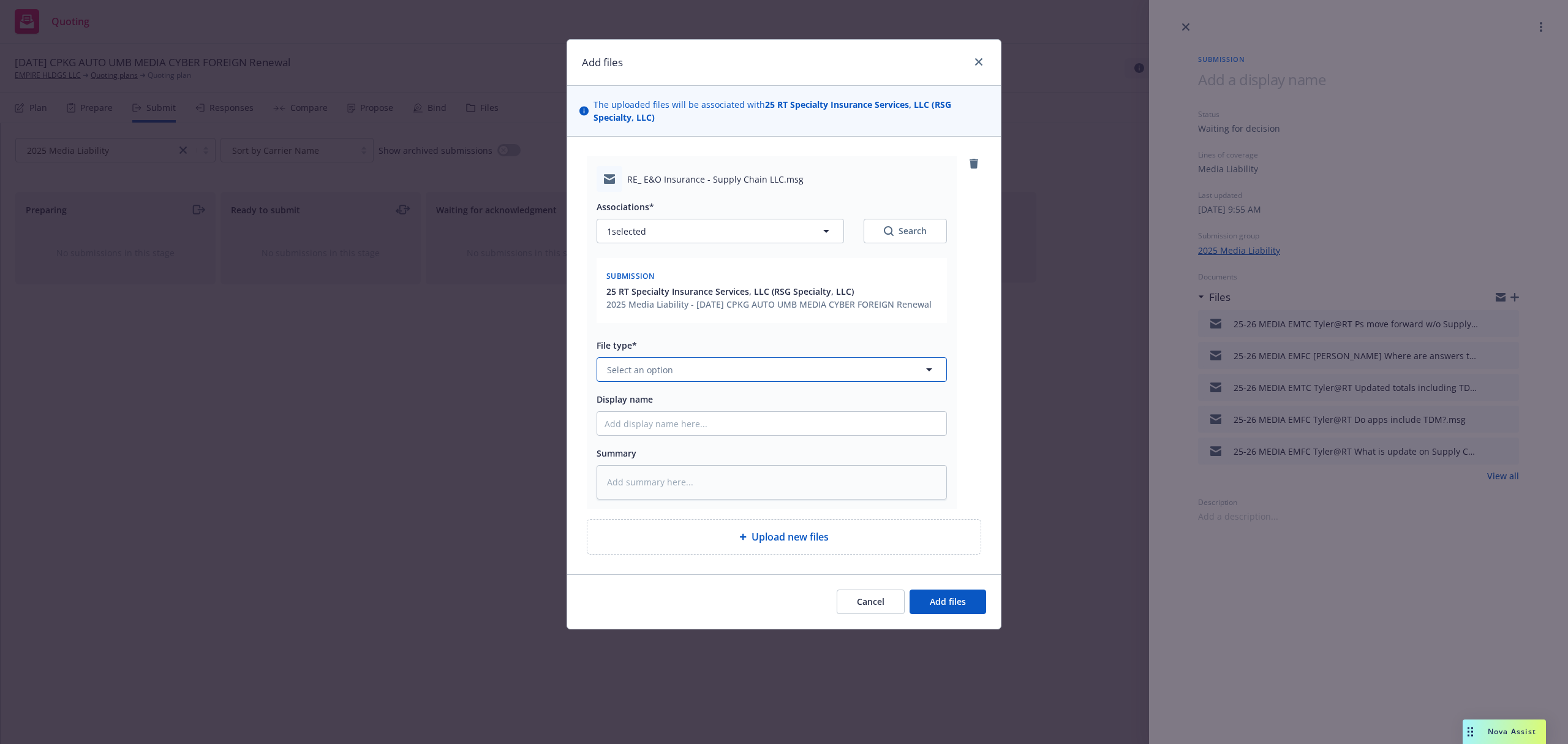
click at [699, 373] on button "Select an option" at bounding box center [771, 369] width 350 height 24
paste textarea "Hi Stephen, Following up on these questions. Need ASAP to include this entity i…"
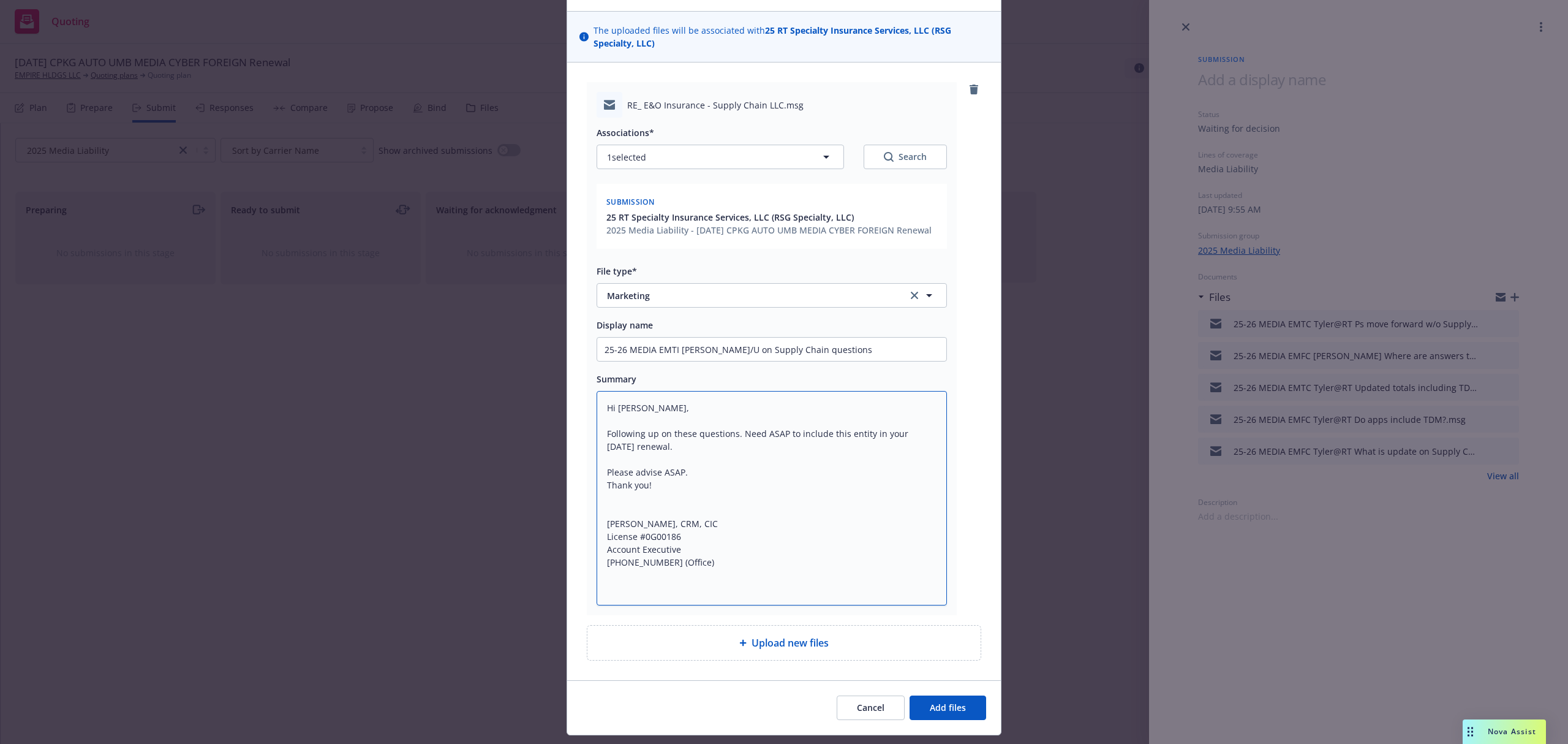
scroll to position [106, 0]
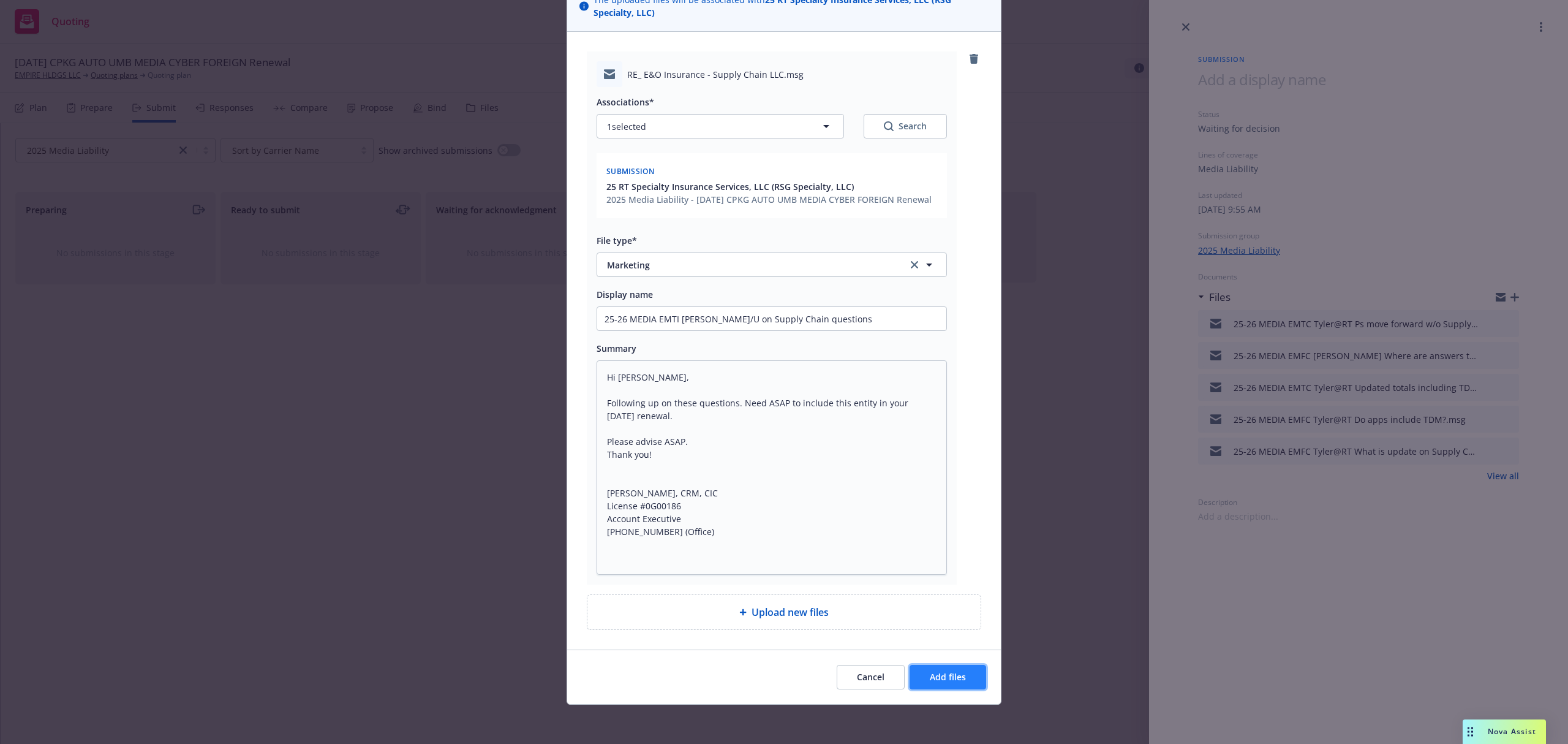
click at [934, 680] on span "Add files" at bounding box center [948, 676] width 36 height 12
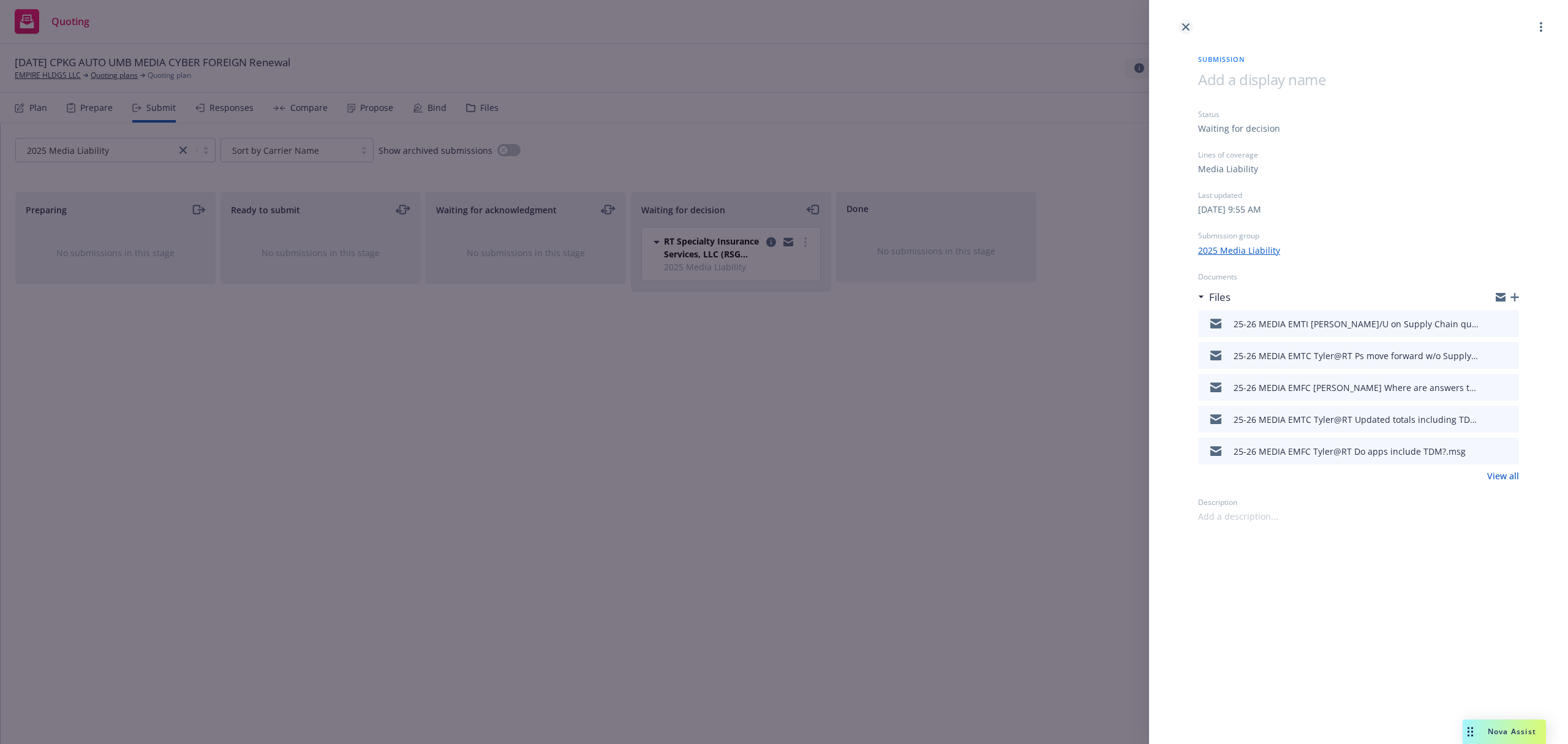
click at [1179, 24] on link "close" at bounding box center [1186, 27] width 14 height 14
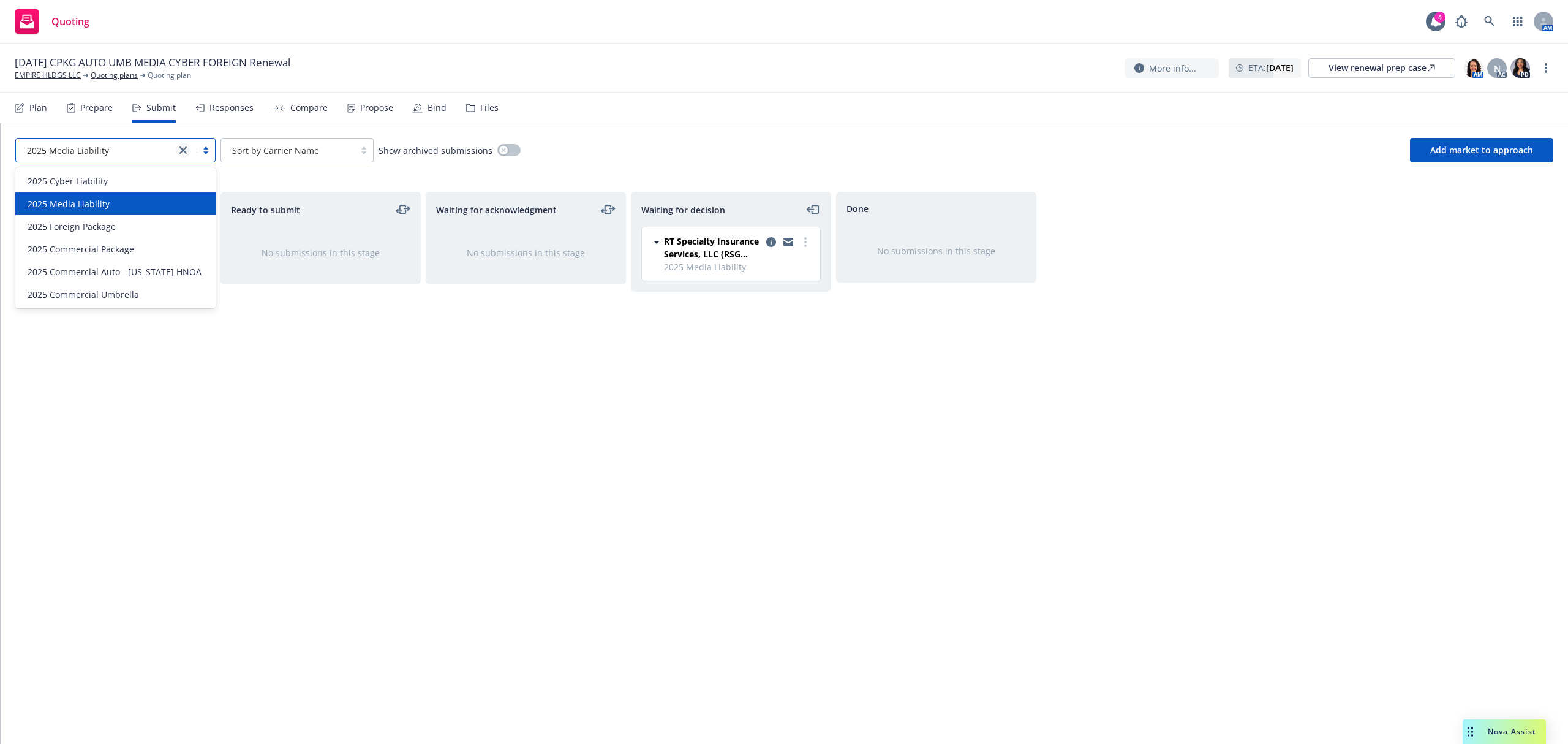
drag, startPoint x: 176, startPoint y: 151, endPoint x: 182, endPoint y: 149, distance: 6.3
click at [182, 149] on icon "close" at bounding box center [183, 150] width 7 height 7
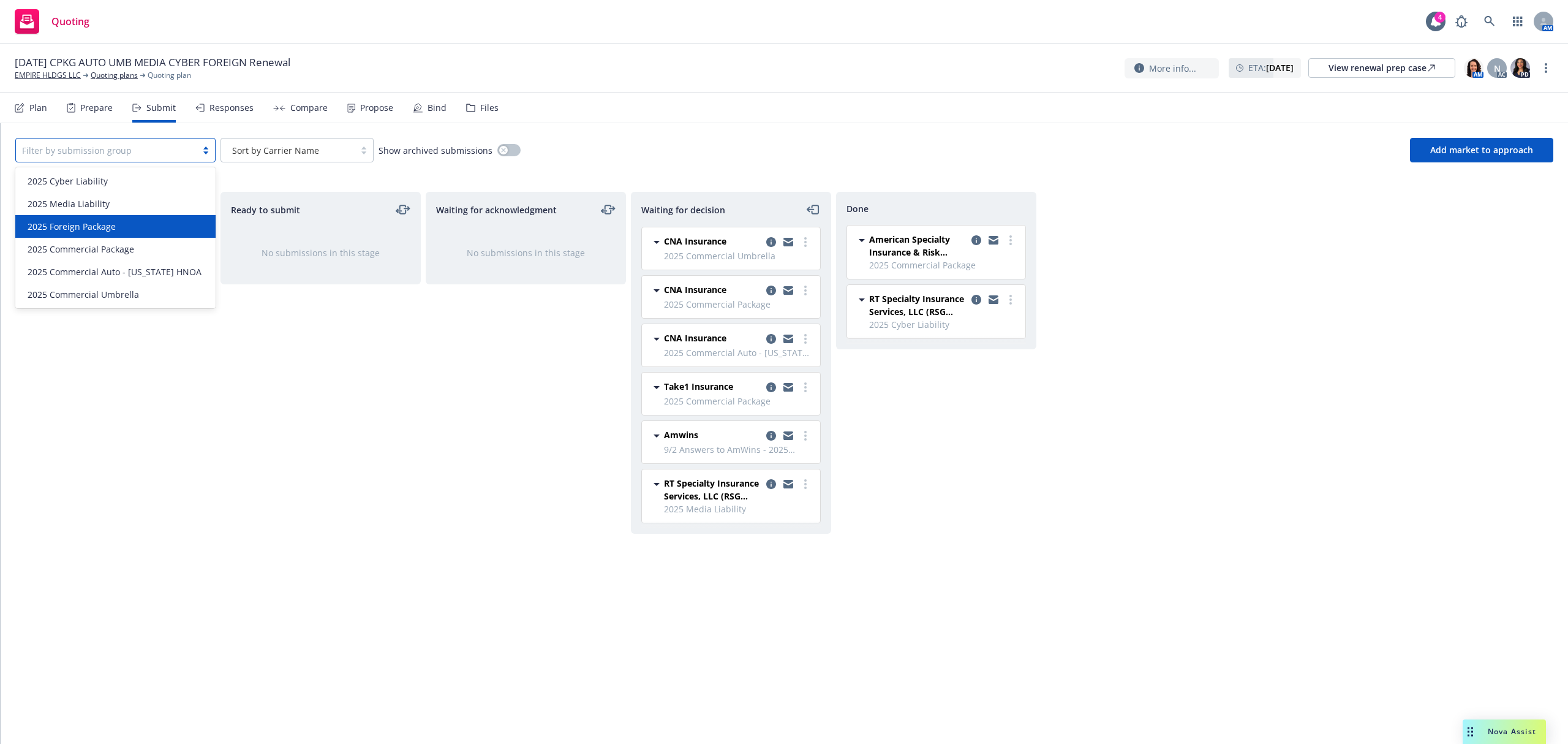
click at [160, 222] on div "2025 Foreign Package" at bounding box center [115, 226] width 185 height 13
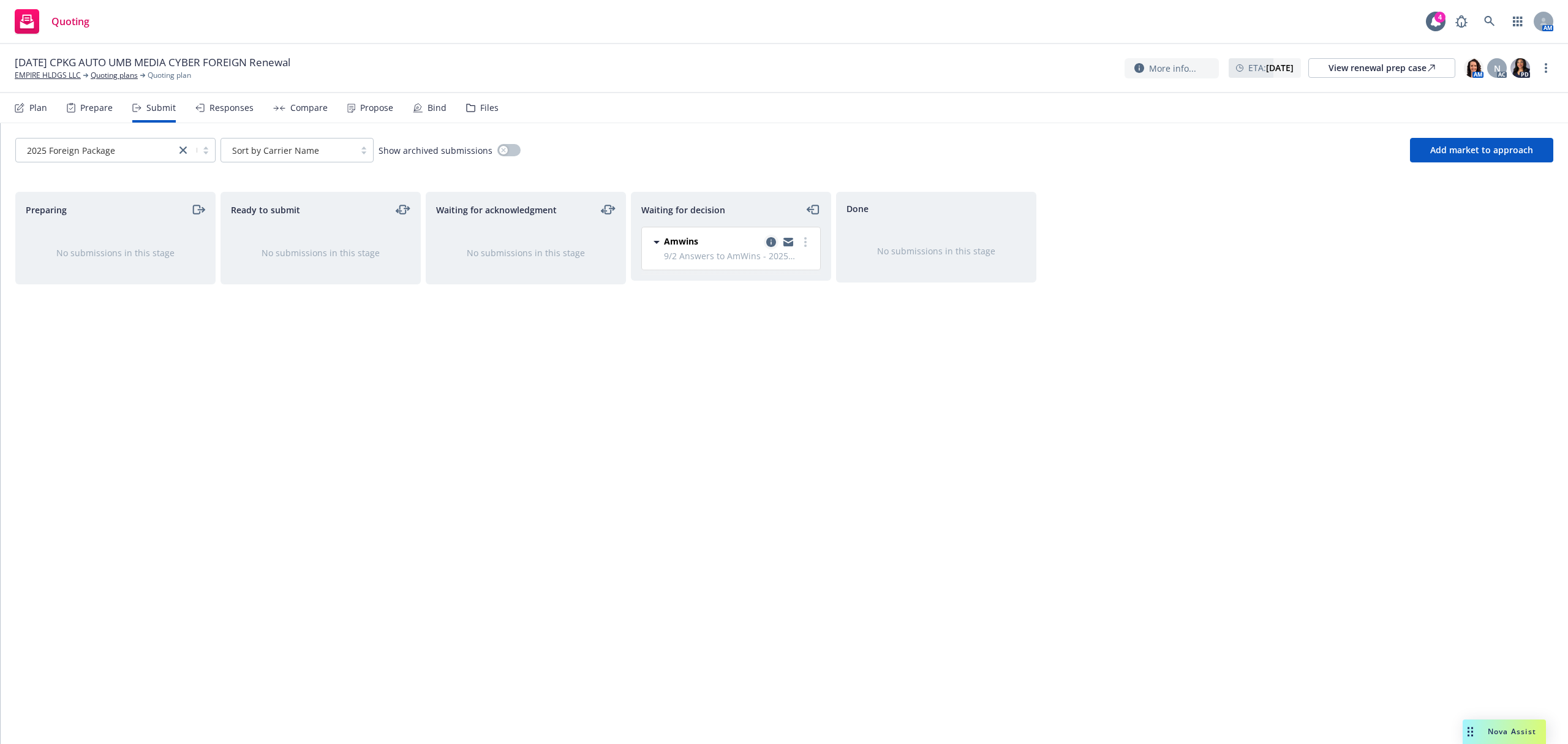
click at [776, 242] on link "copy logging email" at bounding box center [771, 242] width 14 height 14
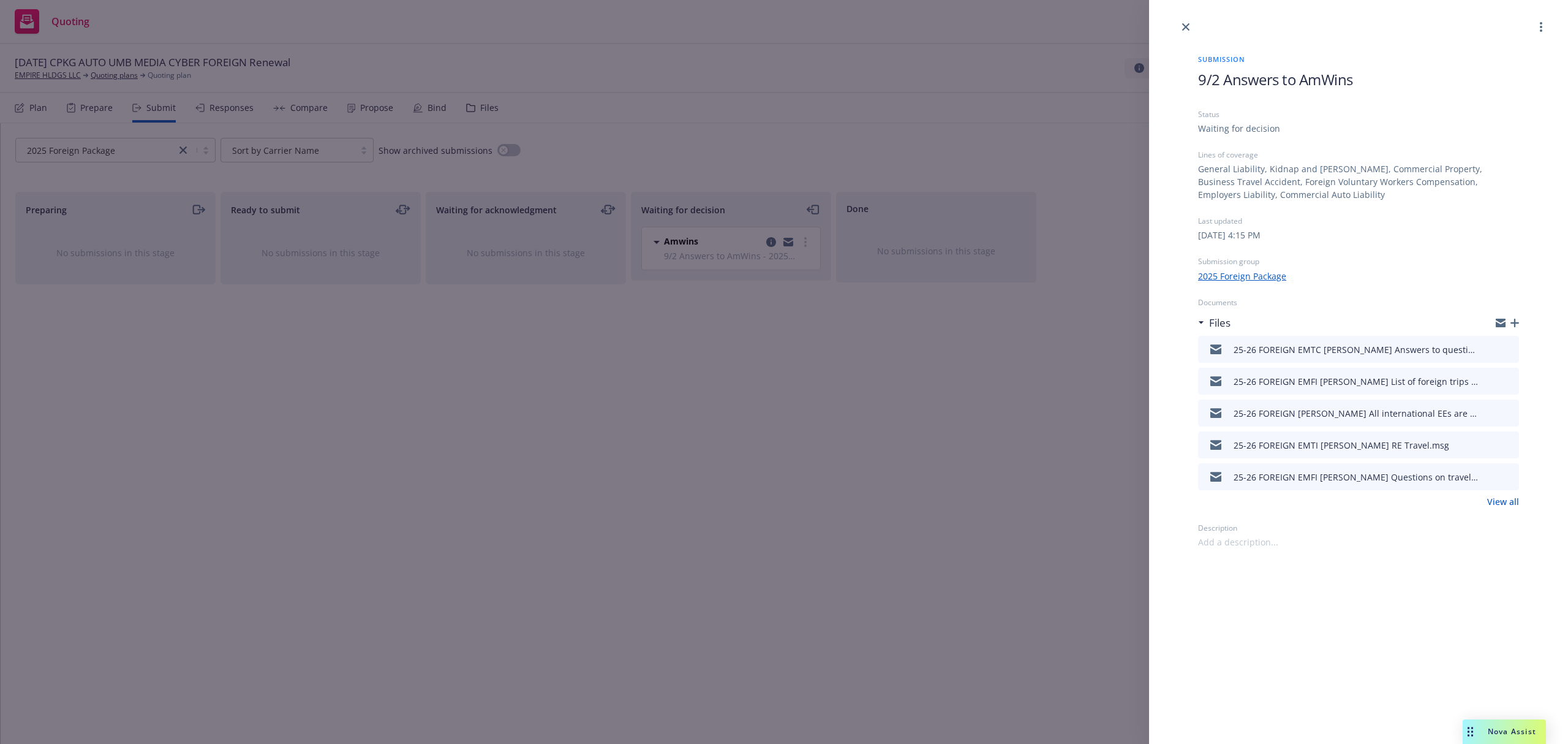
click at [1516, 320] on icon "button" at bounding box center [1515, 322] width 8 height 8
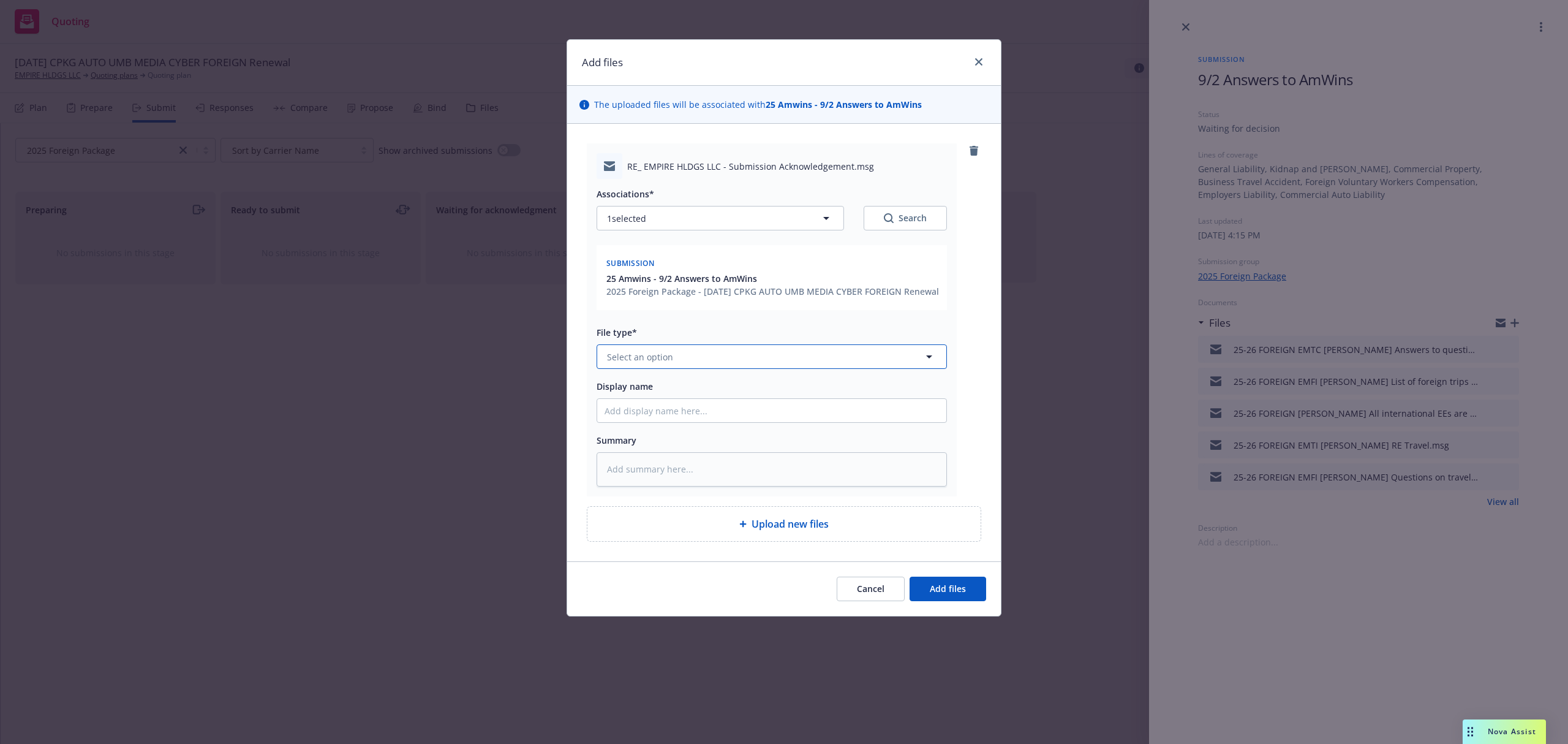
click at [681, 363] on button "Select an option" at bounding box center [771, 357] width 350 height 24
paste textarea "Hi Samantha, The underwriter is requesting additional information, please see b…"
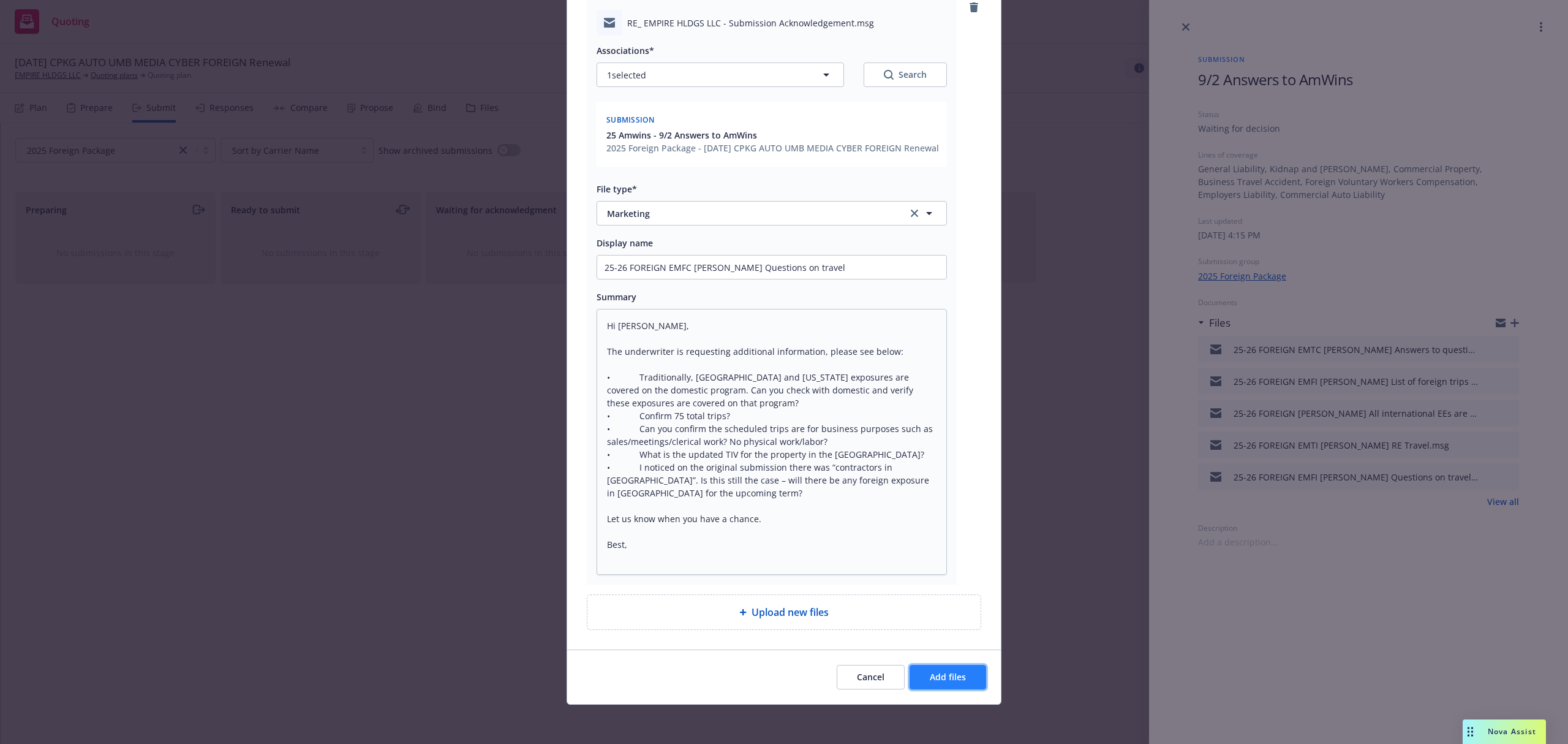
click at [938, 681] on span "Add files" at bounding box center [948, 676] width 36 height 12
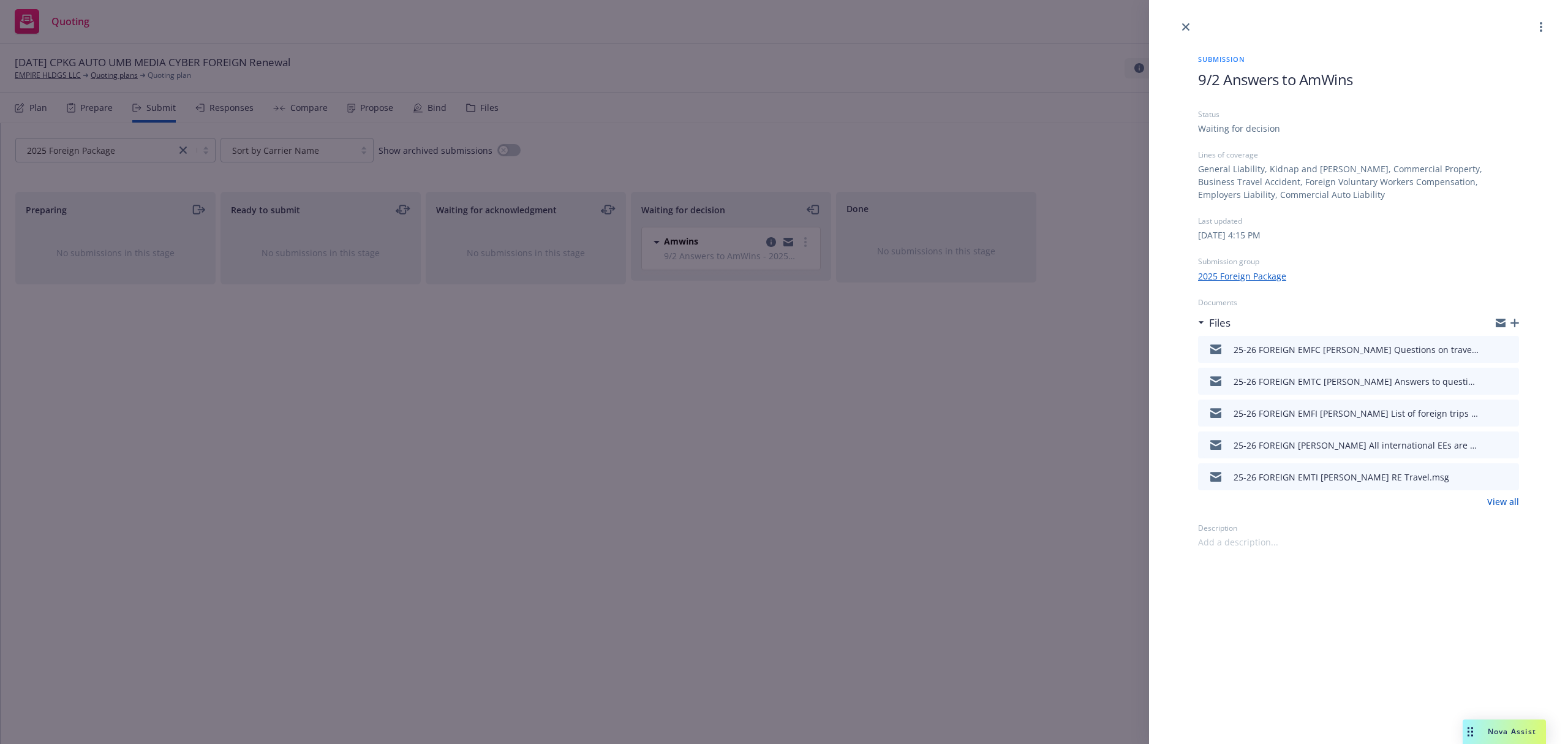
click at [1515, 321] on icon "button" at bounding box center [1515, 322] width 8 height 8
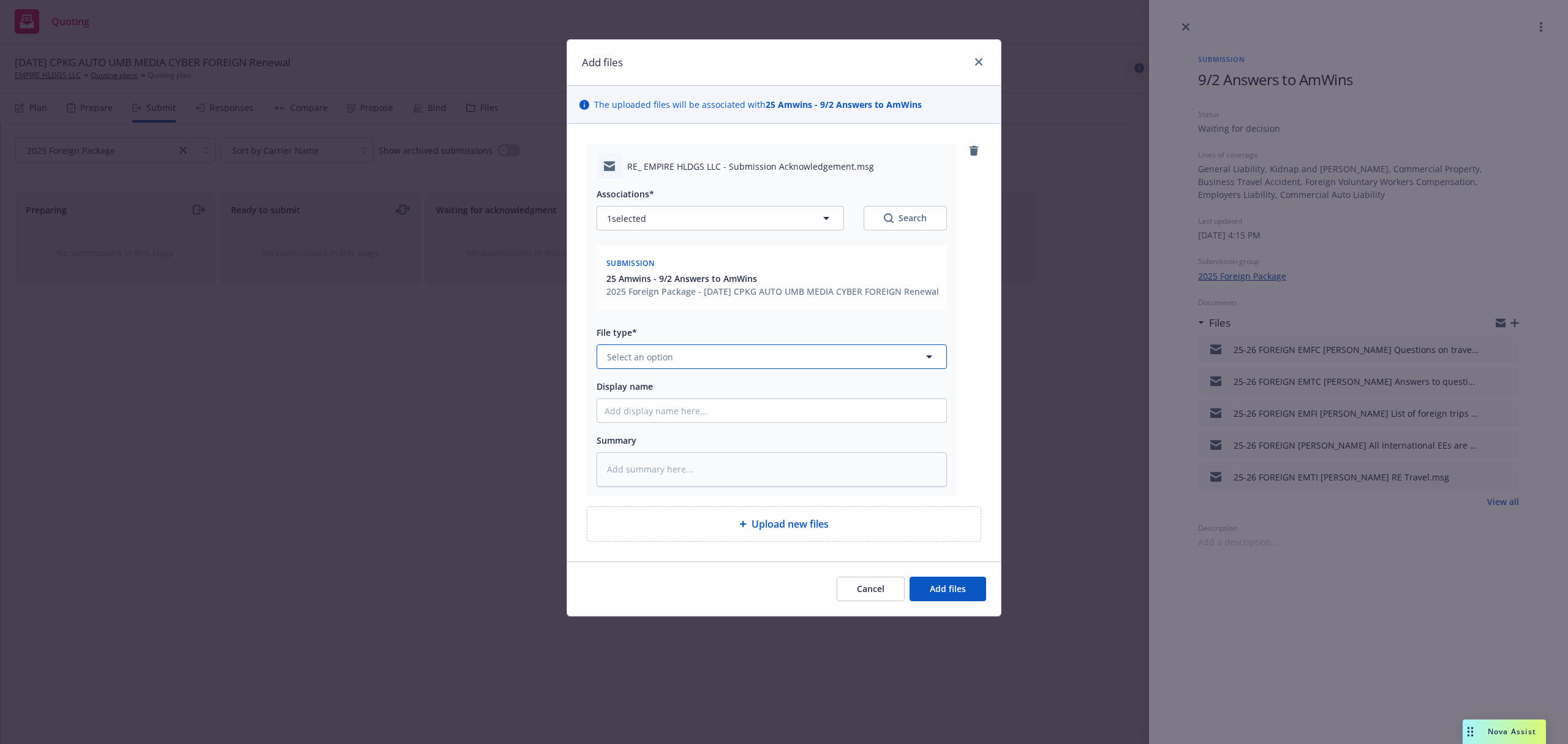
click at [709, 369] on button "Select an option" at bounding box center [771, 357] width 350 height 24
paste textarea "• Traditionally, Canada and Puerto Rico exposures are covered on the domestic p…"
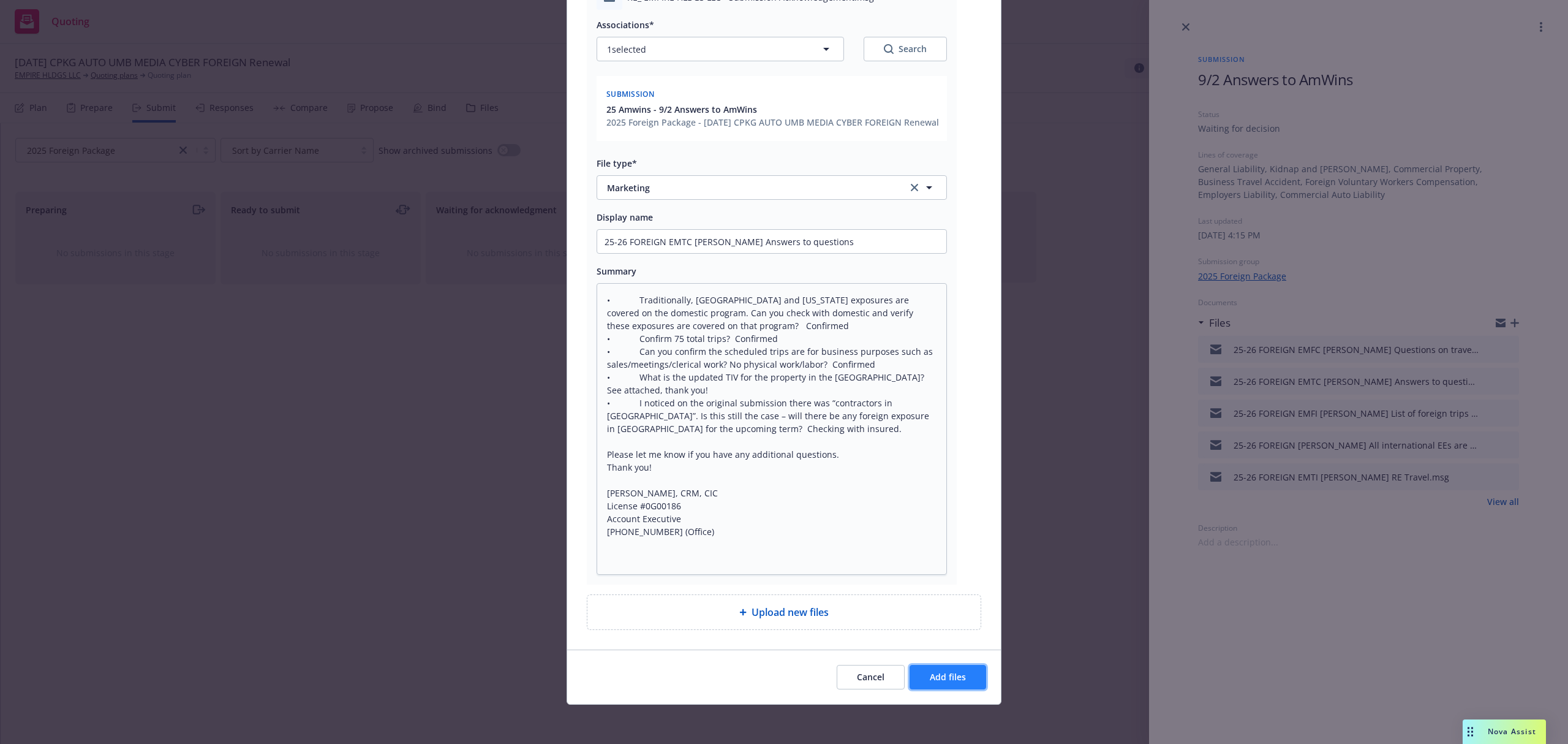
click at [929, 669] on button "Add files" at bounding box center [947, 677] width 77 height 24
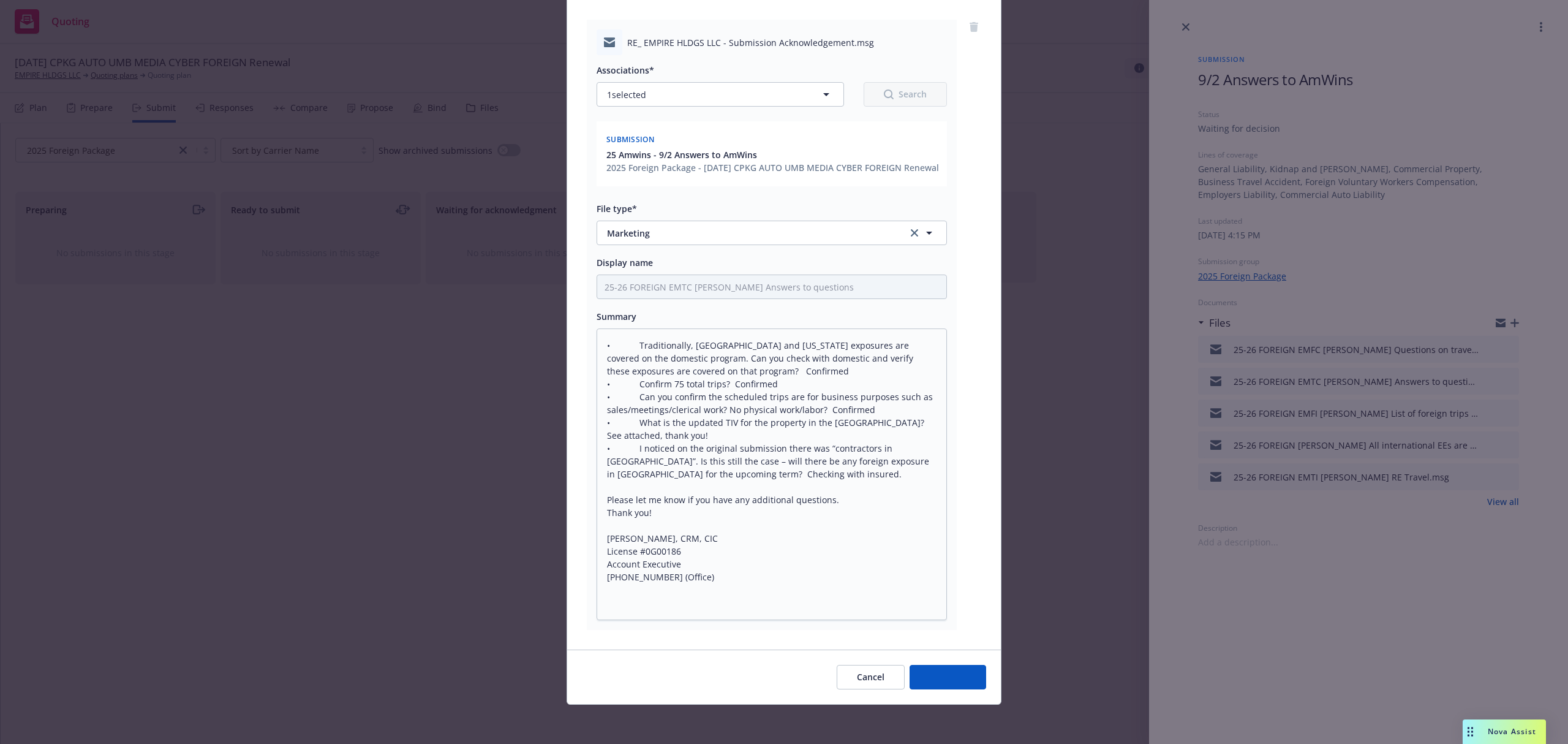
scroll to position [138, 0]
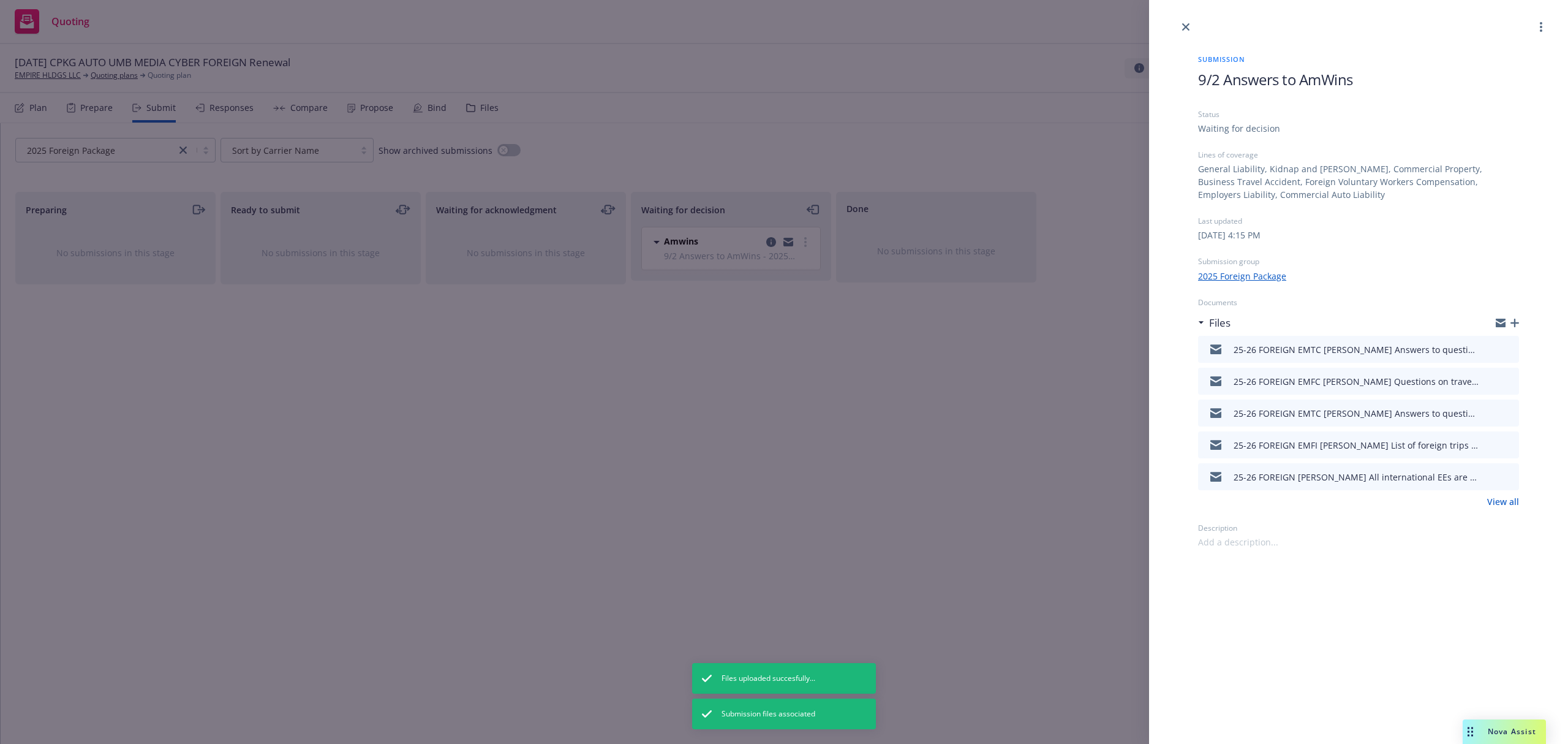
click at [1516, 321] on icon "button" at bounding box center [1515, 322] width 8 height 8
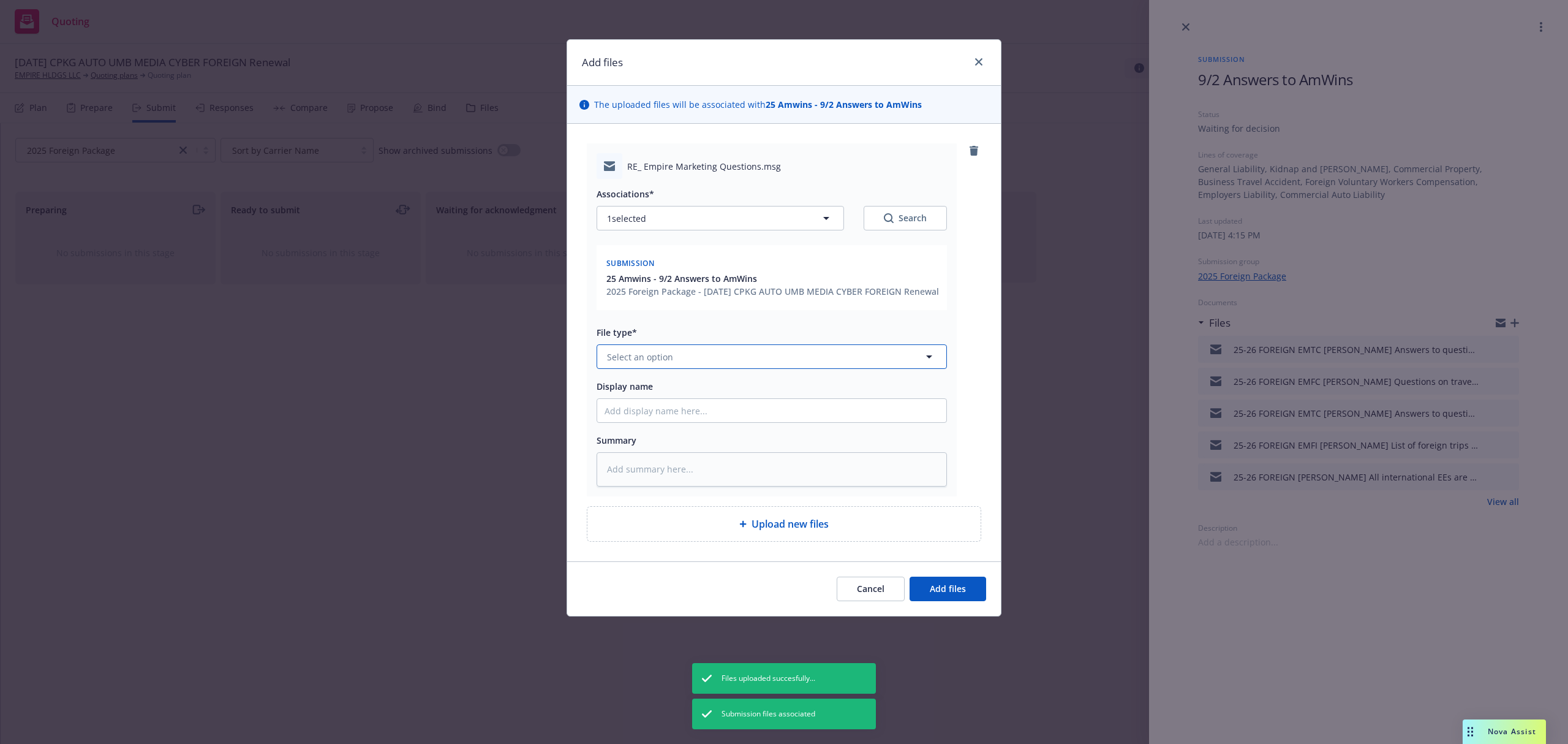
click at [672, 369] on button "Select an option" at bounding box center [771, 357] width 350 height 24
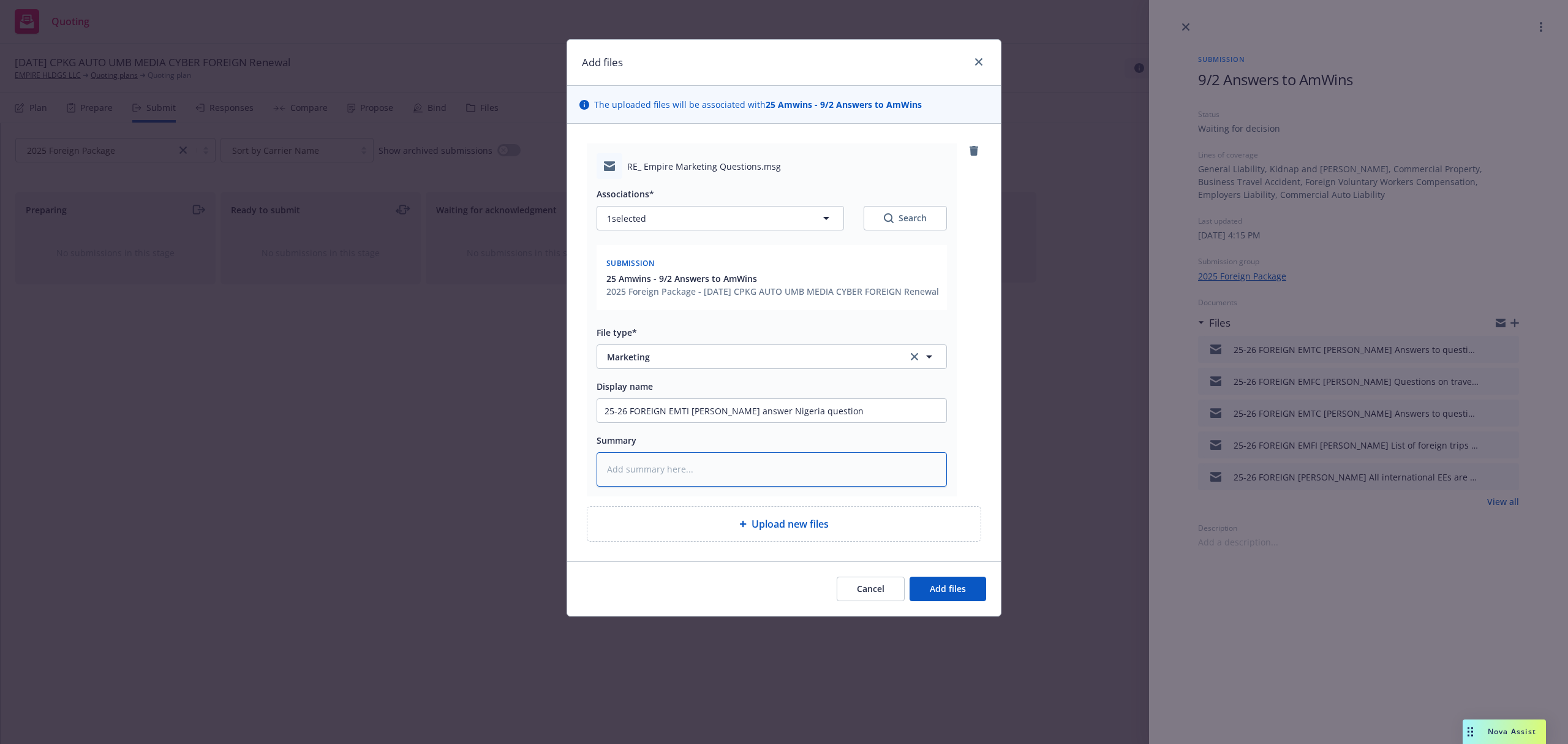
paste textarea "Hi Marissa, Can you please answer this question from our foreign underwriter? •…"
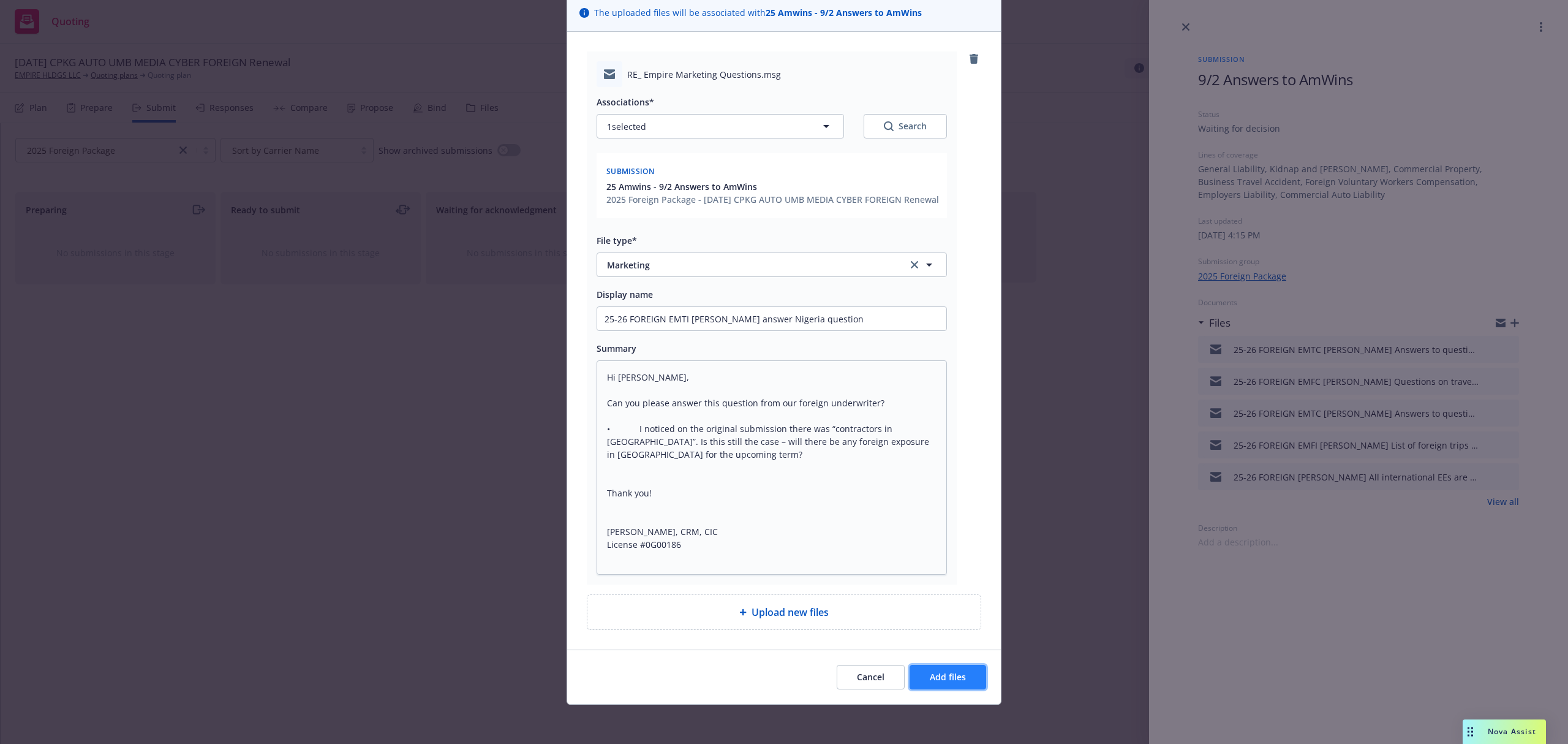
click at [952, 681] on span "Add files" at bounding box center [948, 676] width 36 height 12
